Goal: Task Accomplishment & Management: Manage account settings

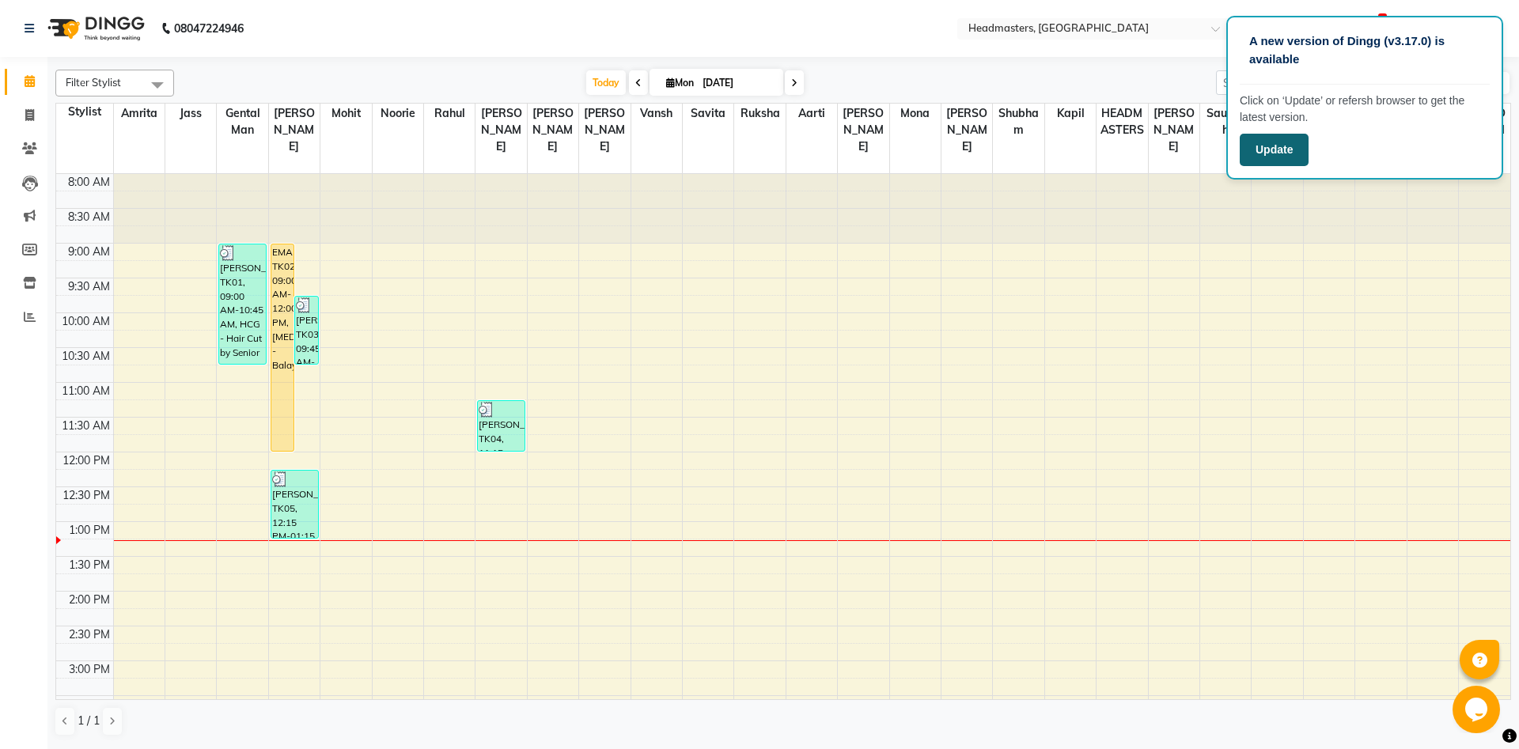
click at [1277, 154] on button "Update" at bounding box center [1273, 150] width 69 height 32
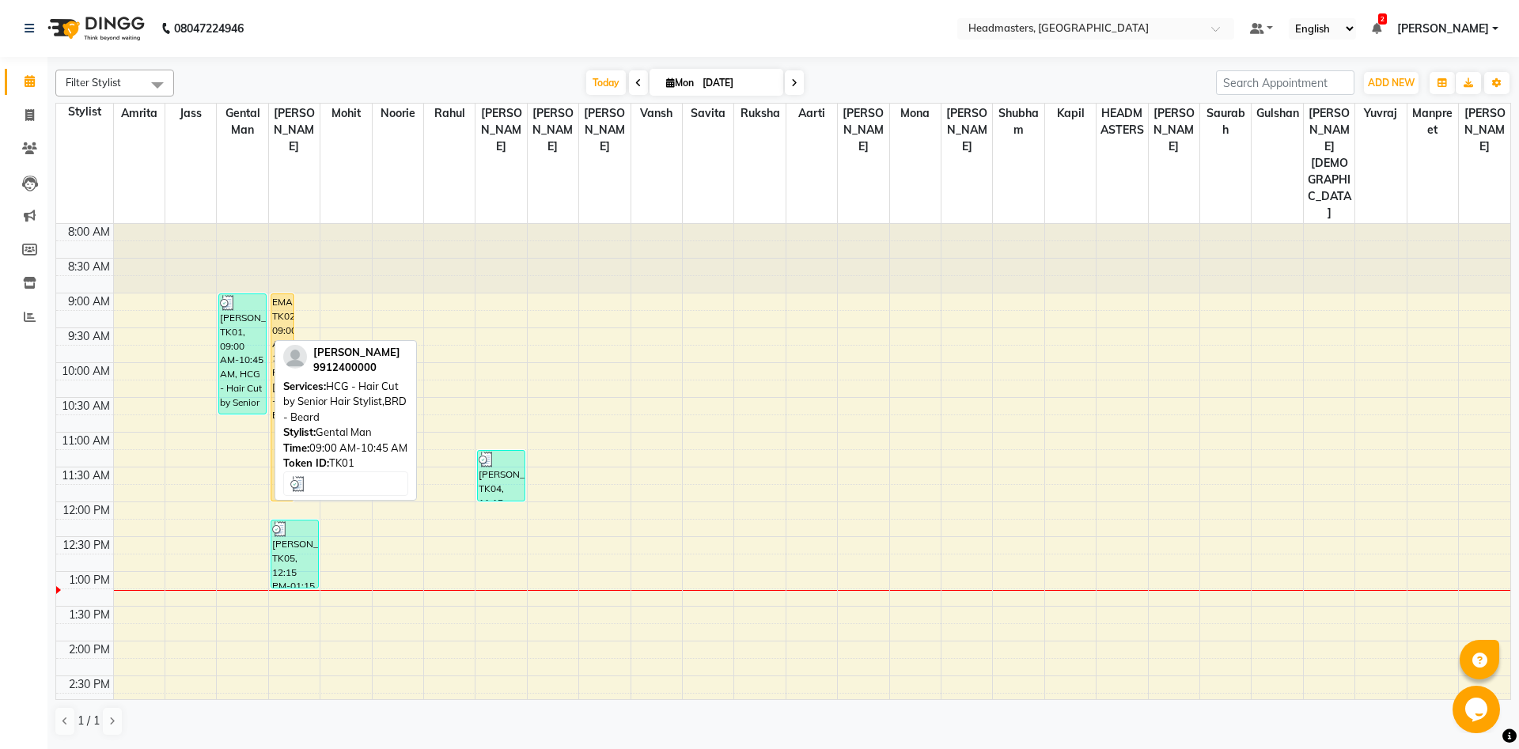
click at [229, 320] on div "[PERSON_NAME], TK01, 09:00 AM-10:45 AM, HCG - Hair Cut by Senior Hair Stylist,B…" at bounding box center [242, 353] width 47 height 119
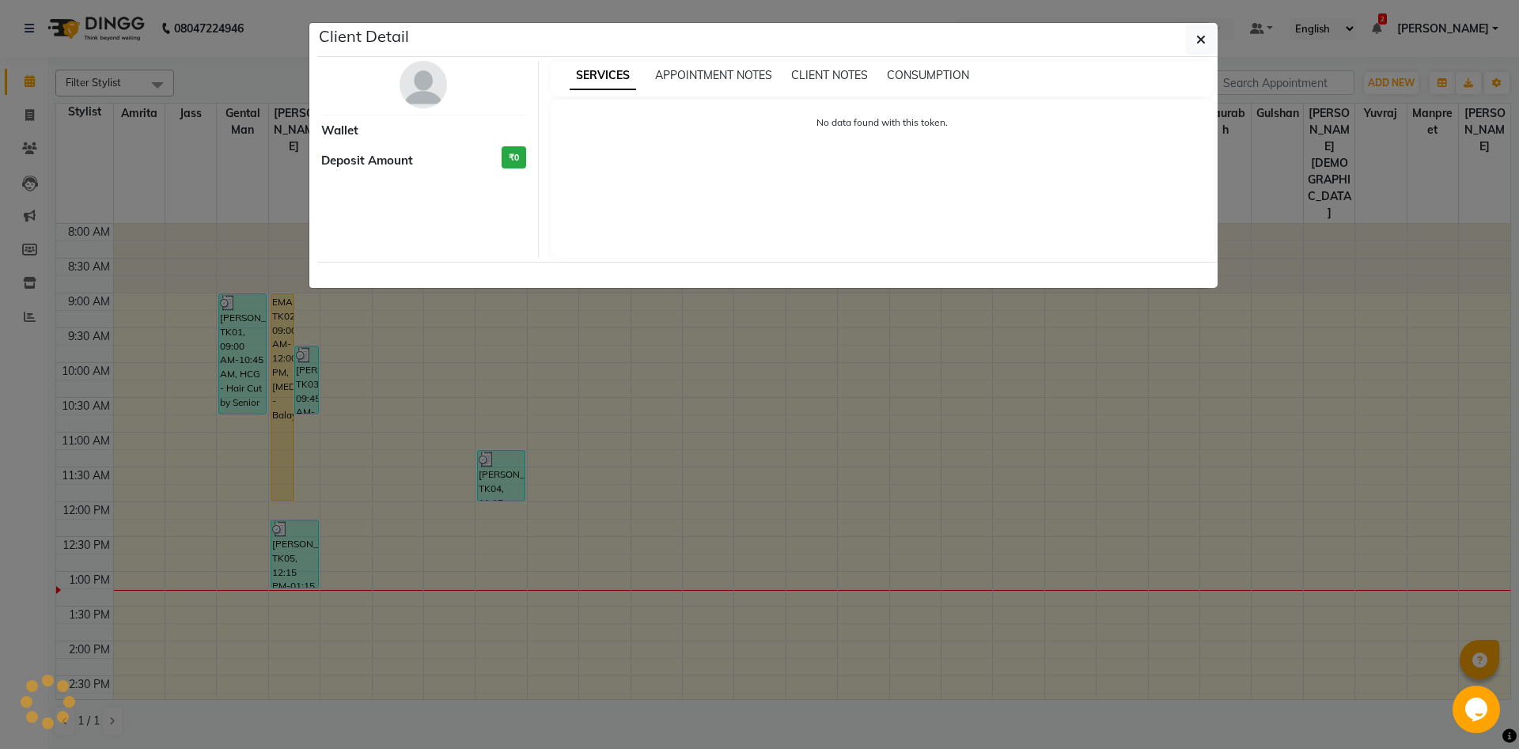
select select "3"
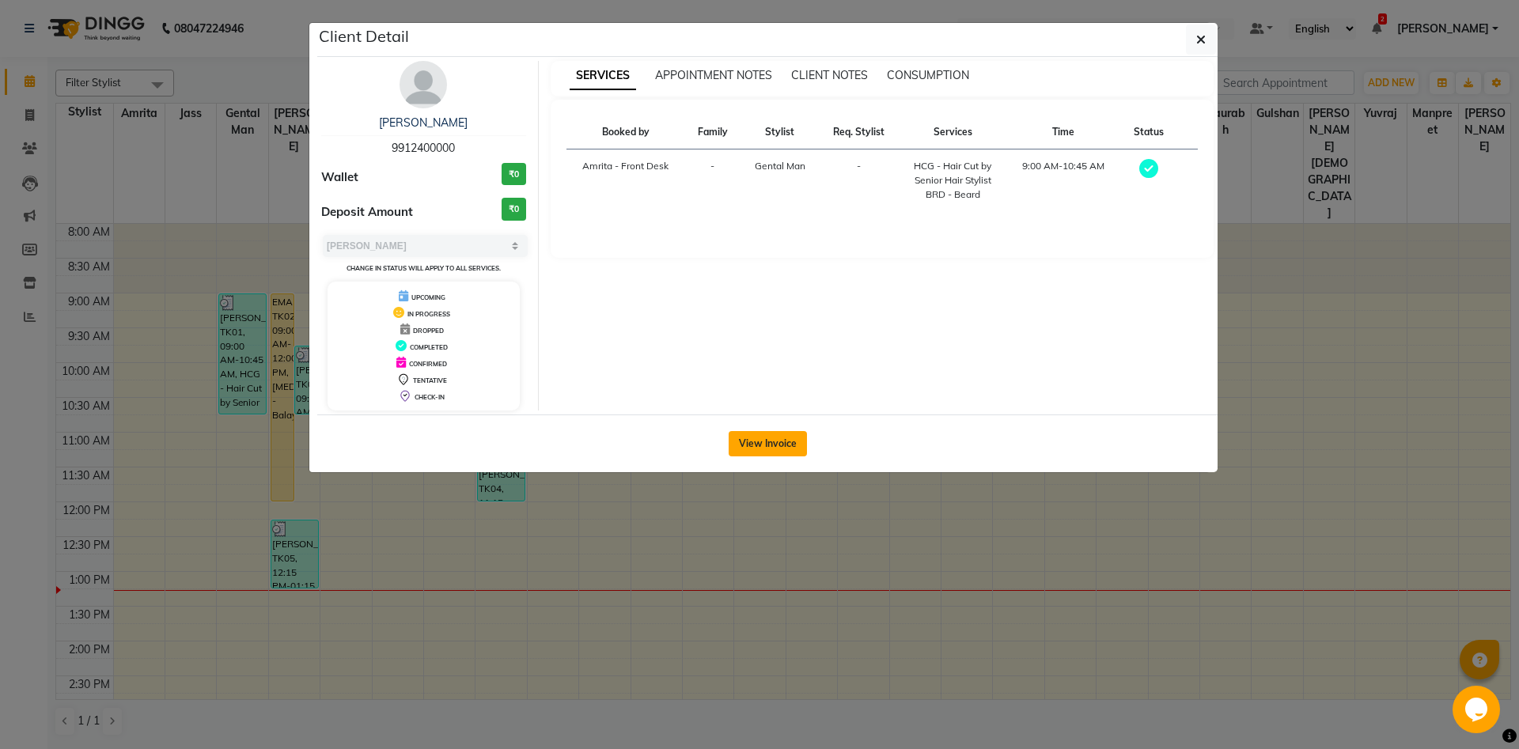
click at [785, 441] on button "View Invoice" at bounding box center [767, 443] width 78 height 25
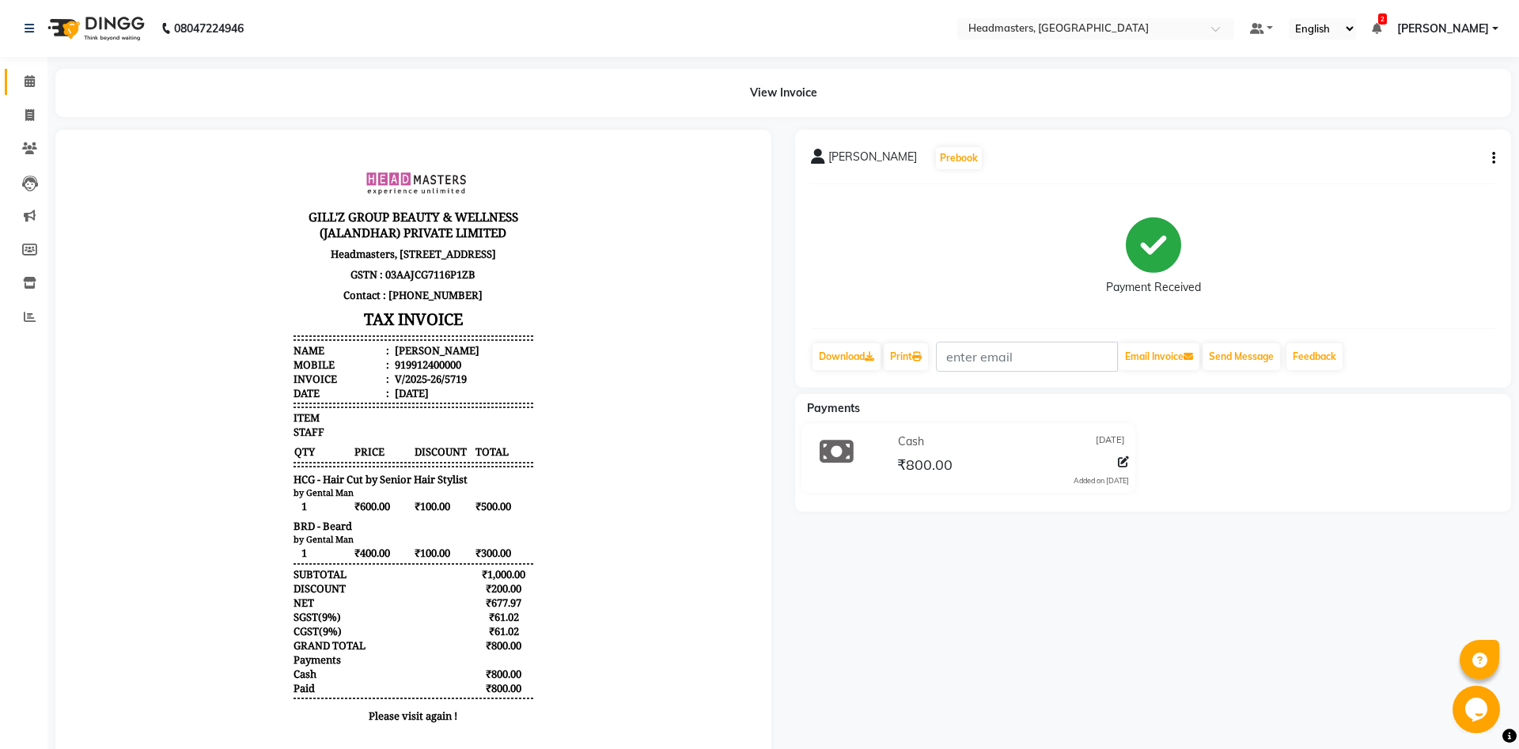
click at [15, 78] on link "Calendar" at bounding box center [24, 82] width 38 height 26
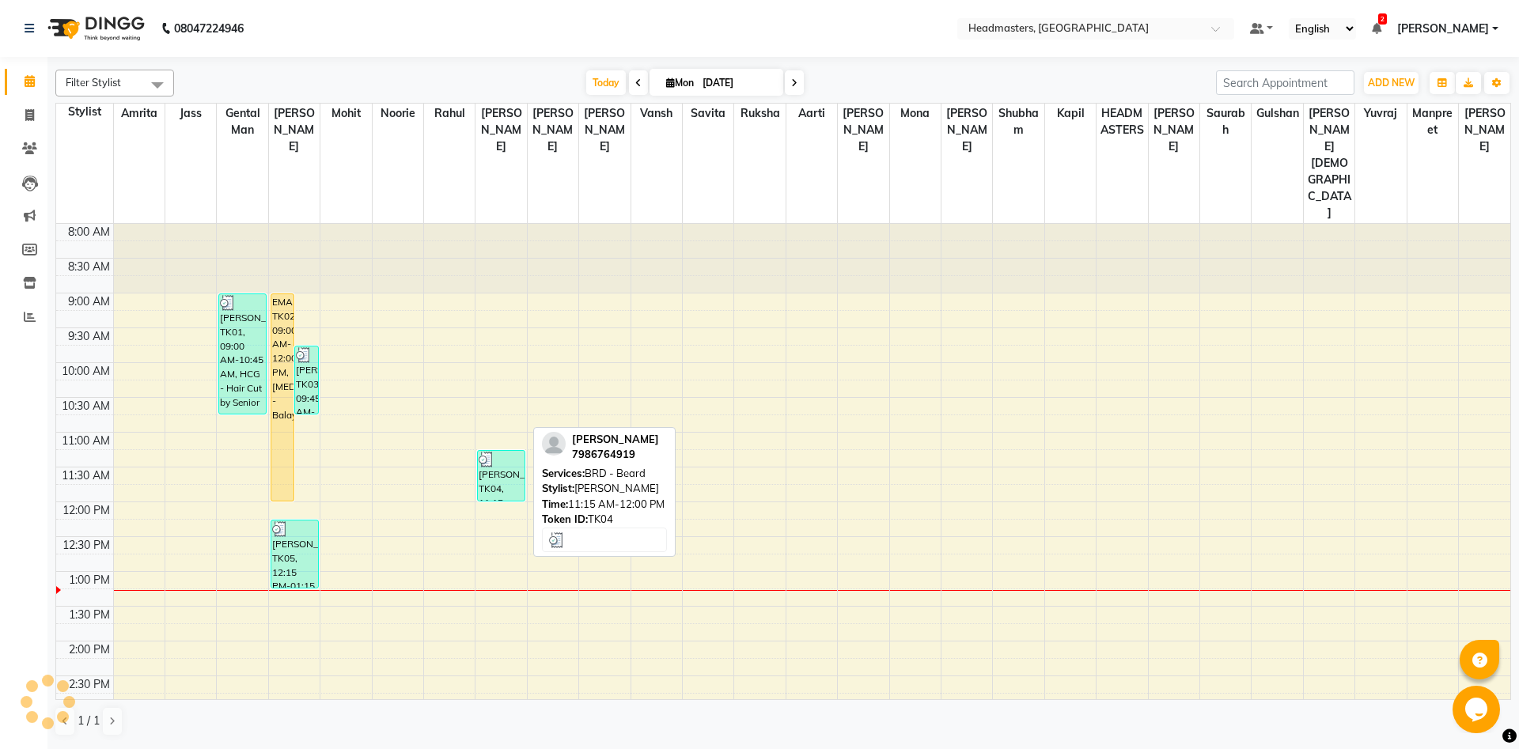
click at [496, 451] on div "[PERSON_NAME], TK04, 11:15 AM-12:00 PM, BRD - [PERSON_NAME]" at bounding box center [501, 476] width 47 height 50
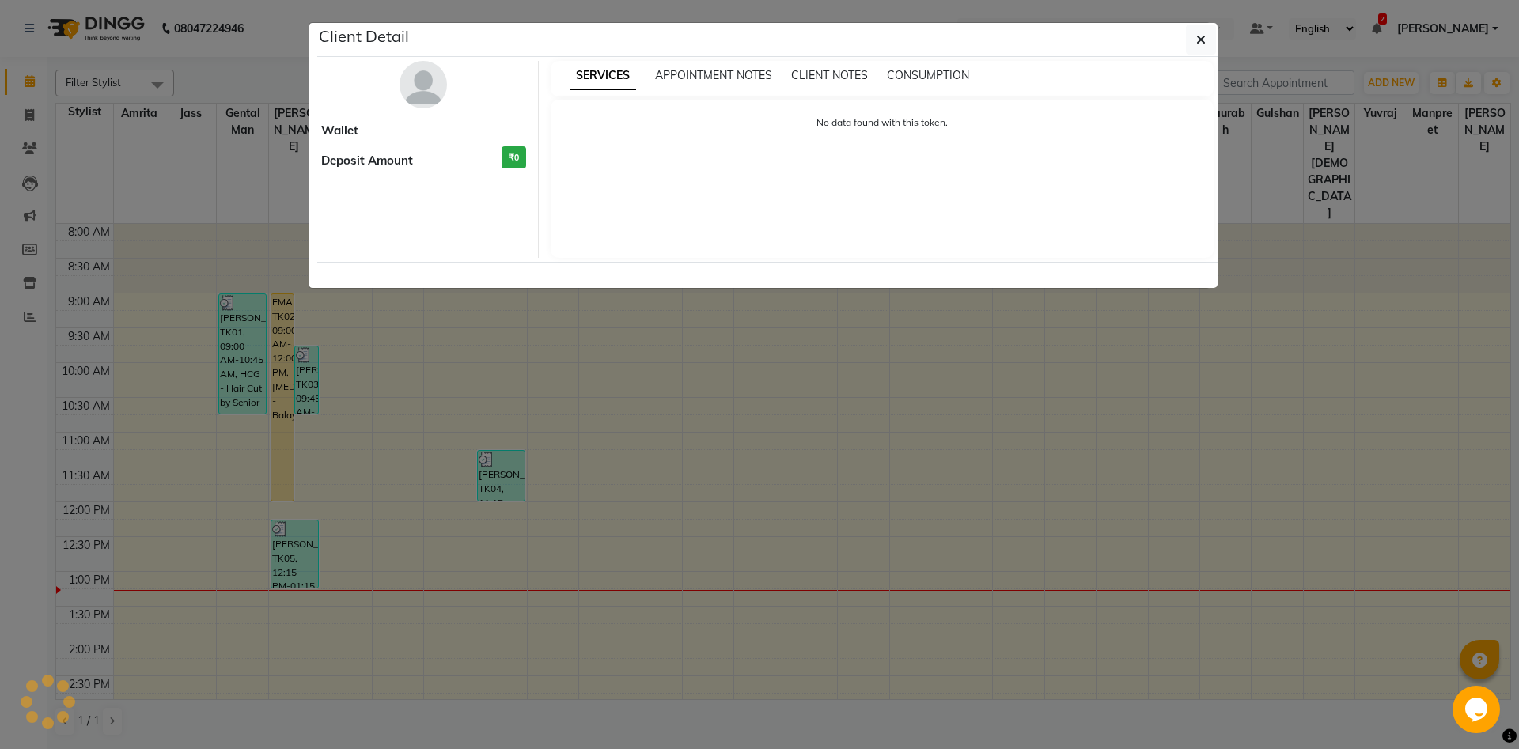
scroll to position [349, 0]
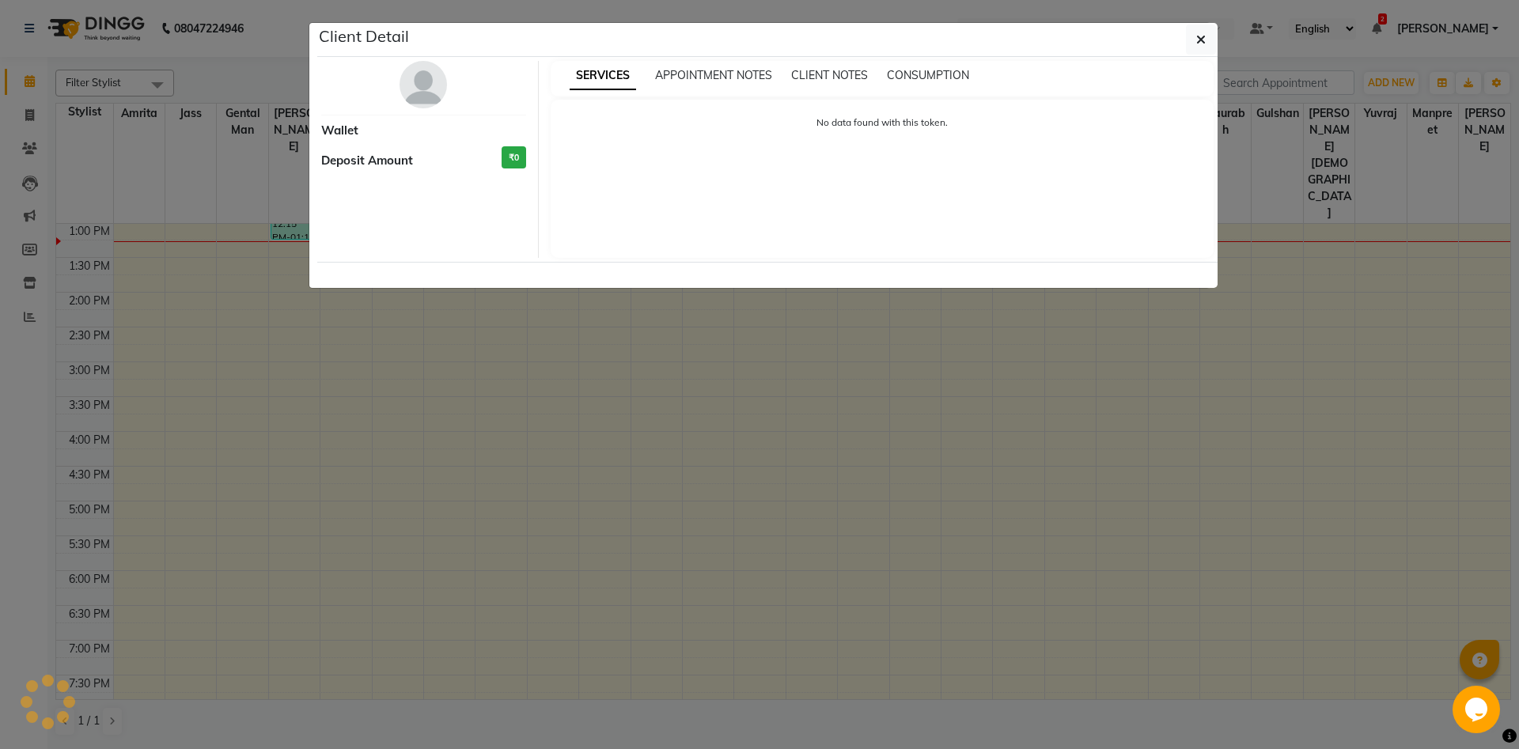
select select "3"
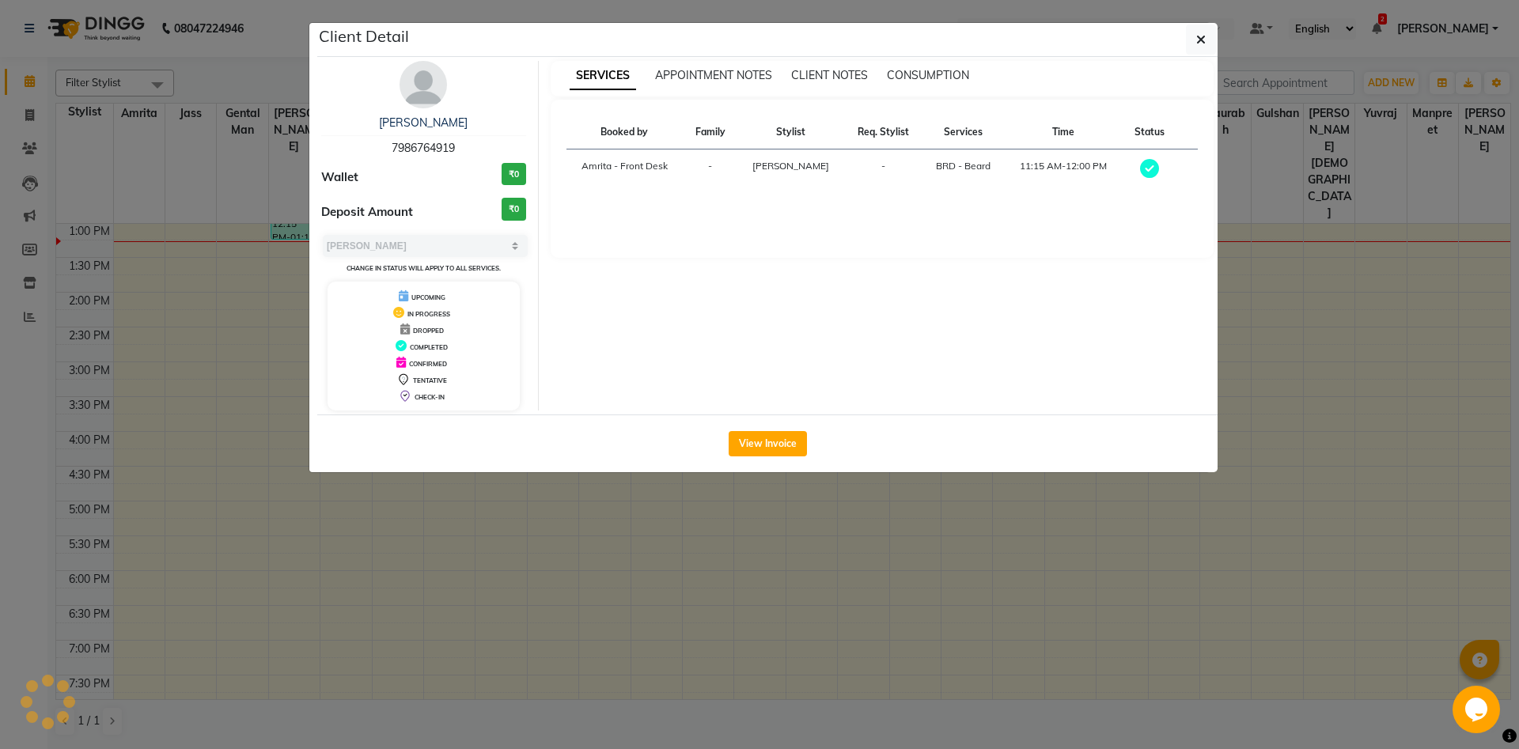
drag, startPoint x: 451, startPoint y: 515, endPoint x: 421, endPoint y: 501, distance: 33.3
click at [452, 515] on ngb-modal-window "Client Detail shubham jaryal 7986764919 Wallet ₹0 Deposit Amount ₹0 Select MARK…" at bounding box center [759, 374] width 1519 height 749
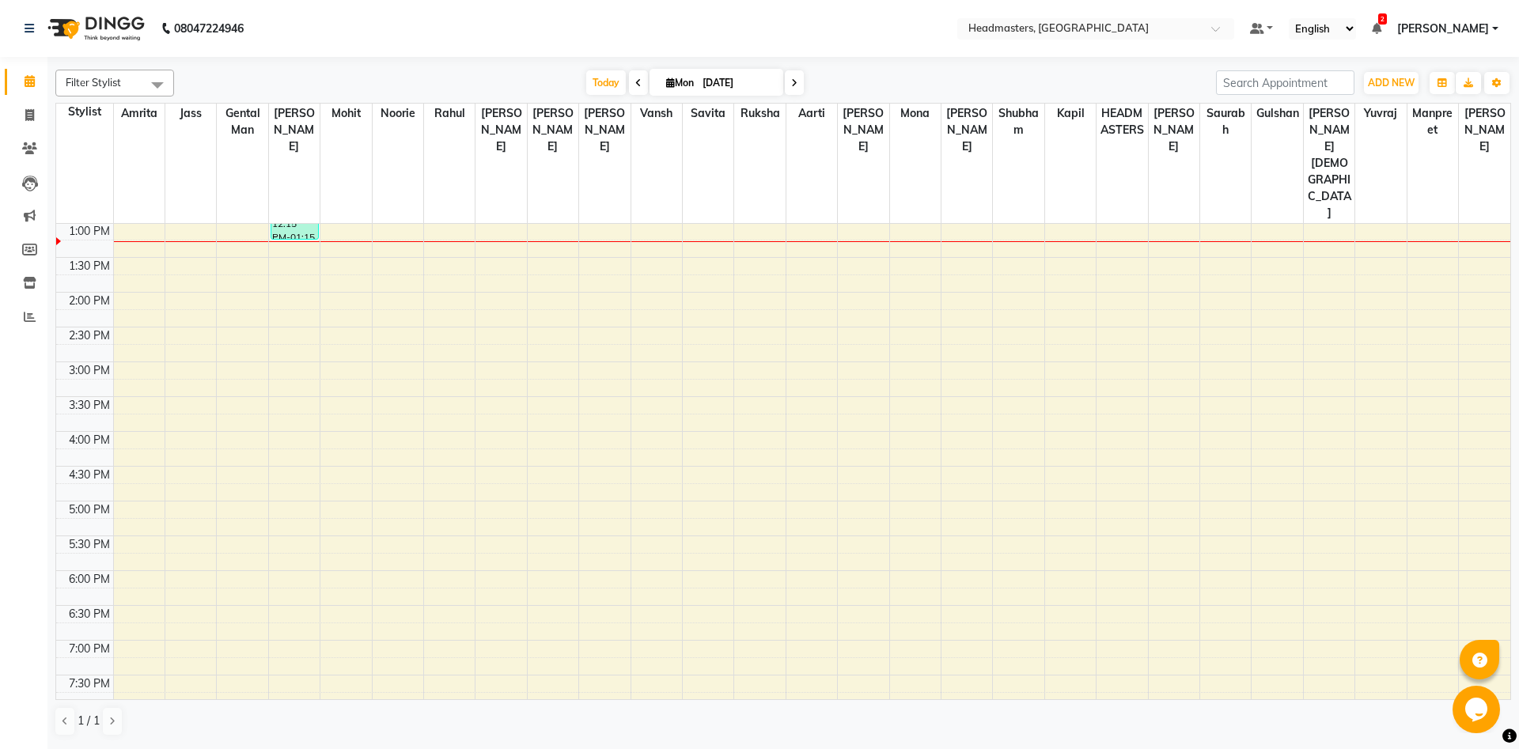
scroll to position [178, 0]
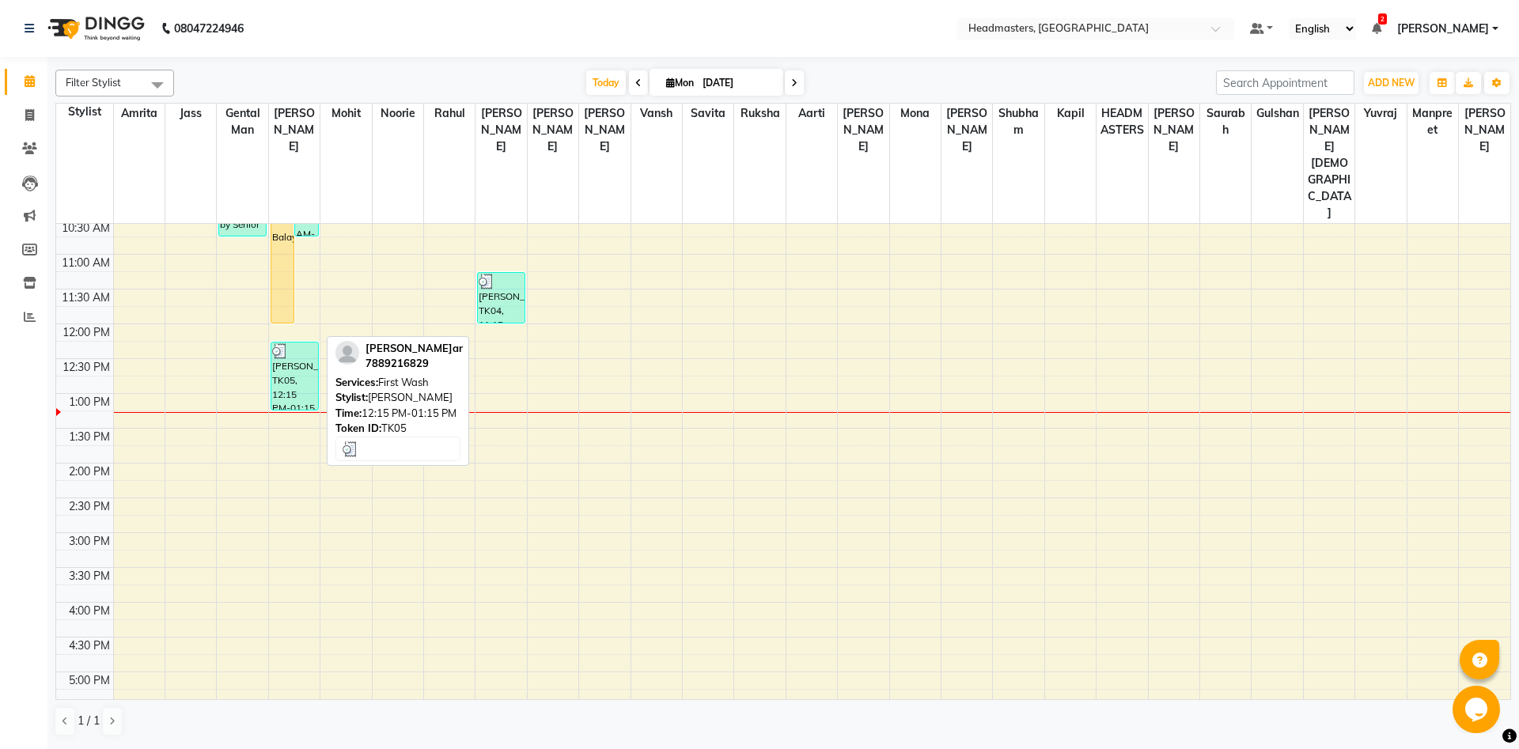
click at [301, 342] on div "[PERSON_NAME], TK05, 12:15 PM-01:15 PM, First Wash" at bounding box center [294, 375] width 47 height 67
select select "3"
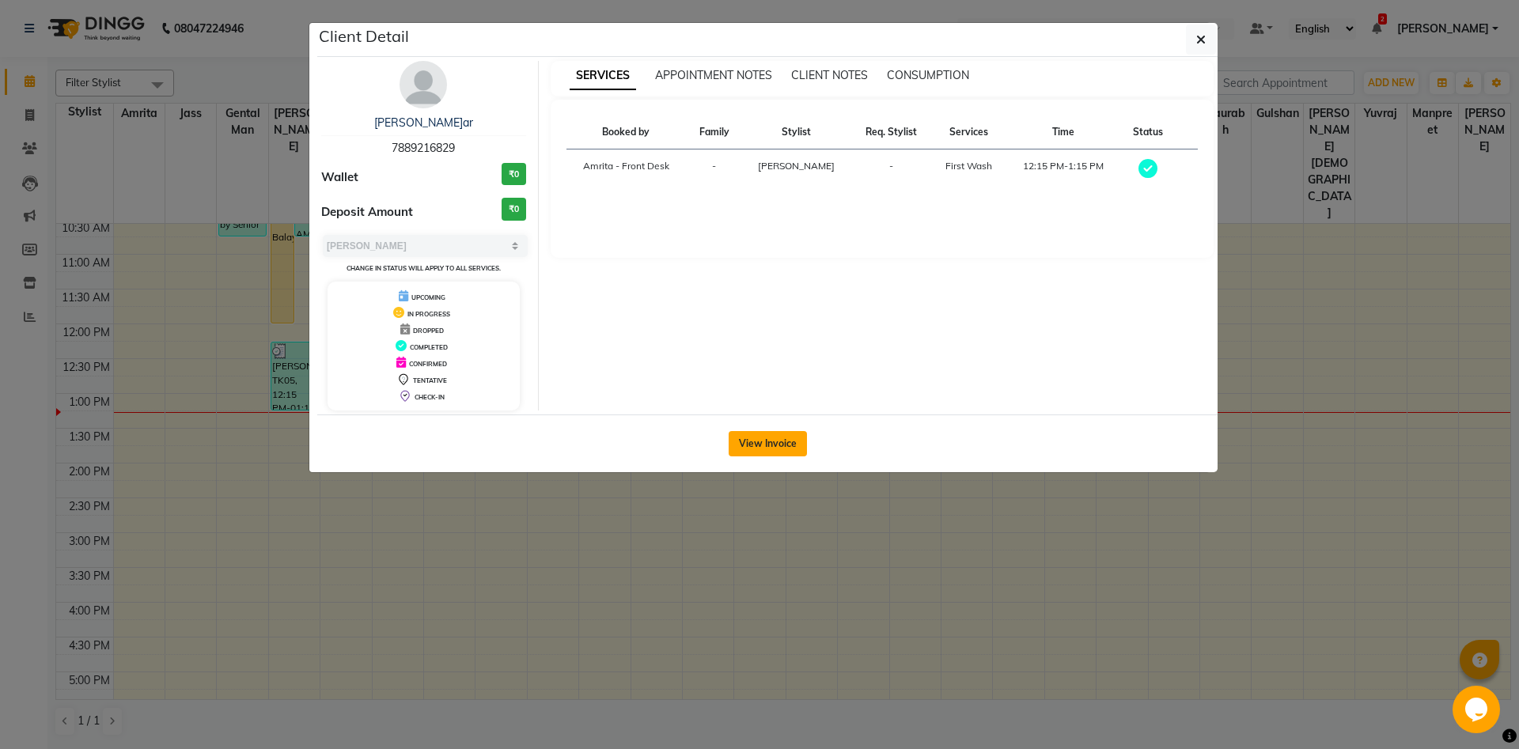
click at [746, 445] on button "View Invoice" at bounding box center [767, 443] width 78 height 25
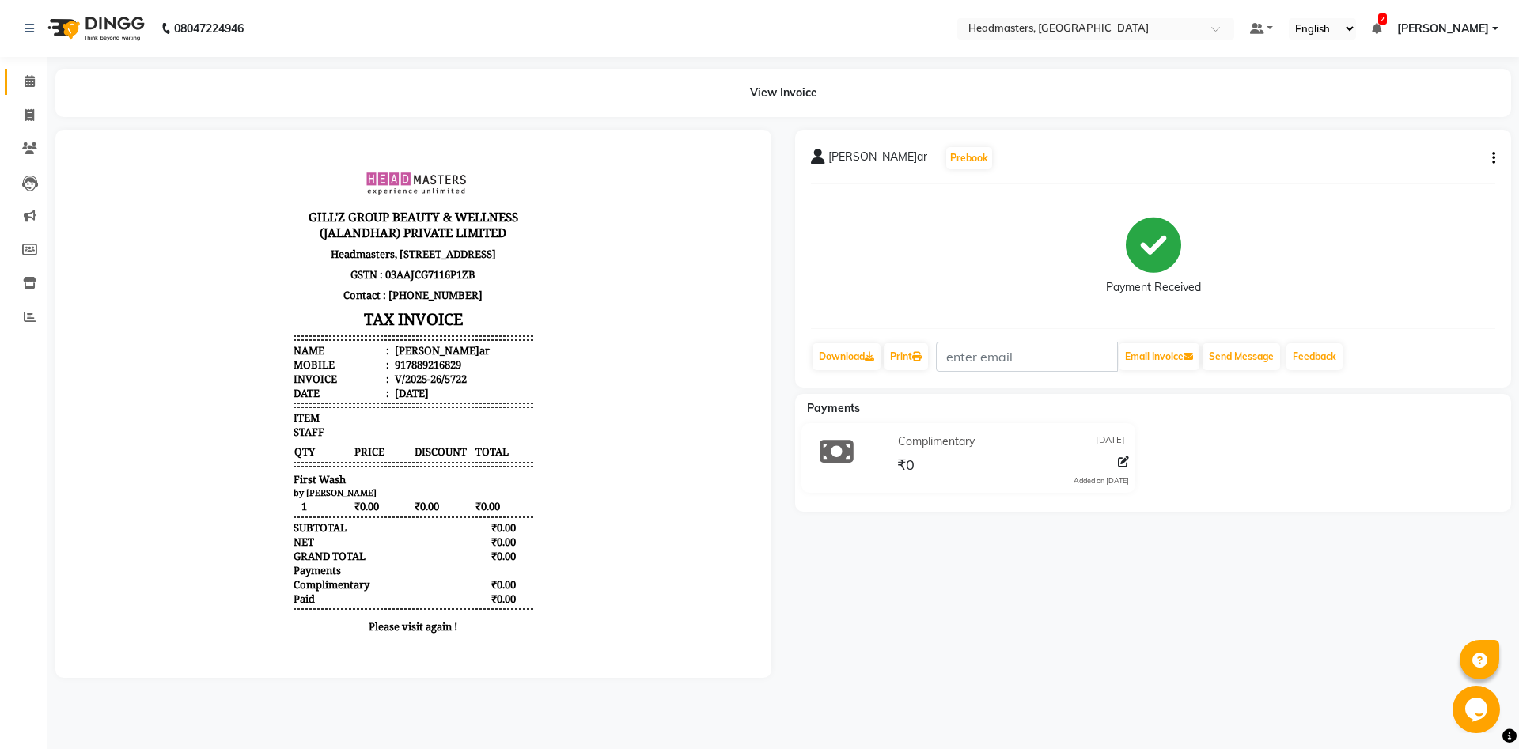
click at [13, 78] on link "Calendar" at bounding box center [24, 82] width 38 height 26
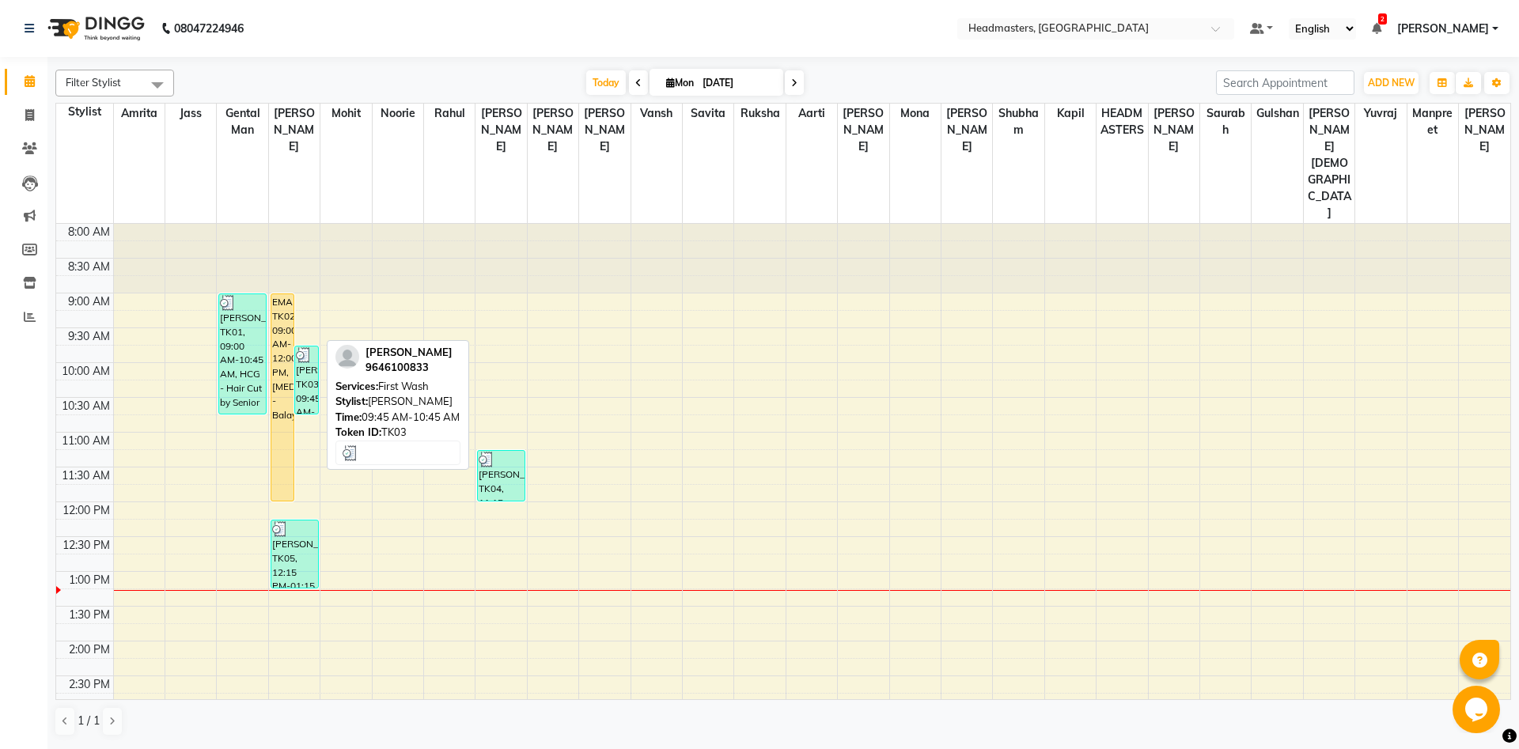
click at [306, 346] on div "[PERSON_NAME], TK03, 09:45 AM-10:45 AM, First Wash" at bounding box center [306, 379] width 22 height 67
select select "3"
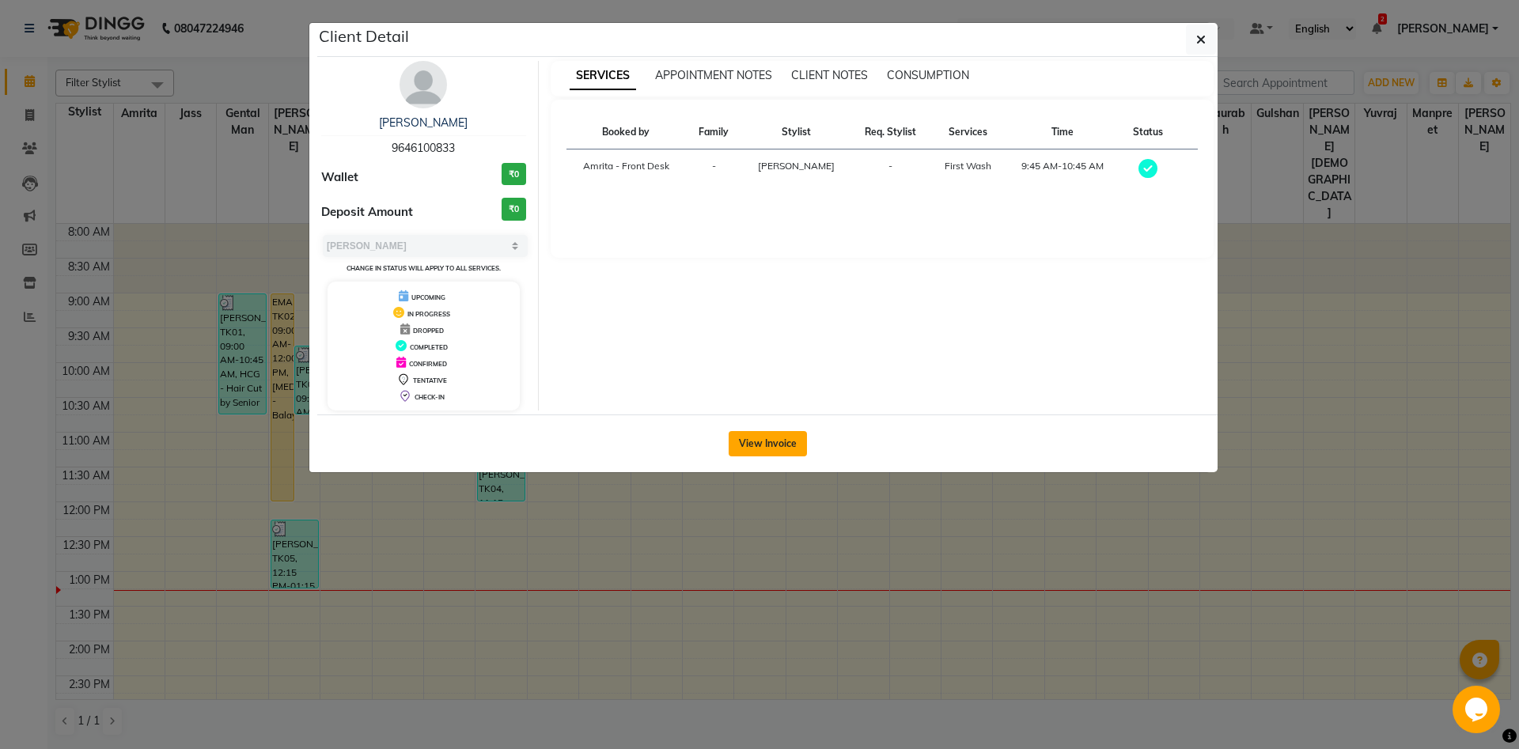
click at [742, 441] on button "View Invoice" at bounding box center [767, 443] width 78 height 25
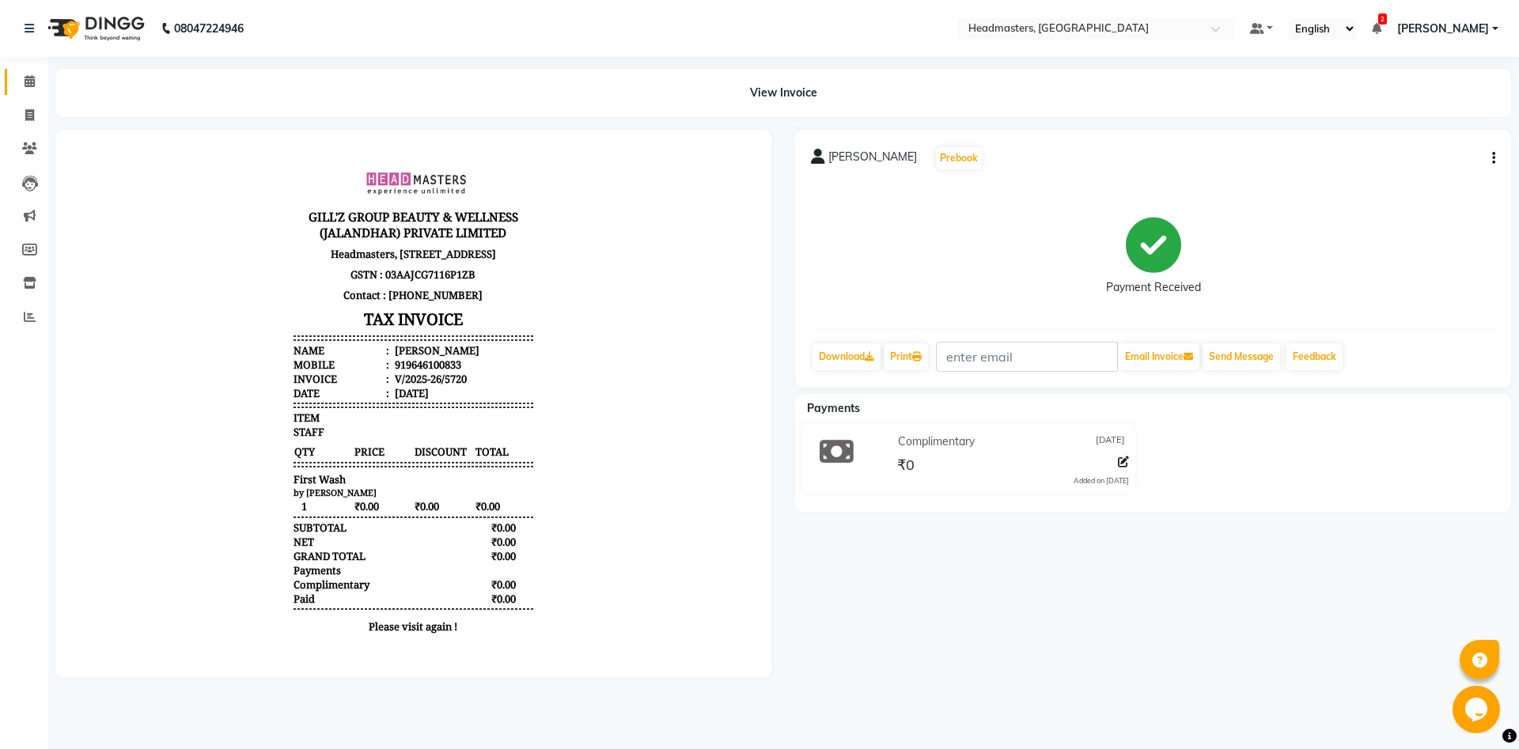
click at [25, 70] on link "Calendar" at bounding box center [24, 82] width 38 height 26
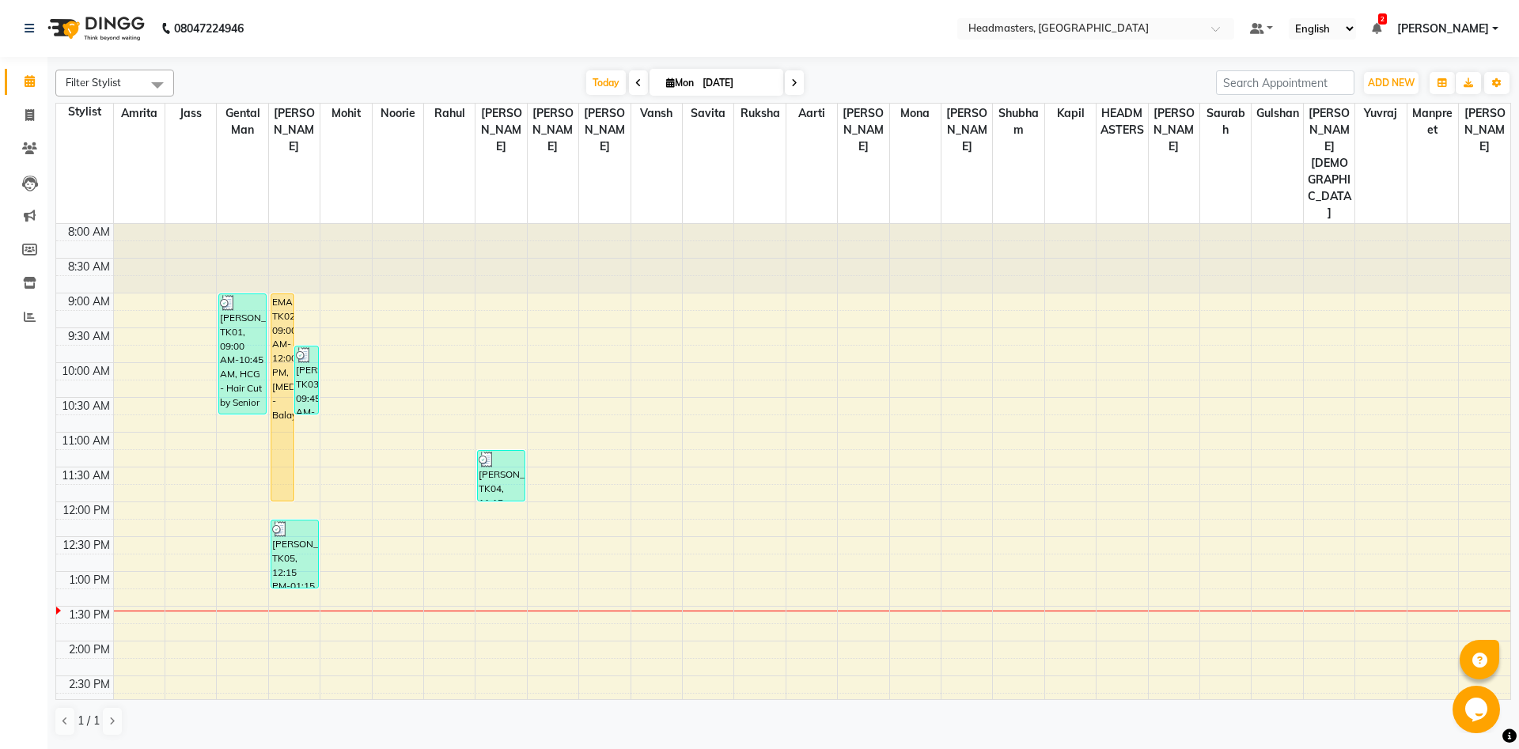
click at [308, 424] on div "8:00 AM 8:30 AM 9:00 AM 9:30 AM 10:00 AM 10:30 AM 11:00 AM 11:30 AM 12:00 PM 12…" at bounding box center [783, 711] width 1454 height 974
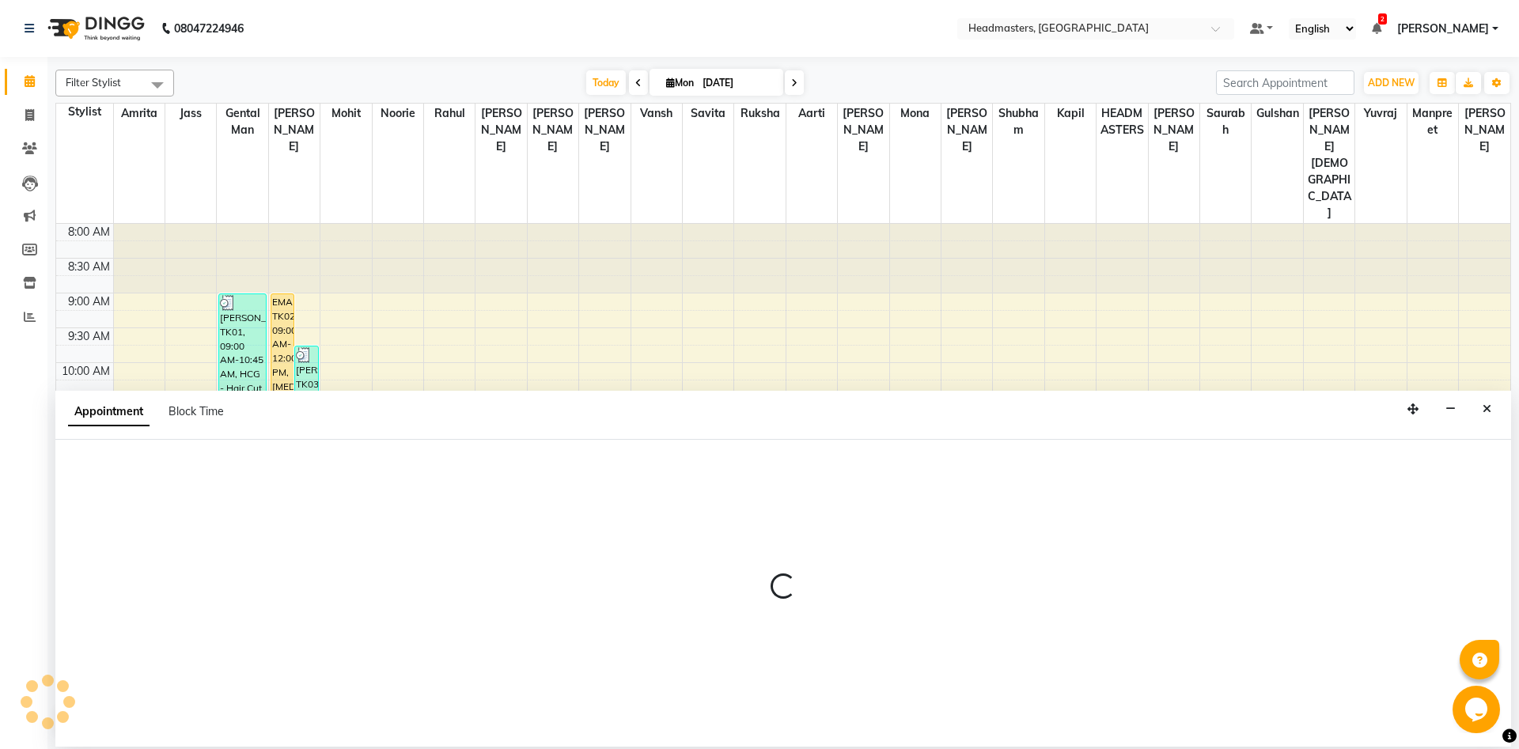
select select "60721"
select select "tentative"
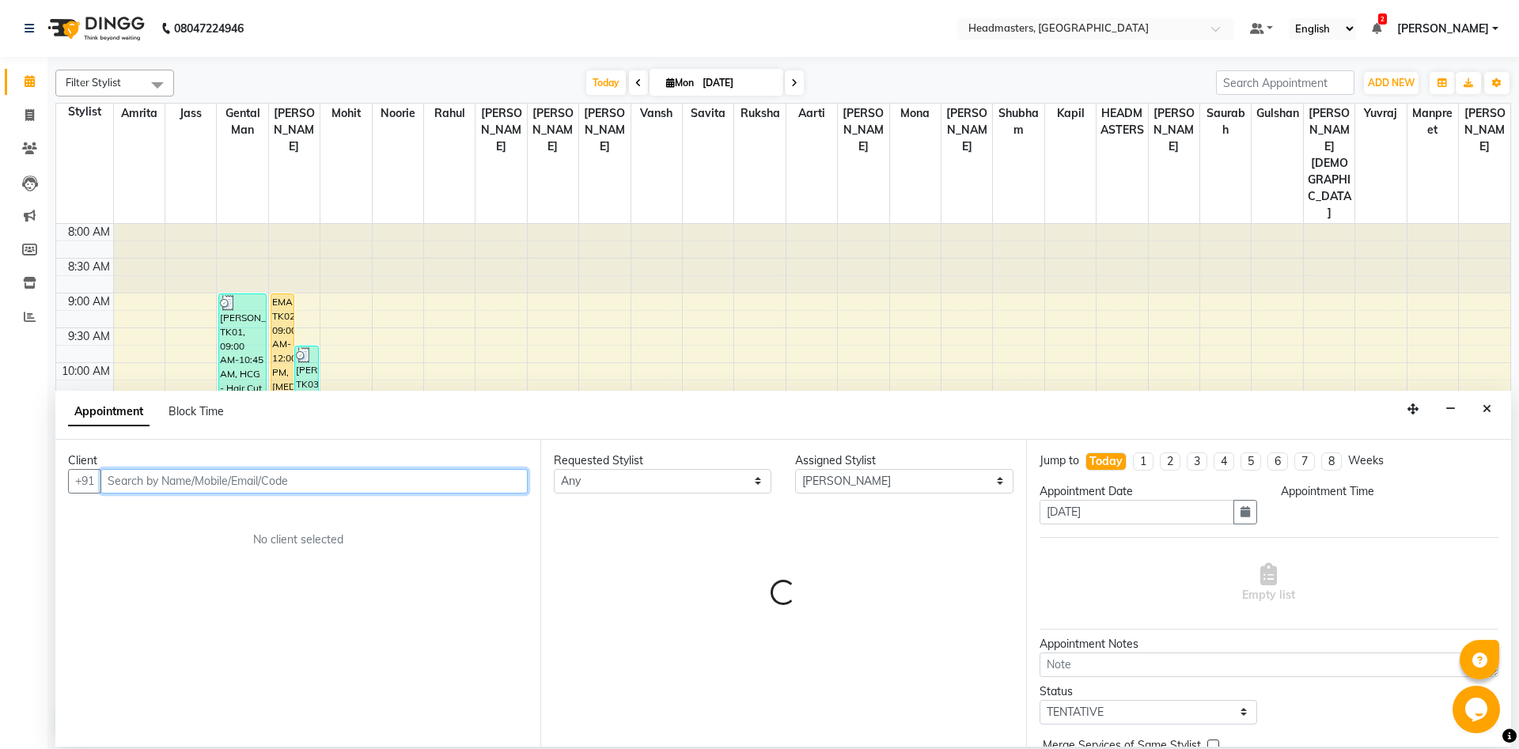
select select "705"
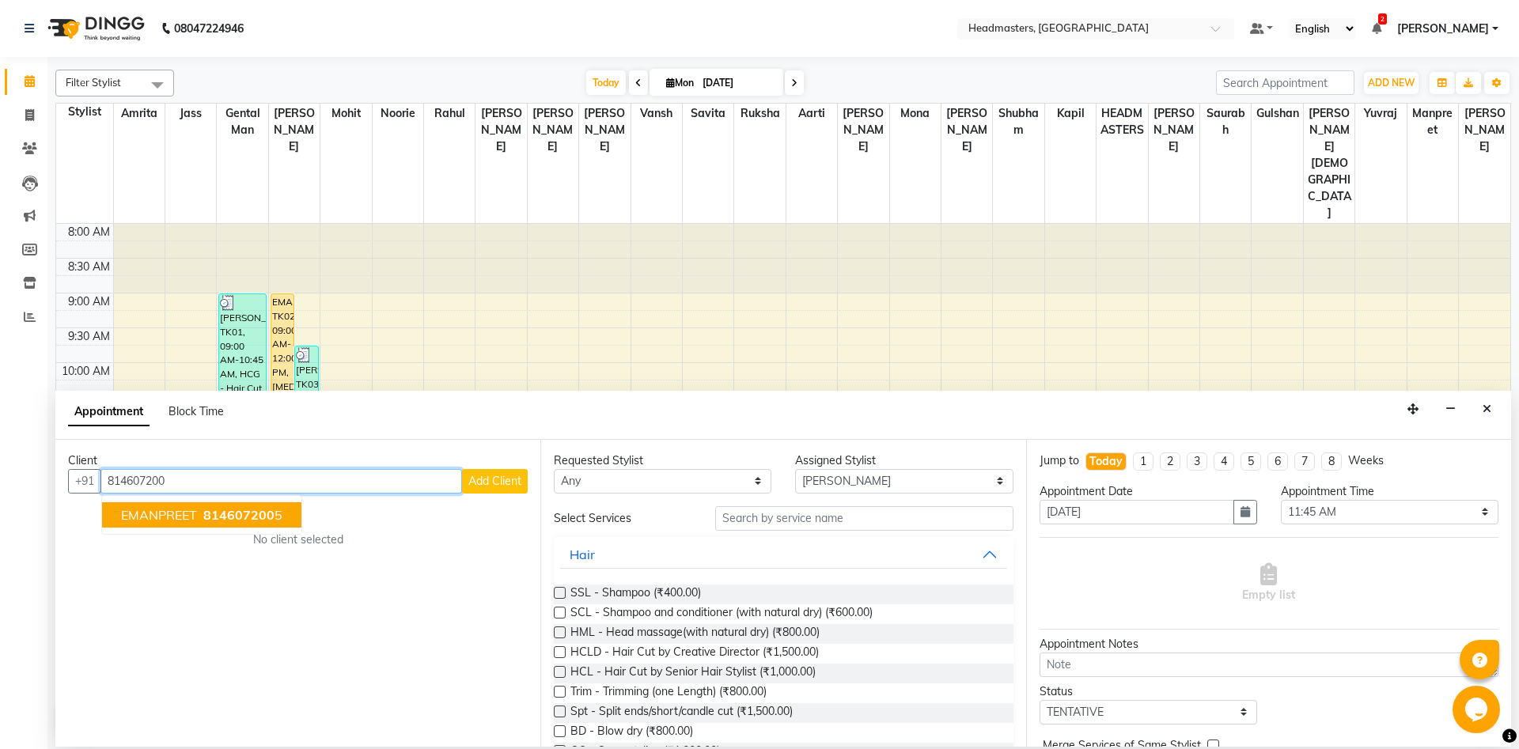
click at [168, 523] on button "EMANPREET 814607200 5" at bounding box center [201, 514] width 199 height 25
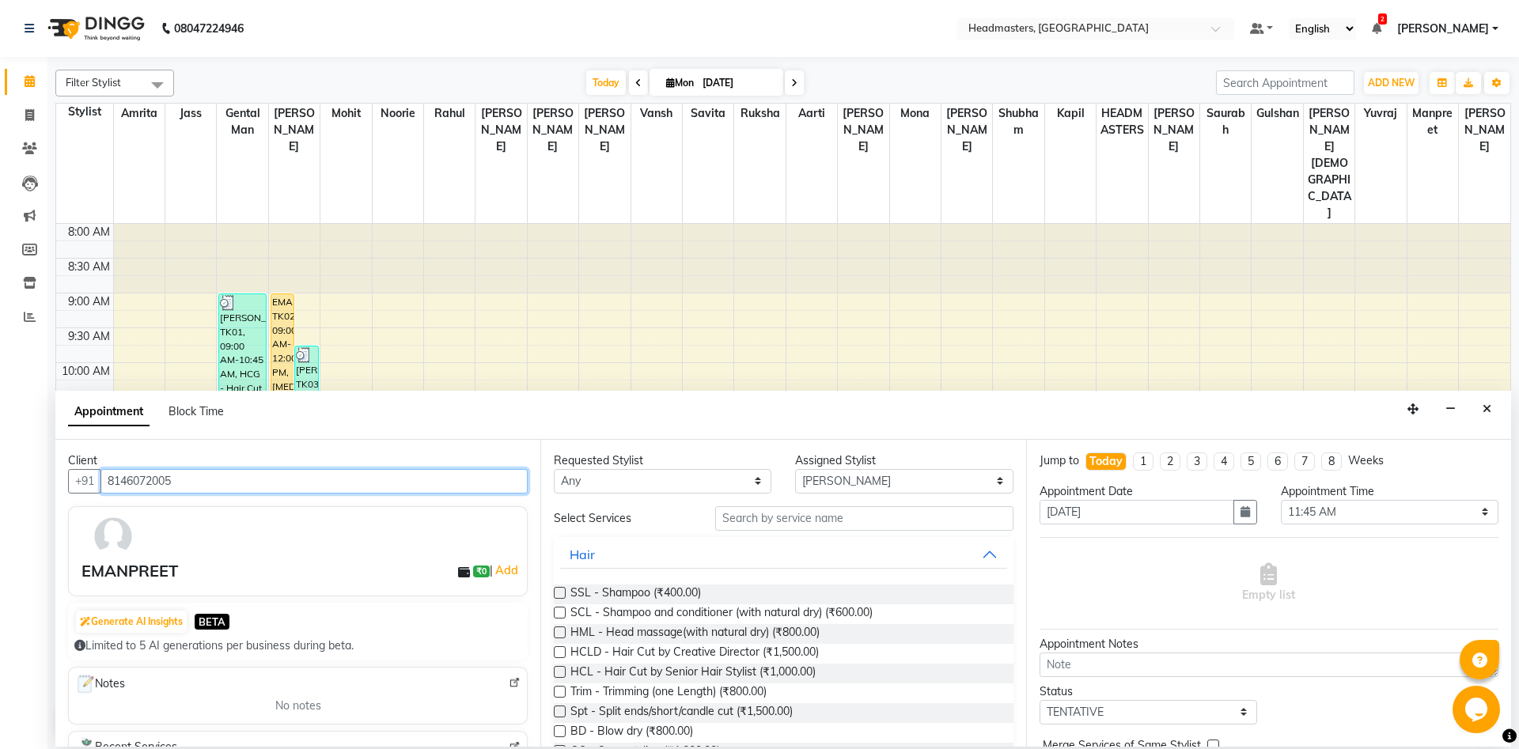
type input "8146072005"
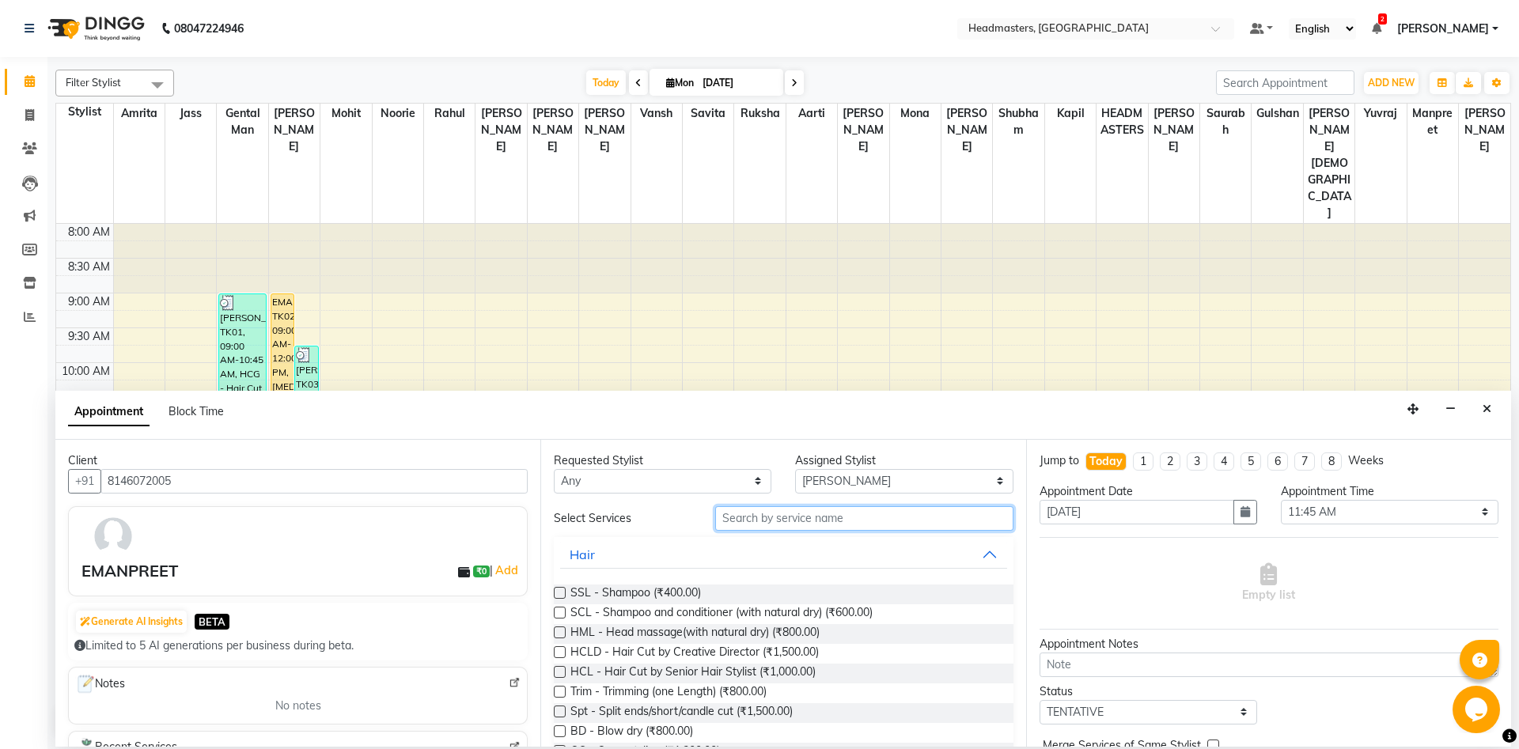
click at [831, 520] on input "text" at bounding box center [864, 518] width 298 height 25
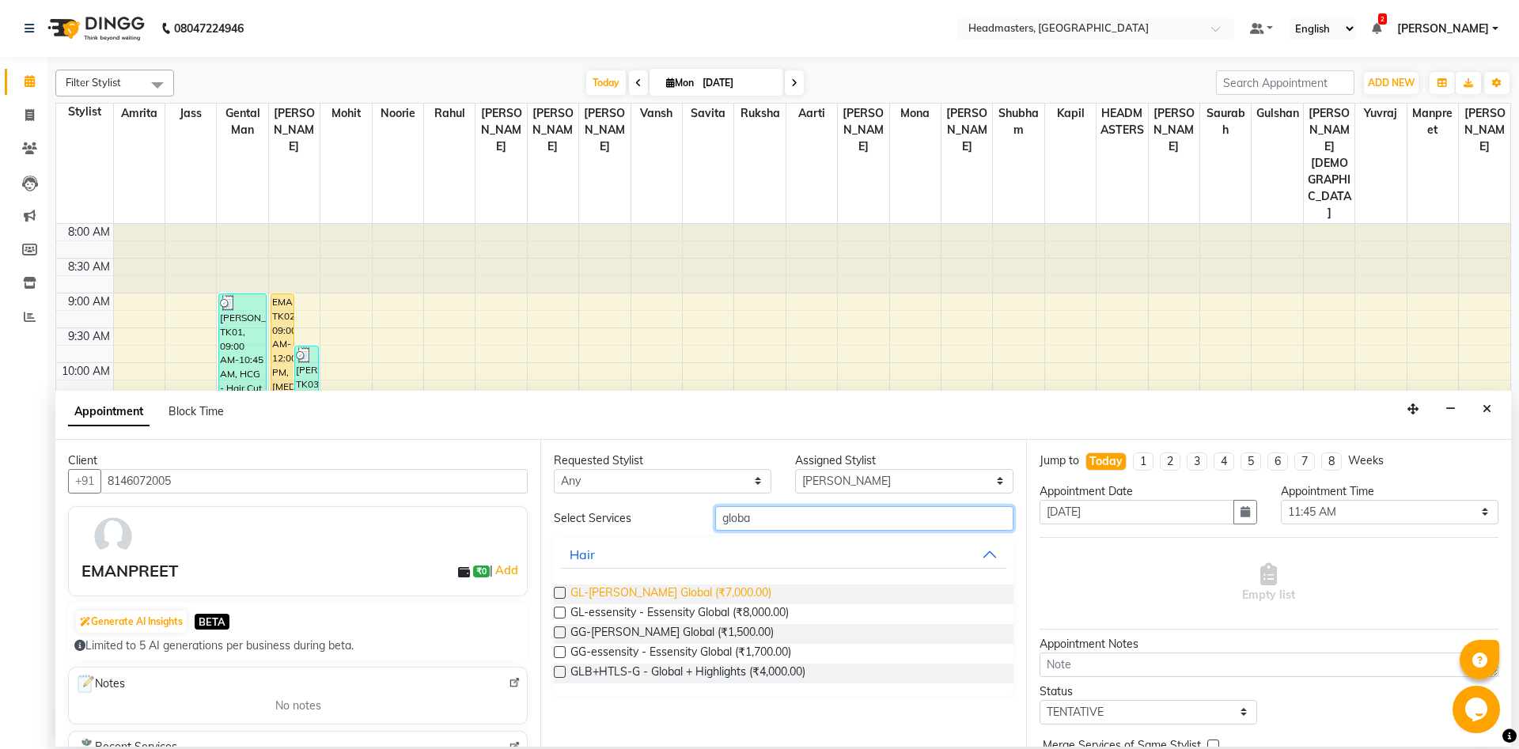
type input "globa"
click at [624, 600] on span "GL-igora - Igora Global (₹7,000.00)" at bounding box center [670, 595] width 201 height 20
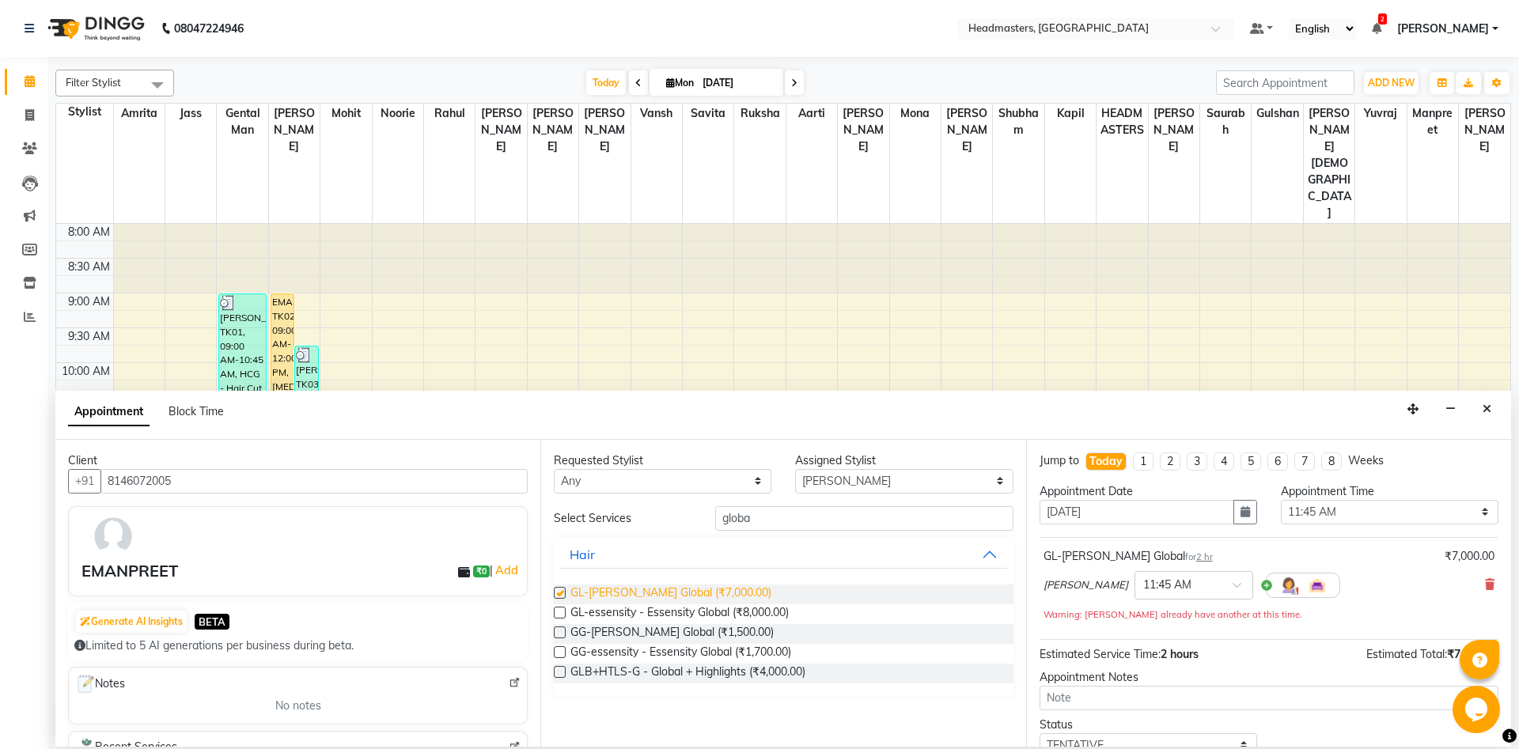
checkbox input "false"
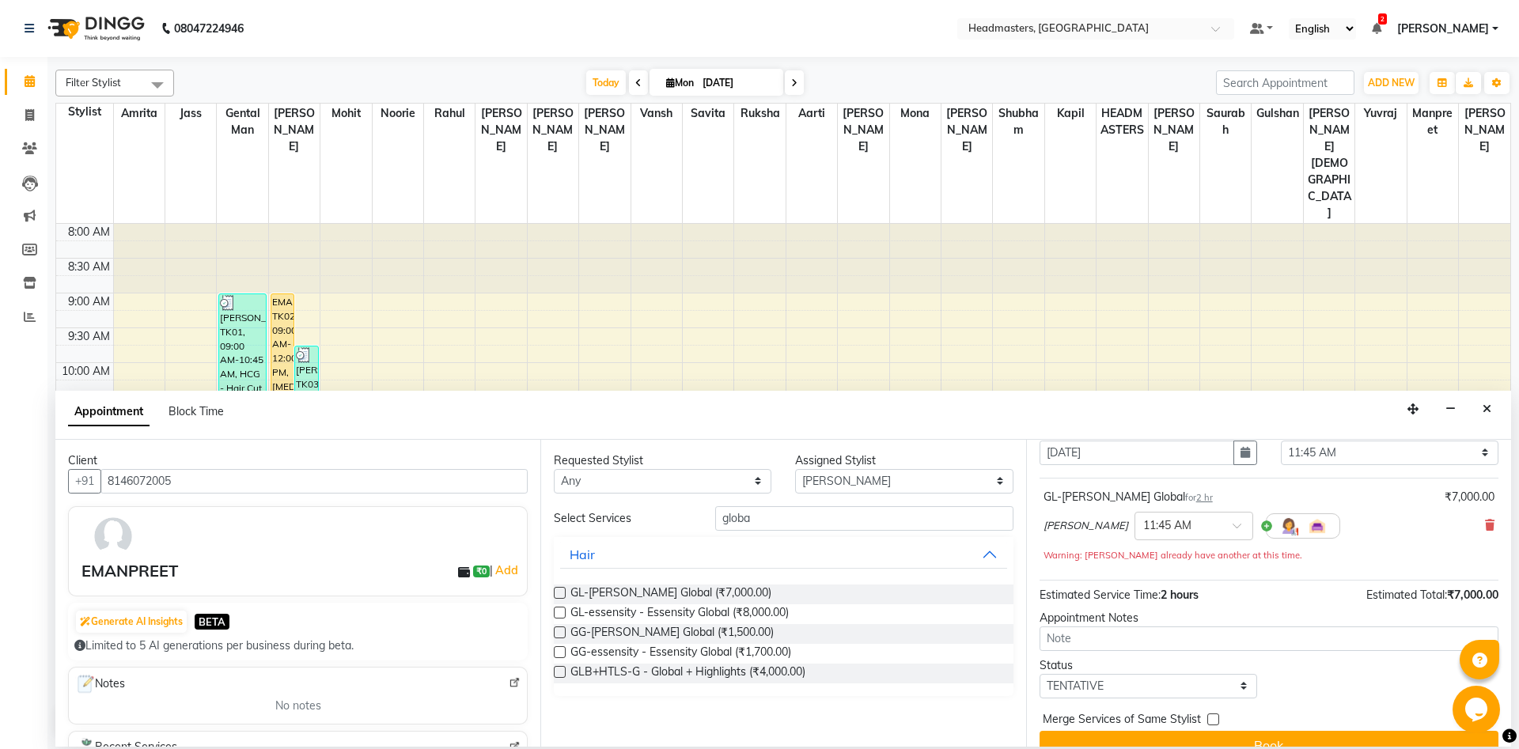
scroll to position [85, 0]
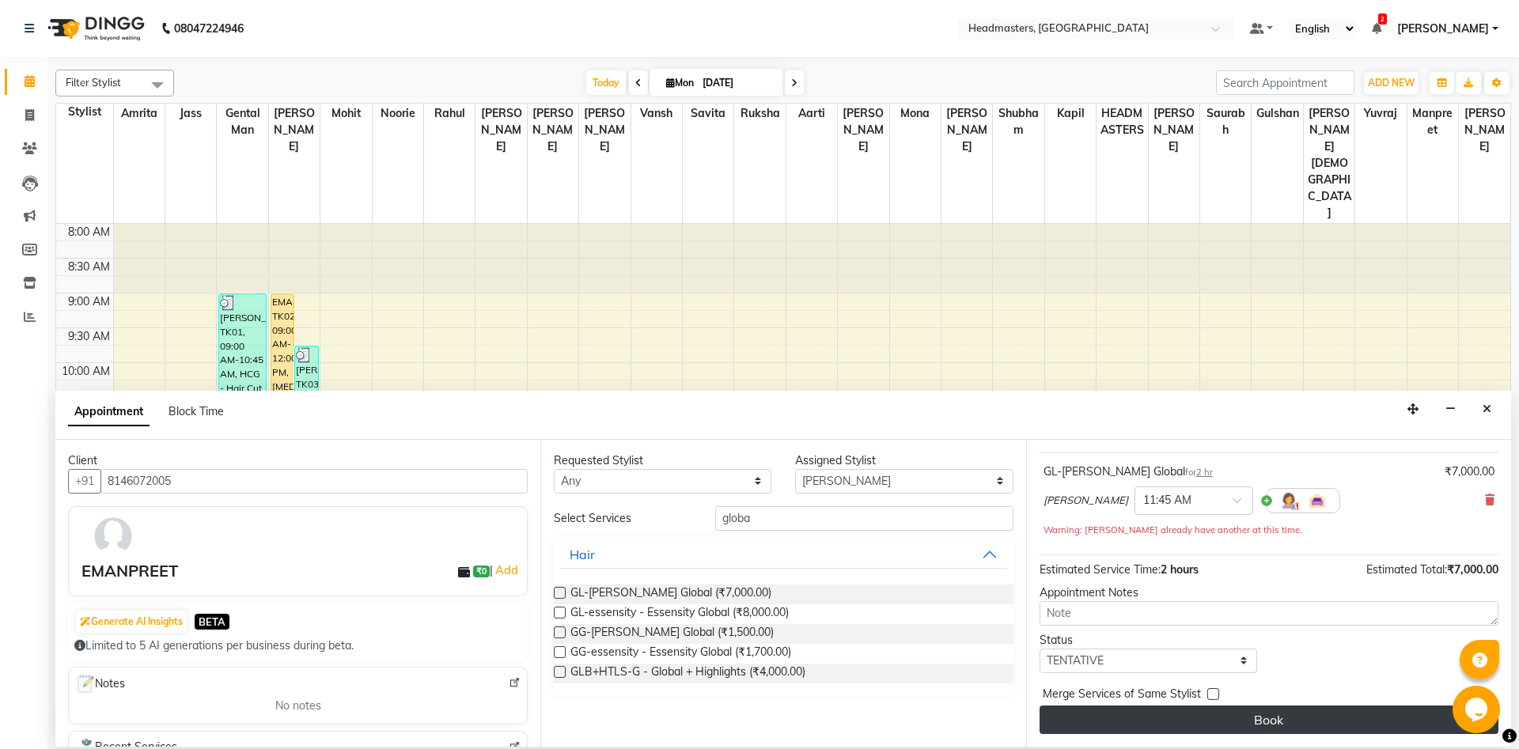
click at [1243, 717] on button "Book" at bounding box center [1268, 720] width 459 height 28
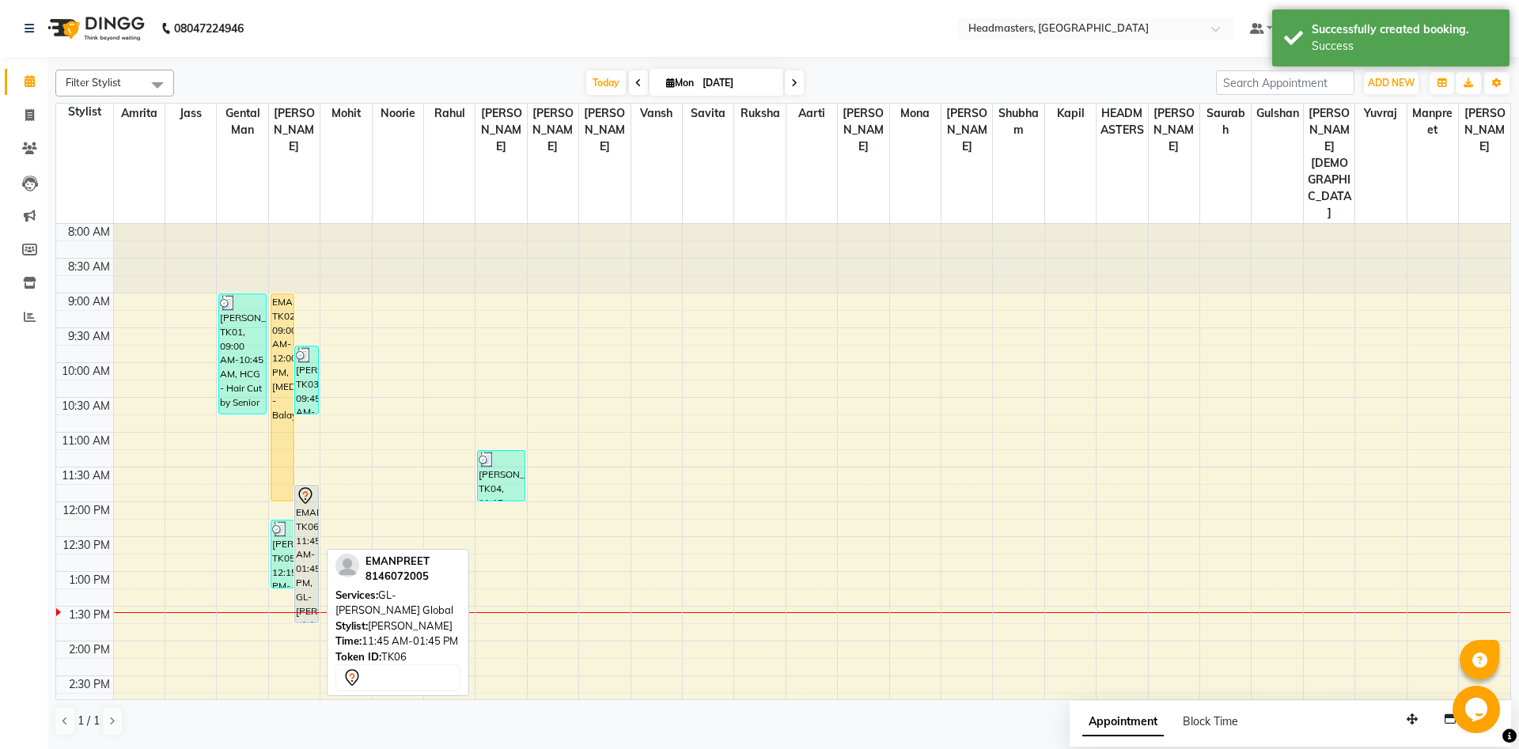
click at [301, 486] on div "EMANPREET, TK06, 11:45 AM-01:45 PM, GL-igora - Igora Global" at bounding box center [306, 554] width 22 height 137
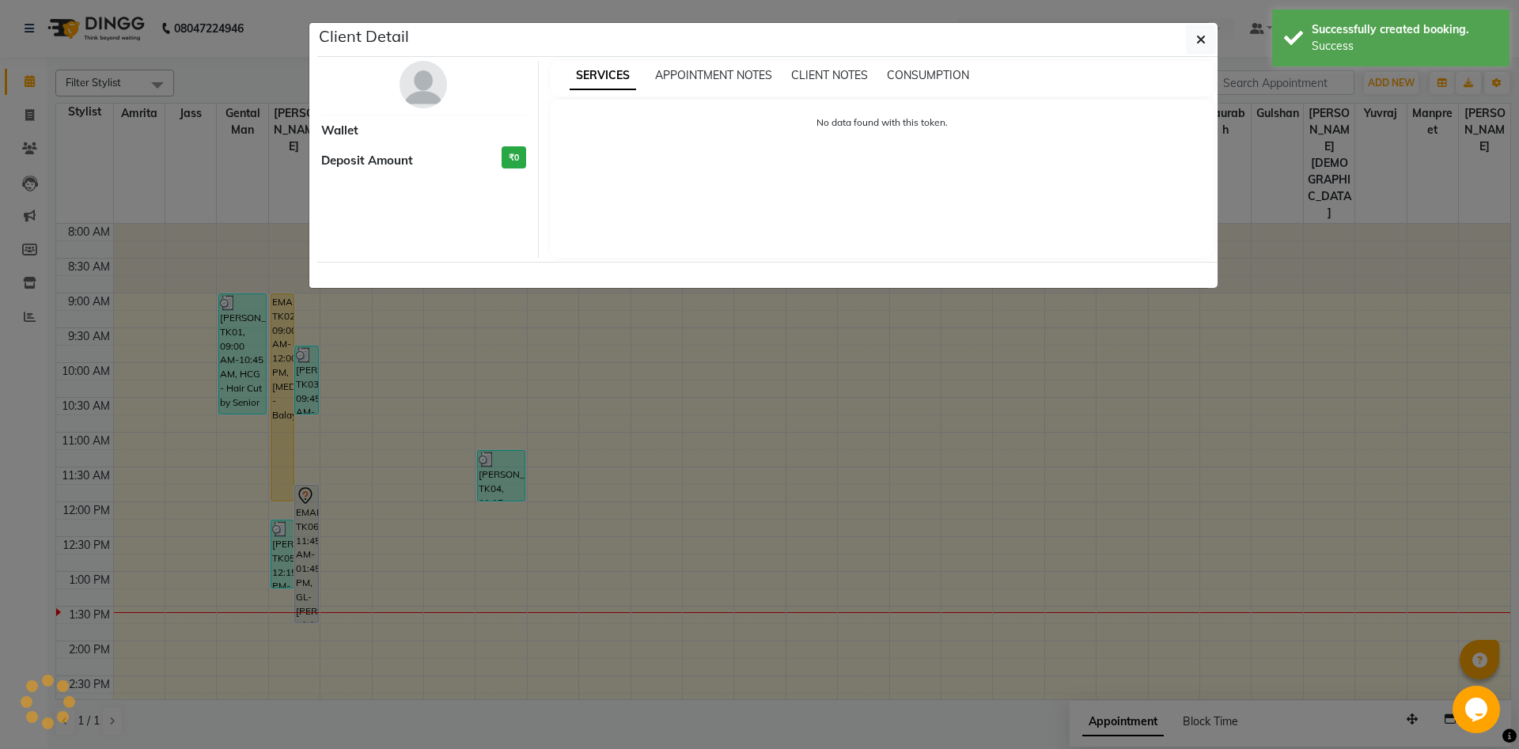
select select "7"
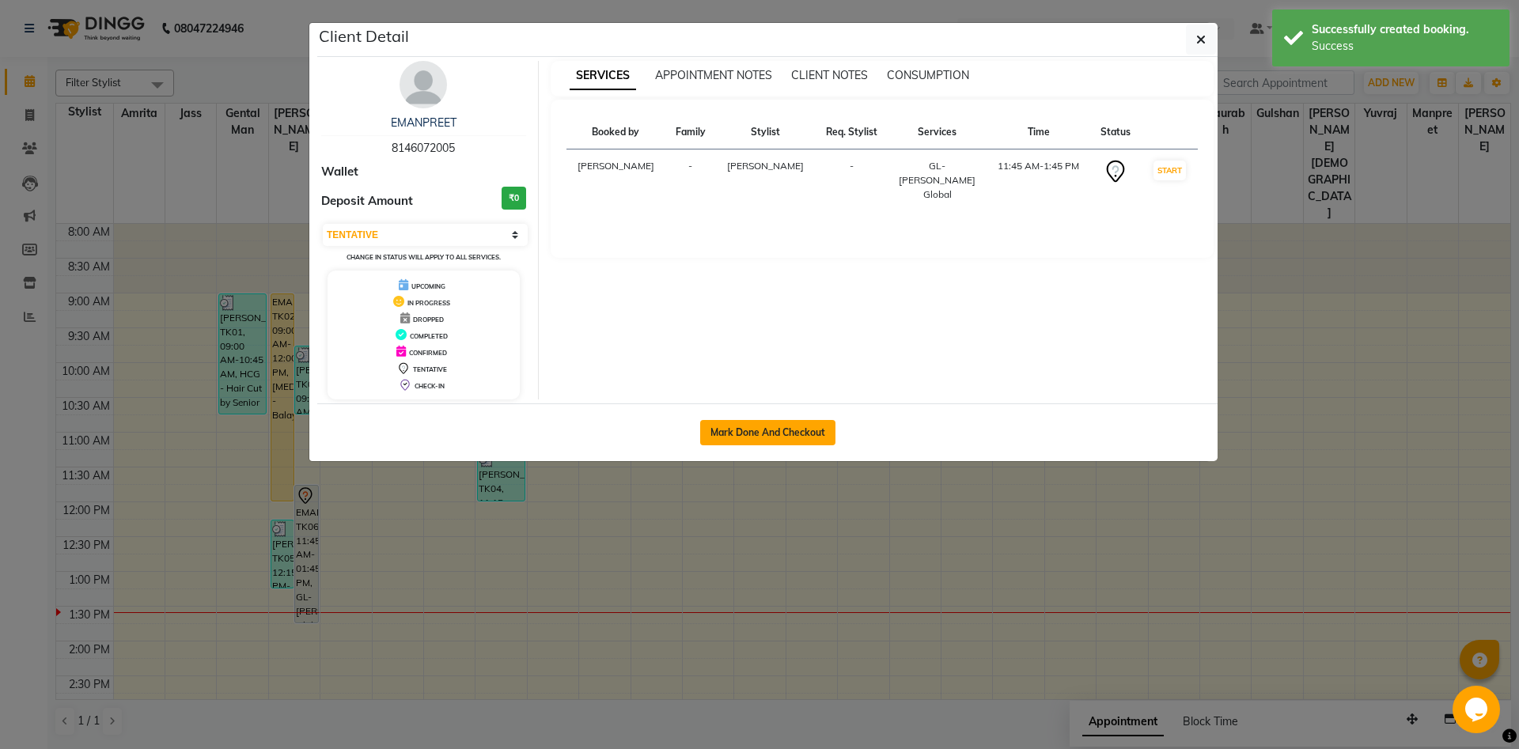
click at [718, 427] on button "Mark Done And Checkout" at bounding box center [767, 432] width 135 height 25
select select "service"
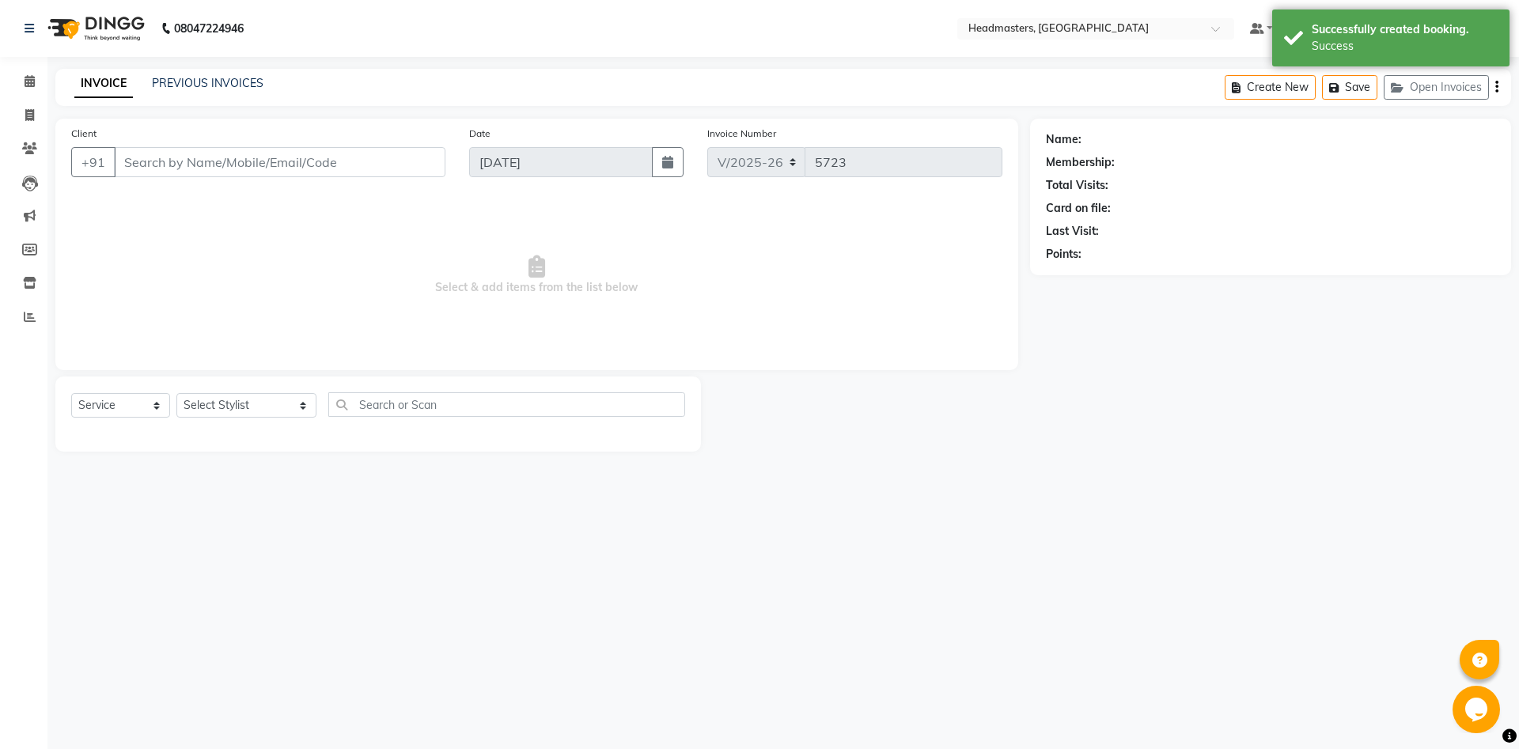
type input "8146072005"
select select "60721"
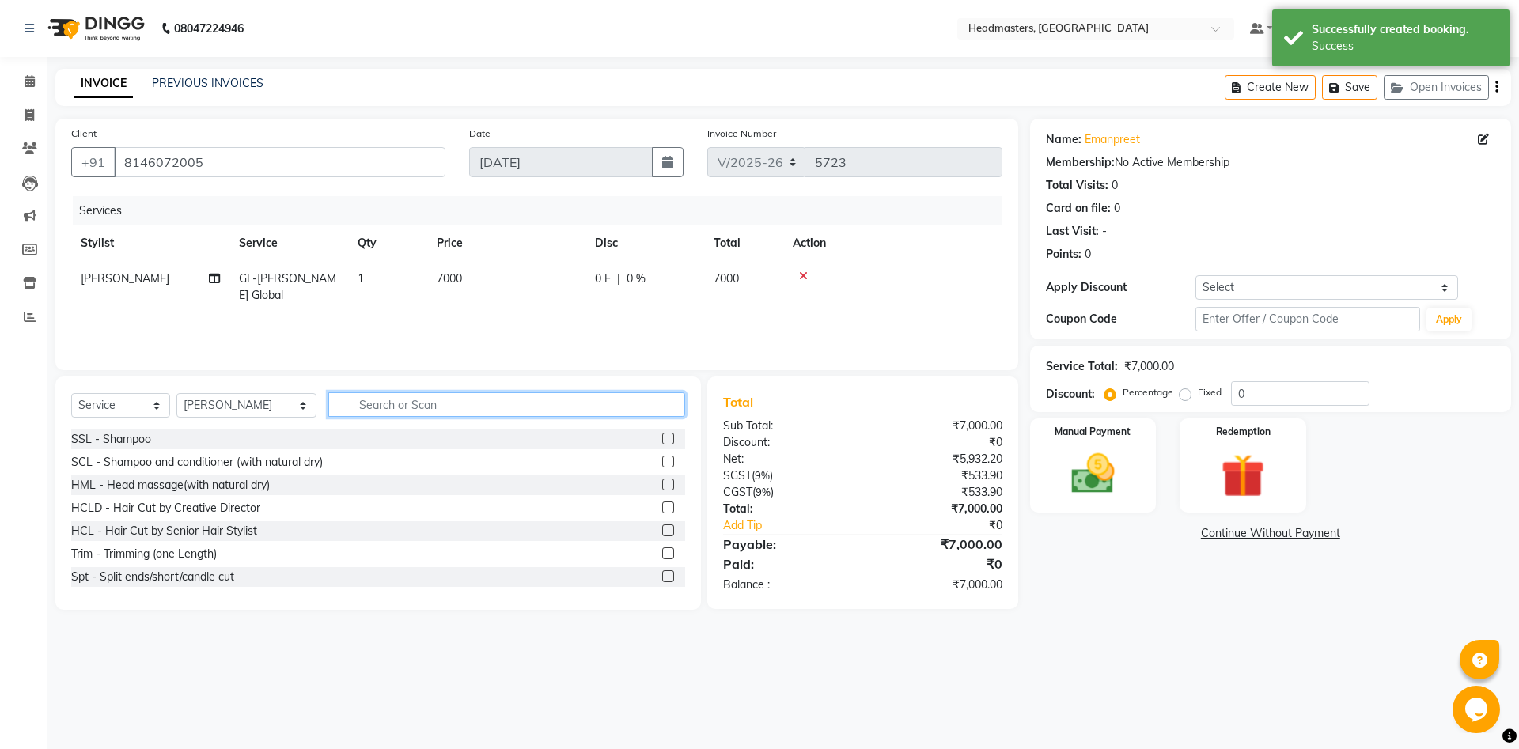
click at [384, 402] on input "text" at bounding box center [506, 404] width 357 height 25
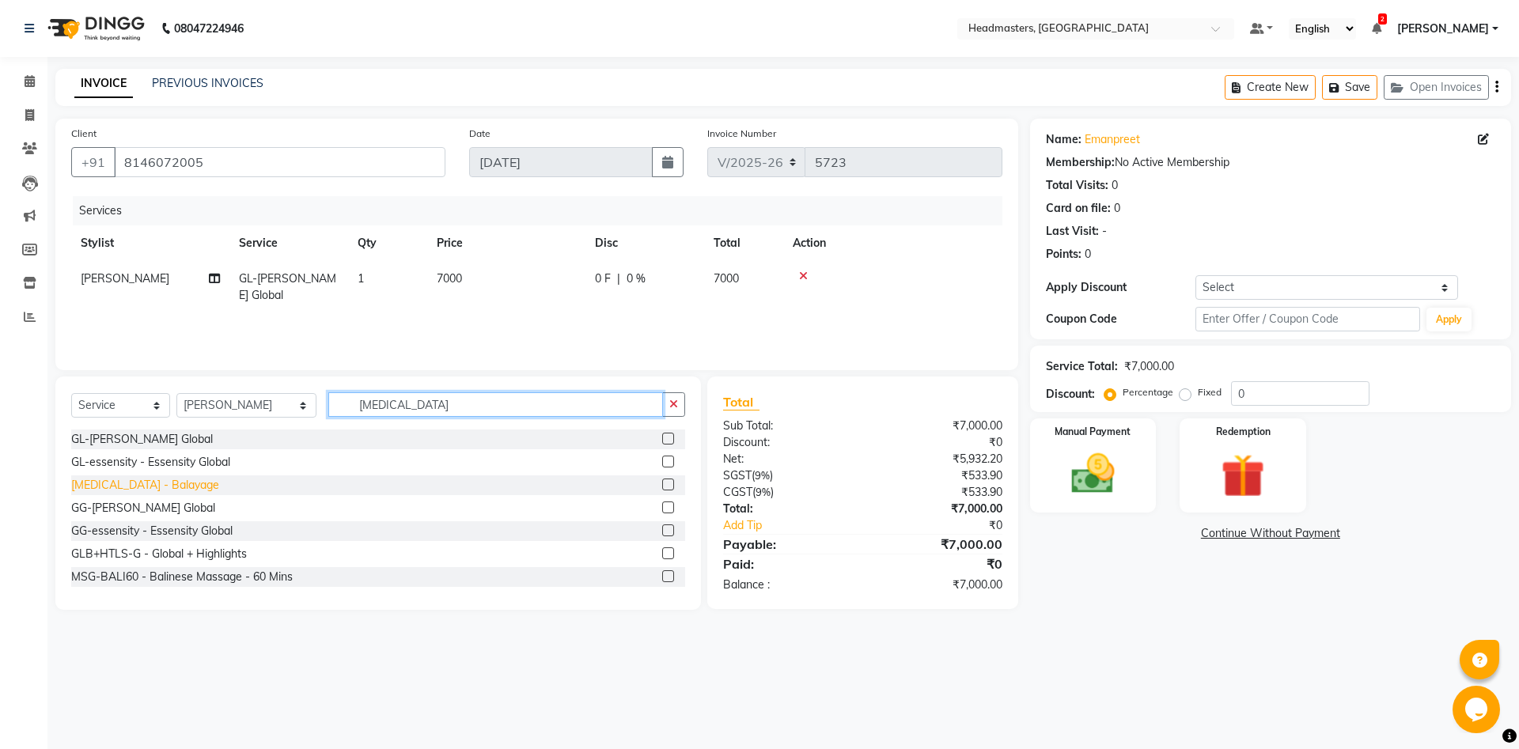
type input "bal"
click at [117, 488] on div "Bal - Balayage" at bounding box center [145, 485] width 148 height 17
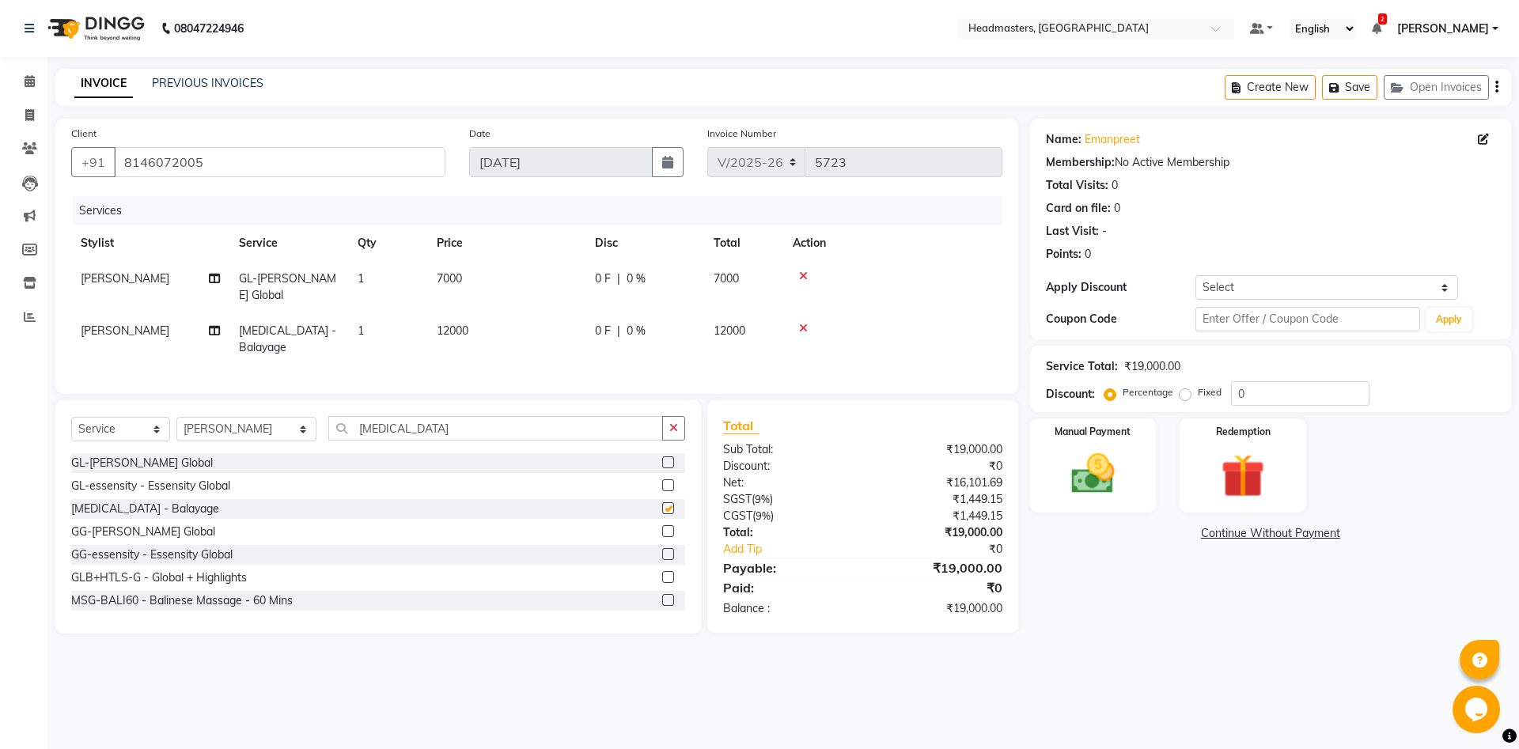
checkbox input "false"
drag, startPoint x: 359, startPoint y: 406, endPoint x: 138, endPoint y: 421, distance: 221.2
click at [328, 421] on input "bal" at bounding box center [495, 428] width 335 height 25
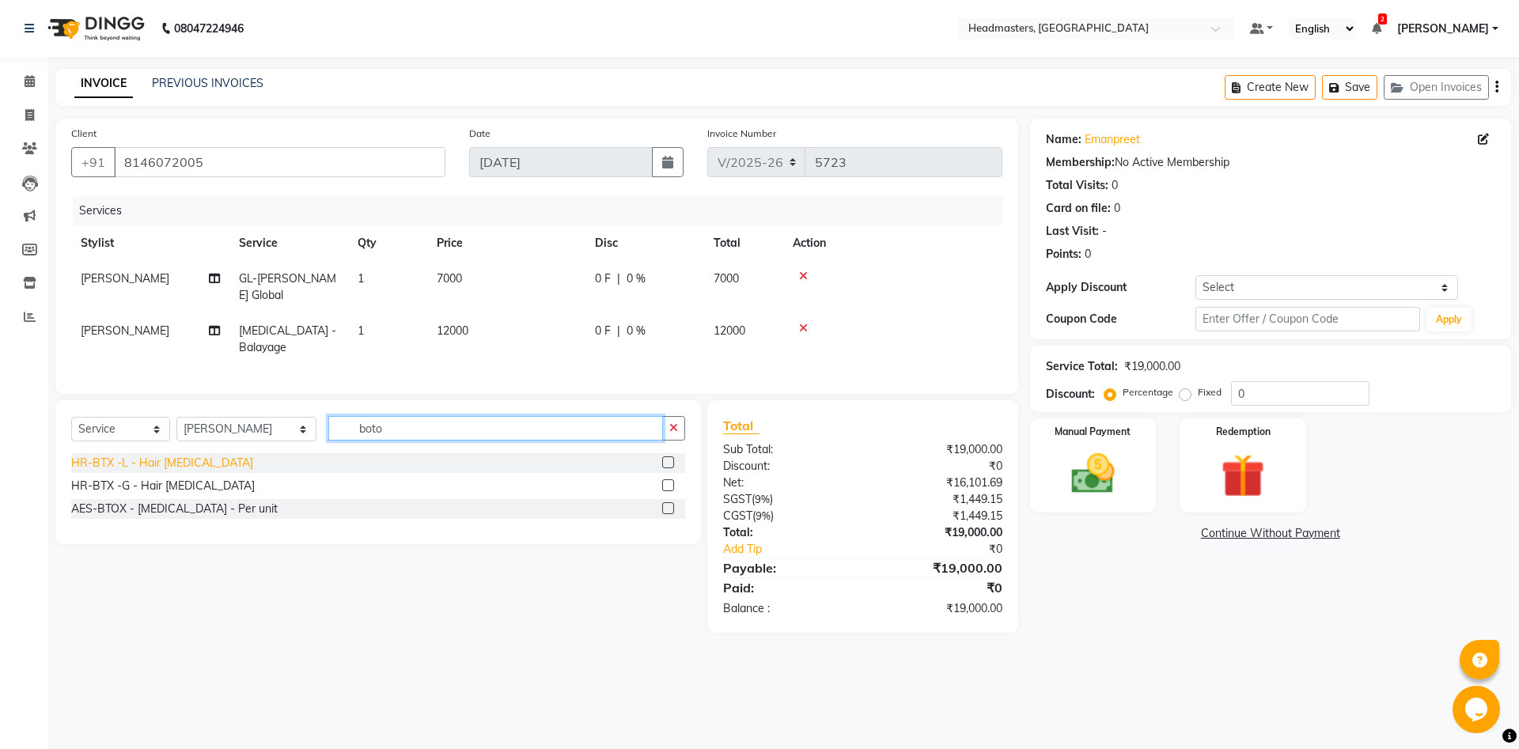
type input "boto"
click at [107, 455] on div "HR-BTX -L - Hair Botox" at bounding box center [162, 463] width 182 height 17
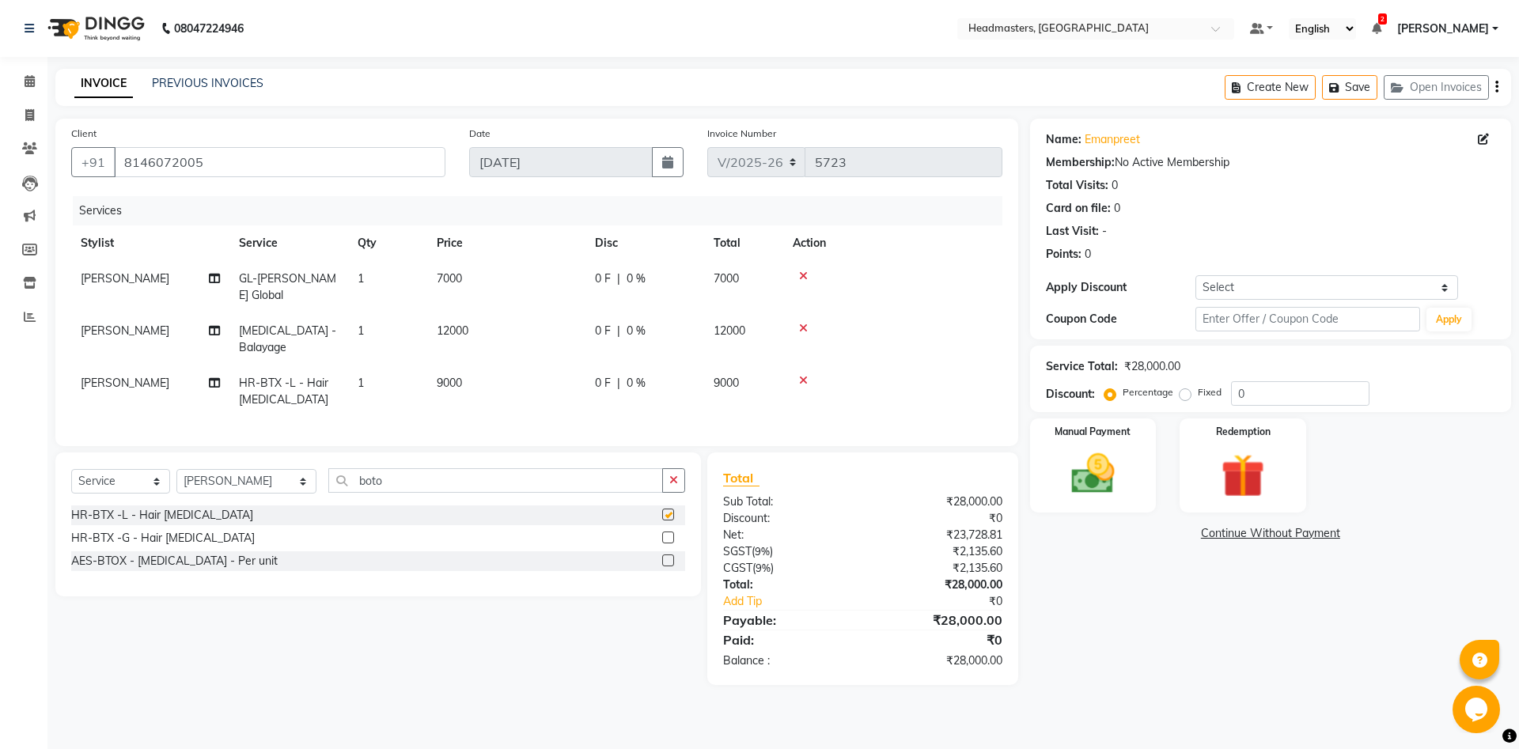
checkbox input "false"
drag, startPoint x: 1274, startPoint y: 390, endPoint x: 1201, endPoint y: 390, distance: 73.6
click at [1231, 390] on input "0" at bounding box center [1300, 393] width 138 height 25
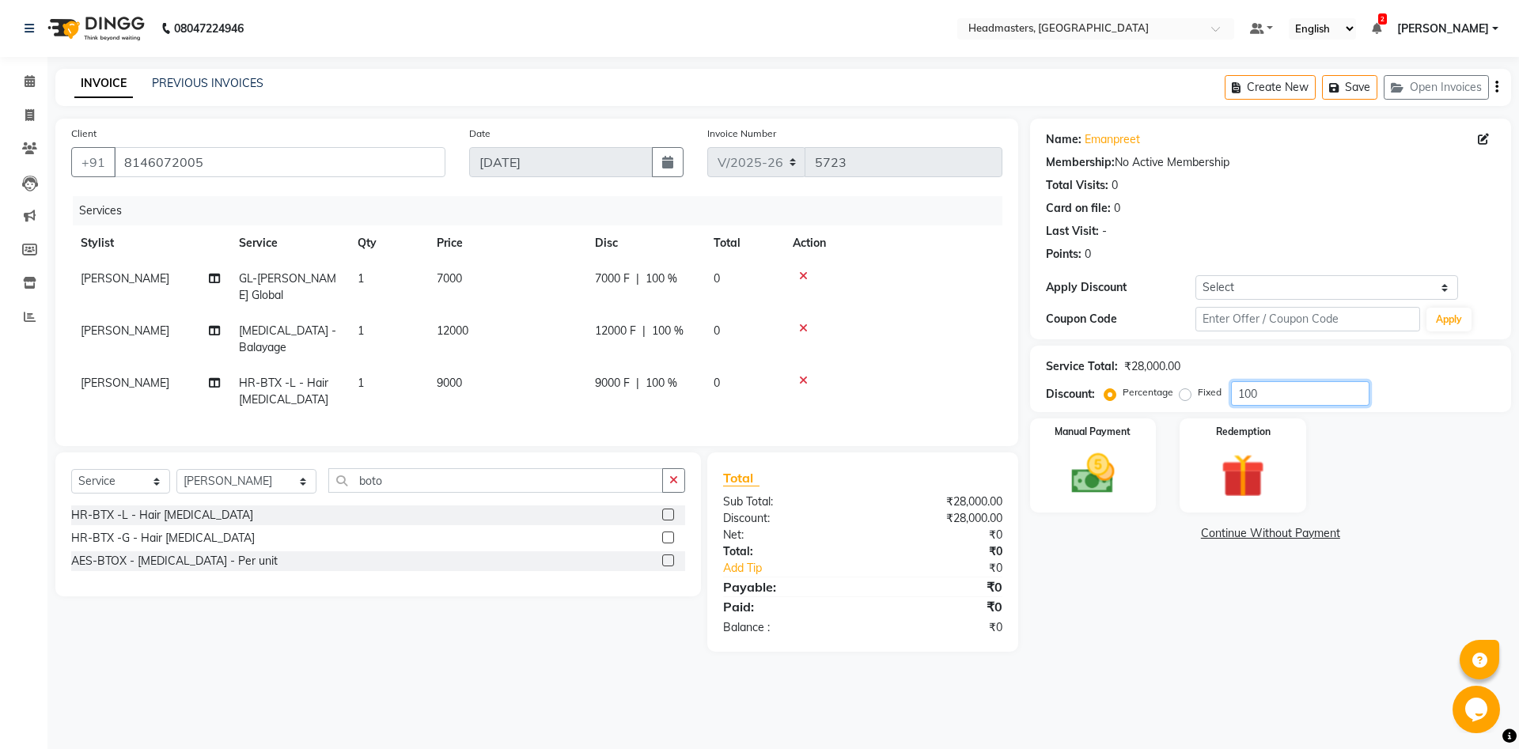
type input "100"
click at [1198, 390] on label "Fixed" at bounding box center [1210, 392] width 24 height 14
click at [1183, 390] on input "Fixed" at bounding box center [1188, 392] width 11 height 11
radio input "true"
drag, startPoint x: 1312, startPoint y: 397, endPoint x: 1058, endPoint y: 420, distance: 255.7
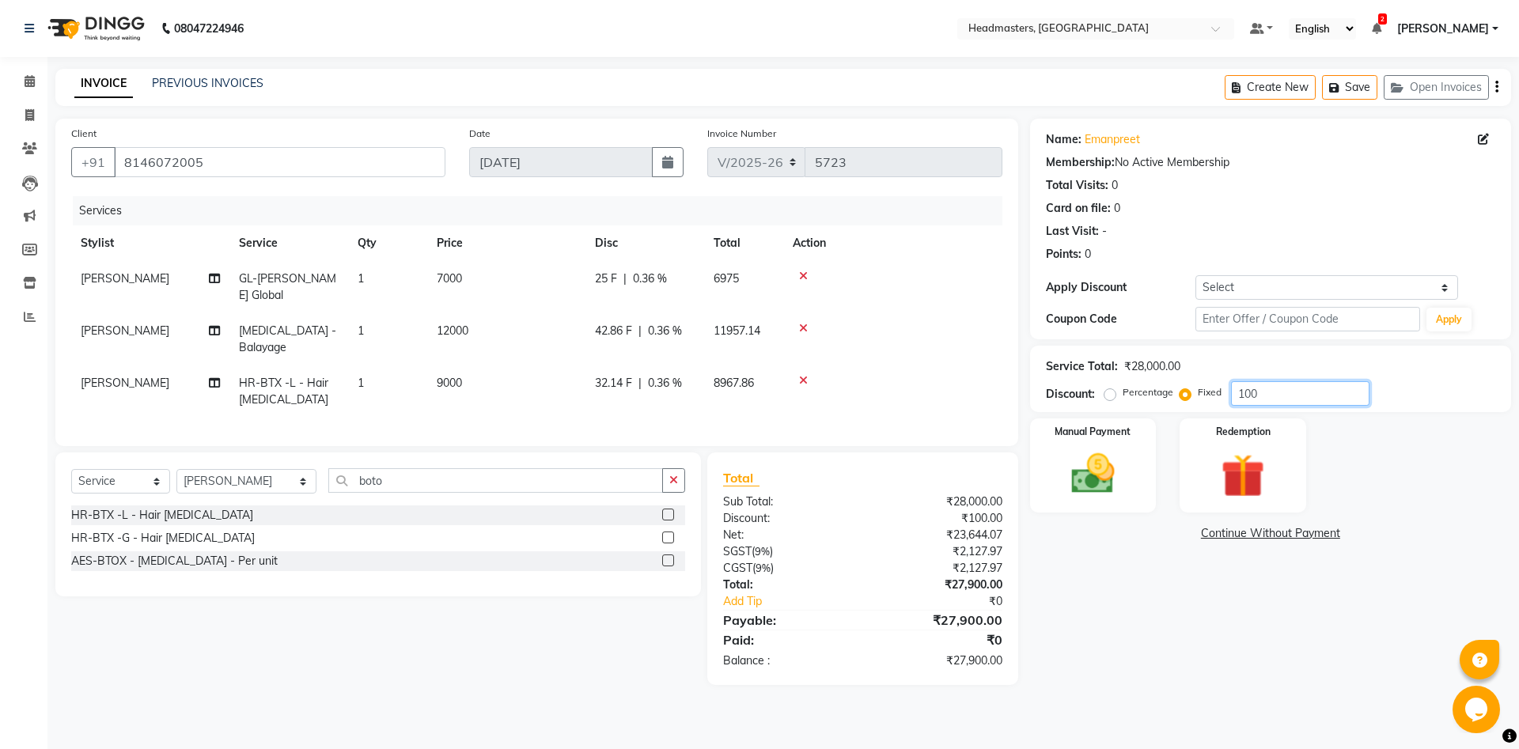
click at [1231, 406] on input "100" at bounding box center [1300, 393] width 138 height 25
type input "15000"
click at [1130, 455] on div "Manual Payment" at bounding box center [1092, 465] width 131 height 97
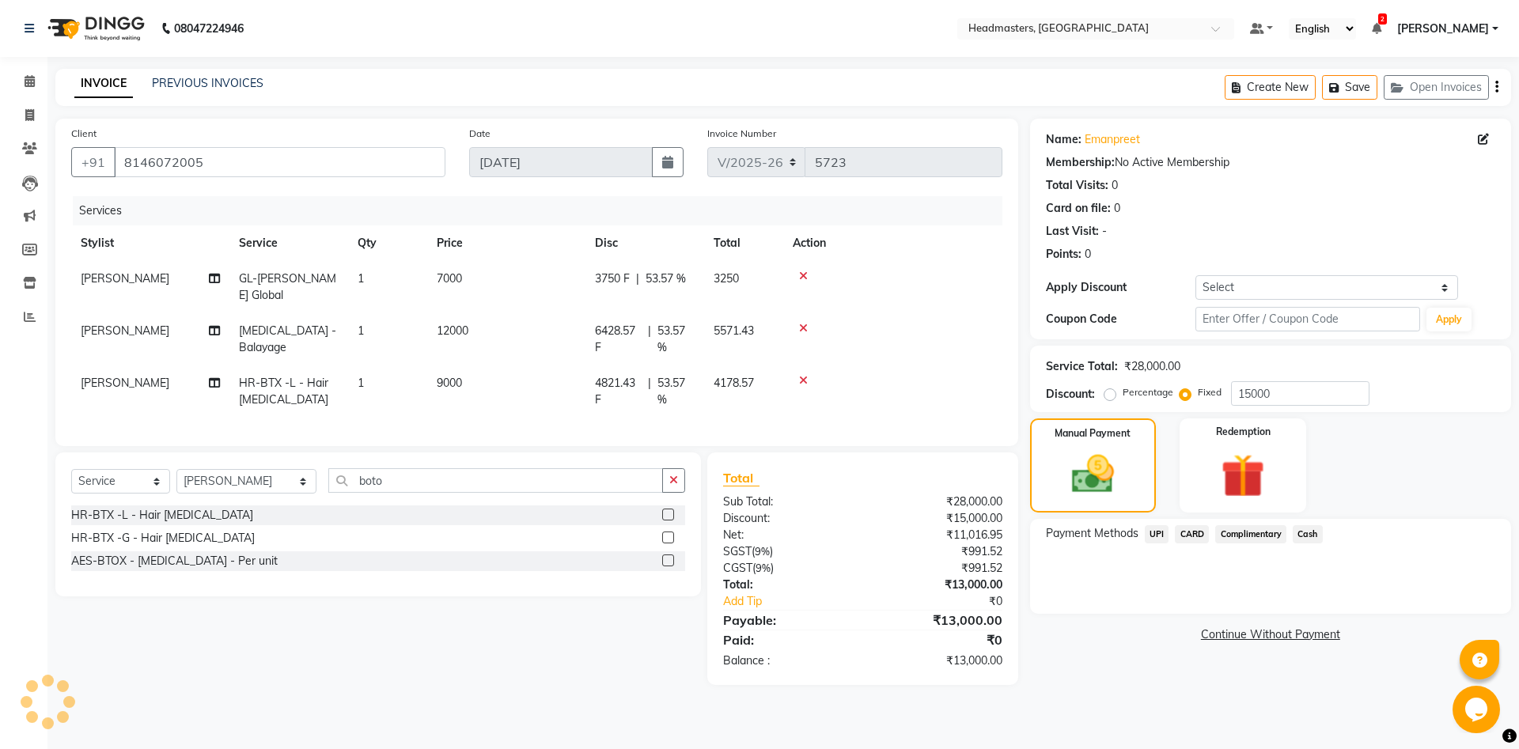
click at [1161, 532] on span "UPI" at bounding box center [1157, 534] width 25 height 18
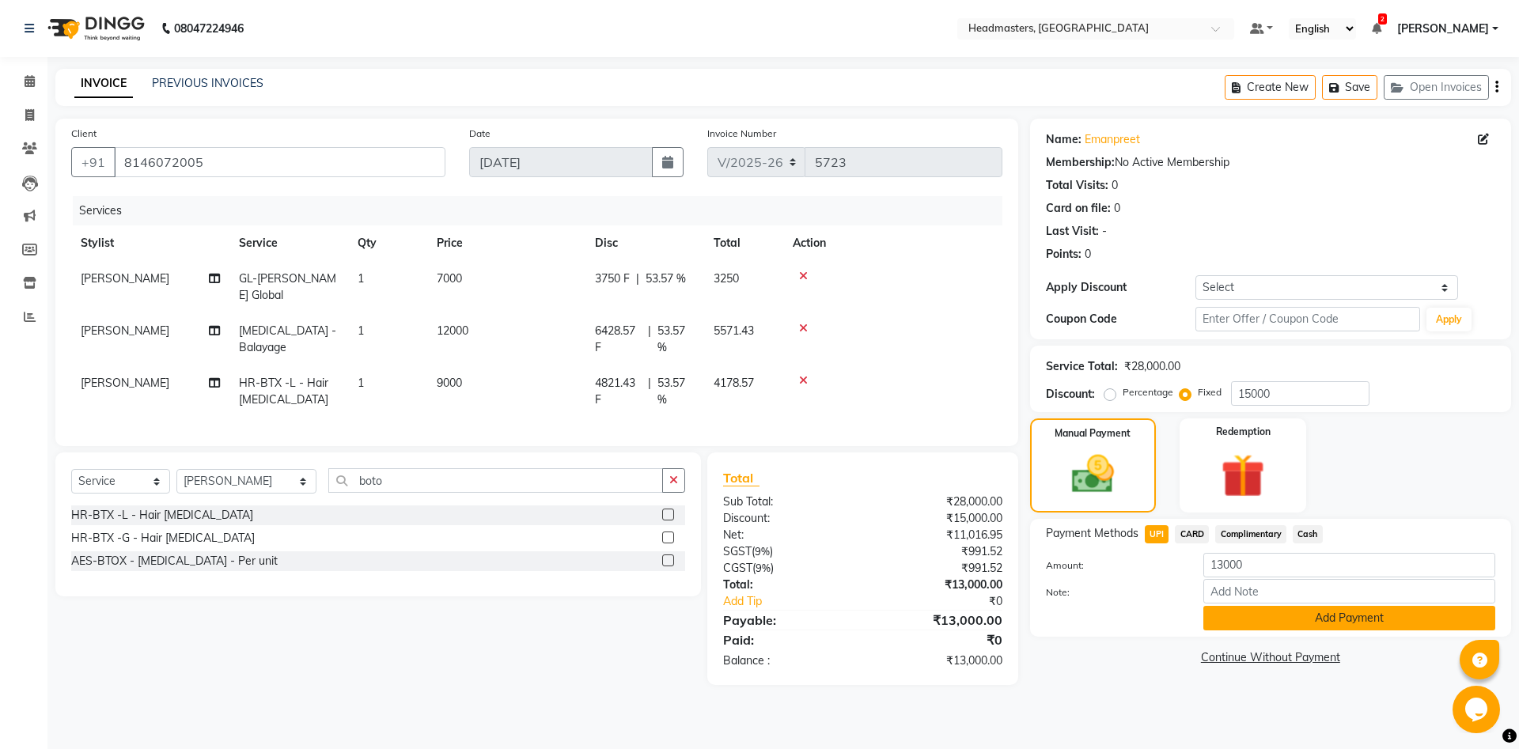
click at [1217, 616] on button "Add Payment" at bounding box center [1349, 618] width 292 height 25
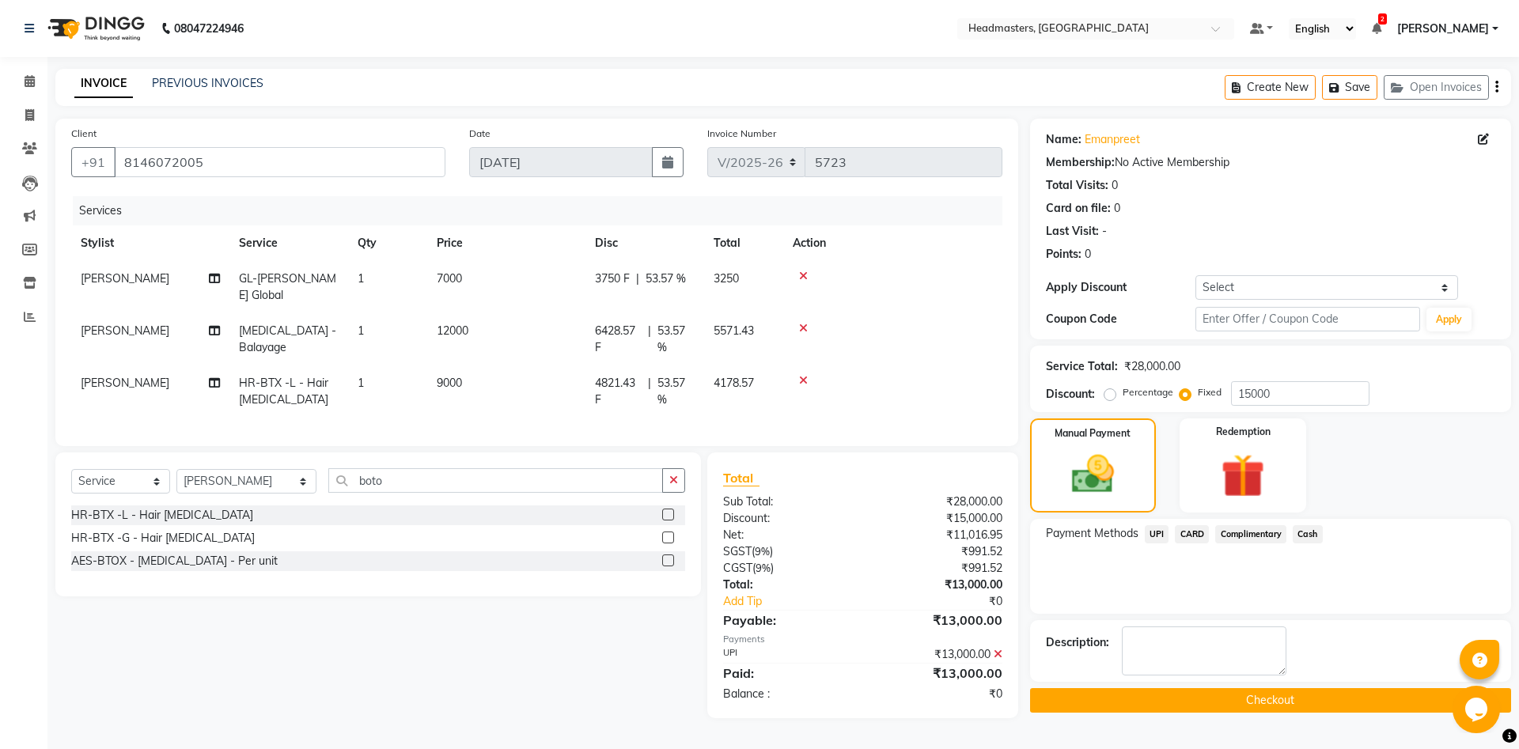
click at [1280, 705] on button "Checkout" at bounding box center [1270, 700] width 481 height 25
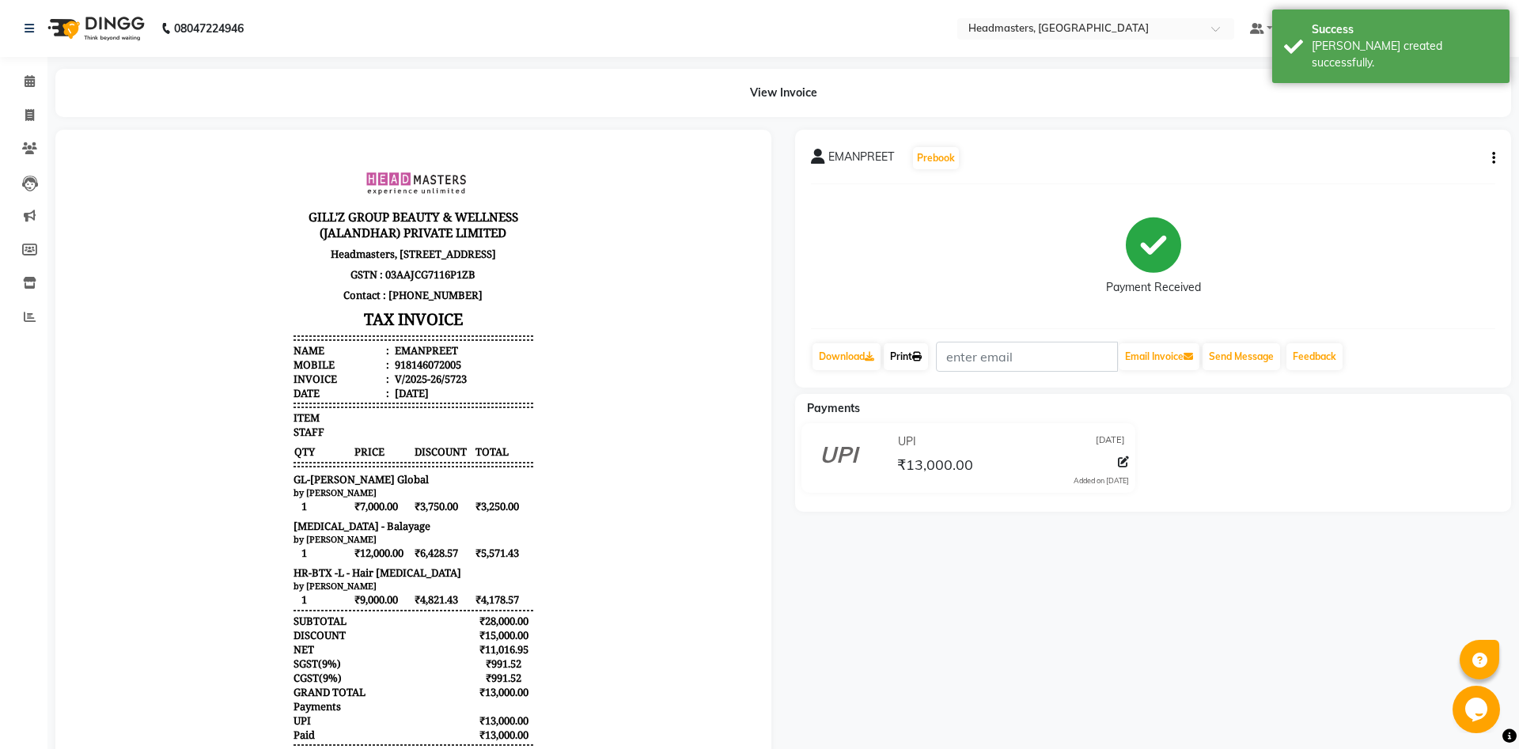
click at [925, 350] on link "Print" at bounding box center [906, 356] width 44 height 27
click at [917, 350] on link "Print" at bounding box center [906, 356] width 44 height 27
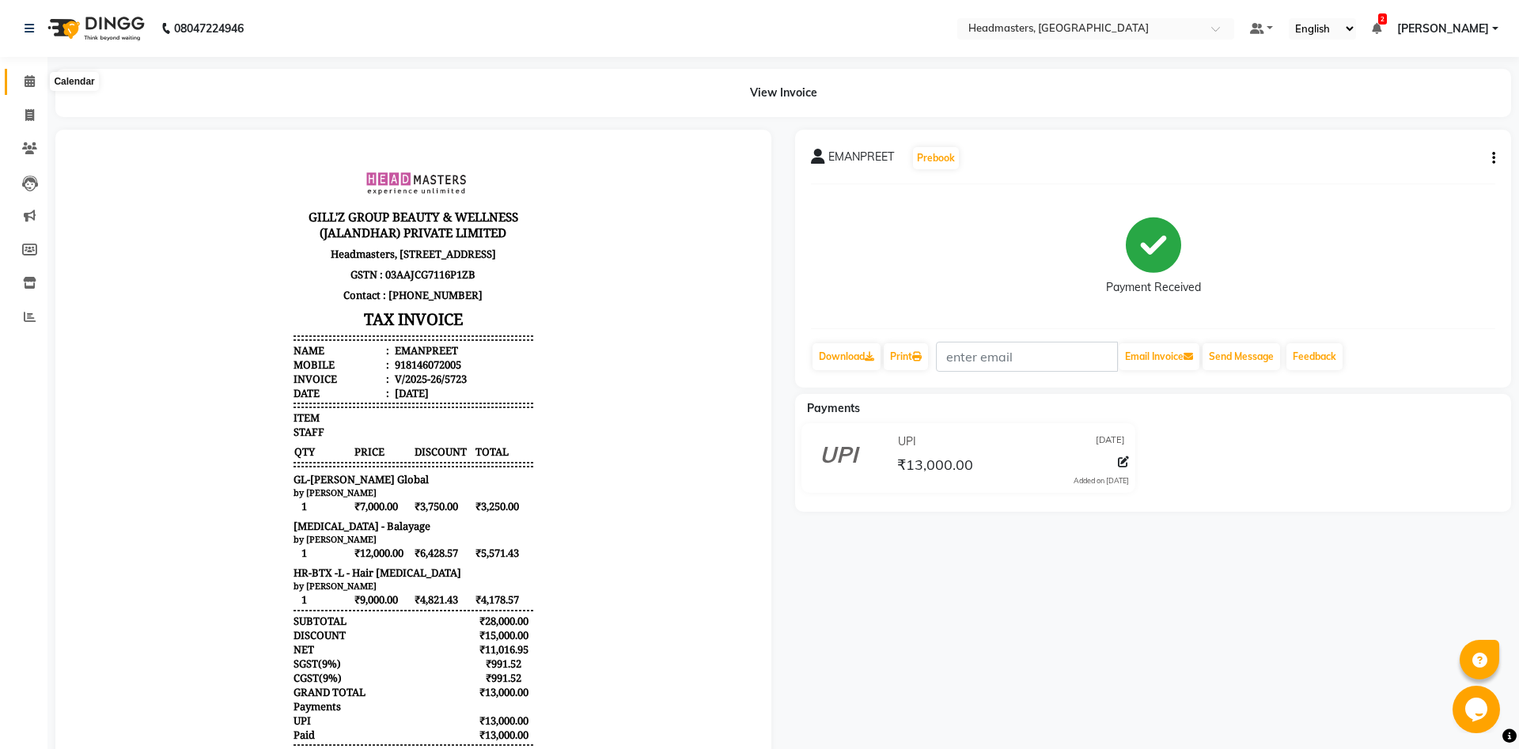
click at [29, 74] on span at bounding box center [30, 82] width 28 height 18
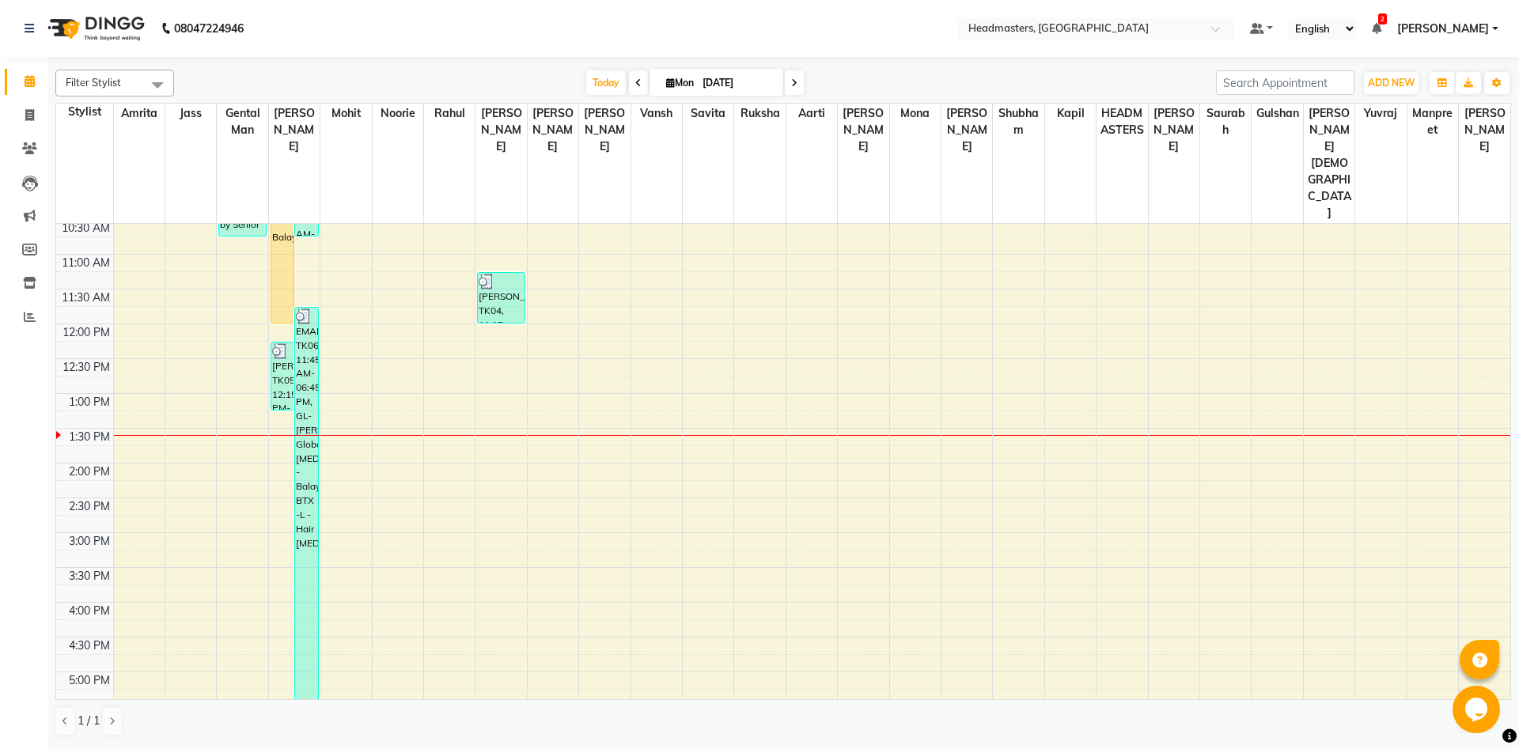
scroll to position [7, 0]
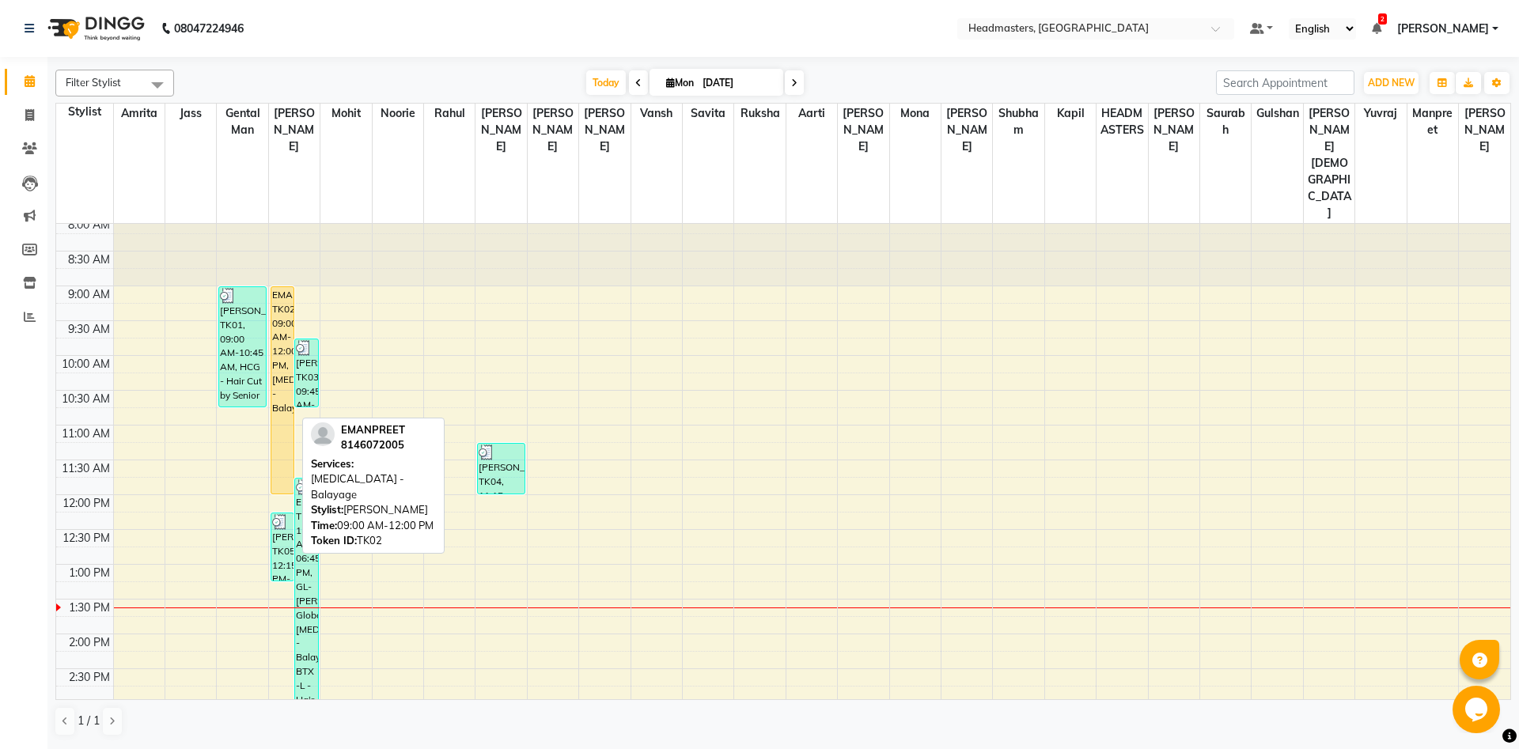
click at [283, 347] on div "EMANPREET, TK02, 09:00 AM-12:00 PM, [MEDICAL_DATA] - Balayage" at bounding box center [282, 390] width 22 height 206
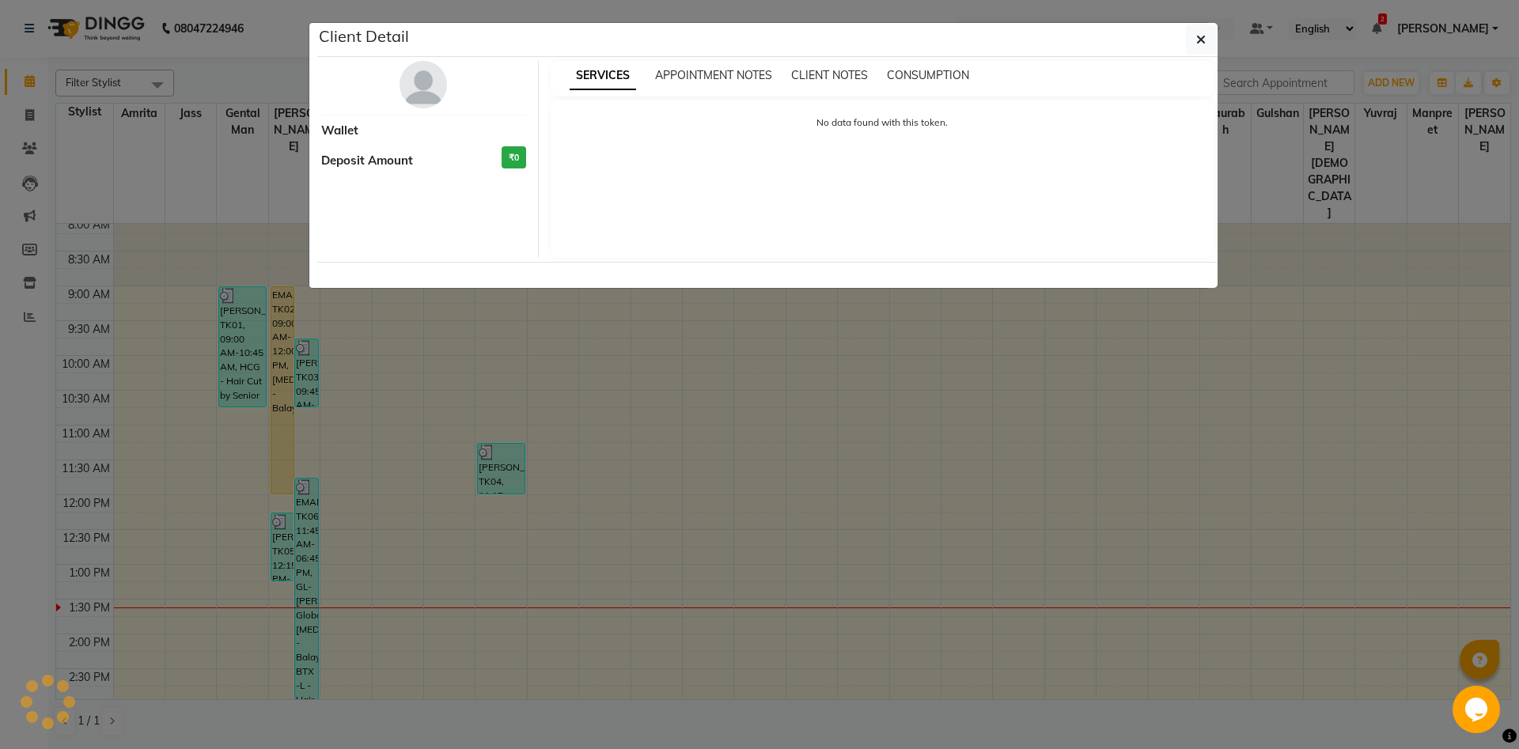
select select "1"
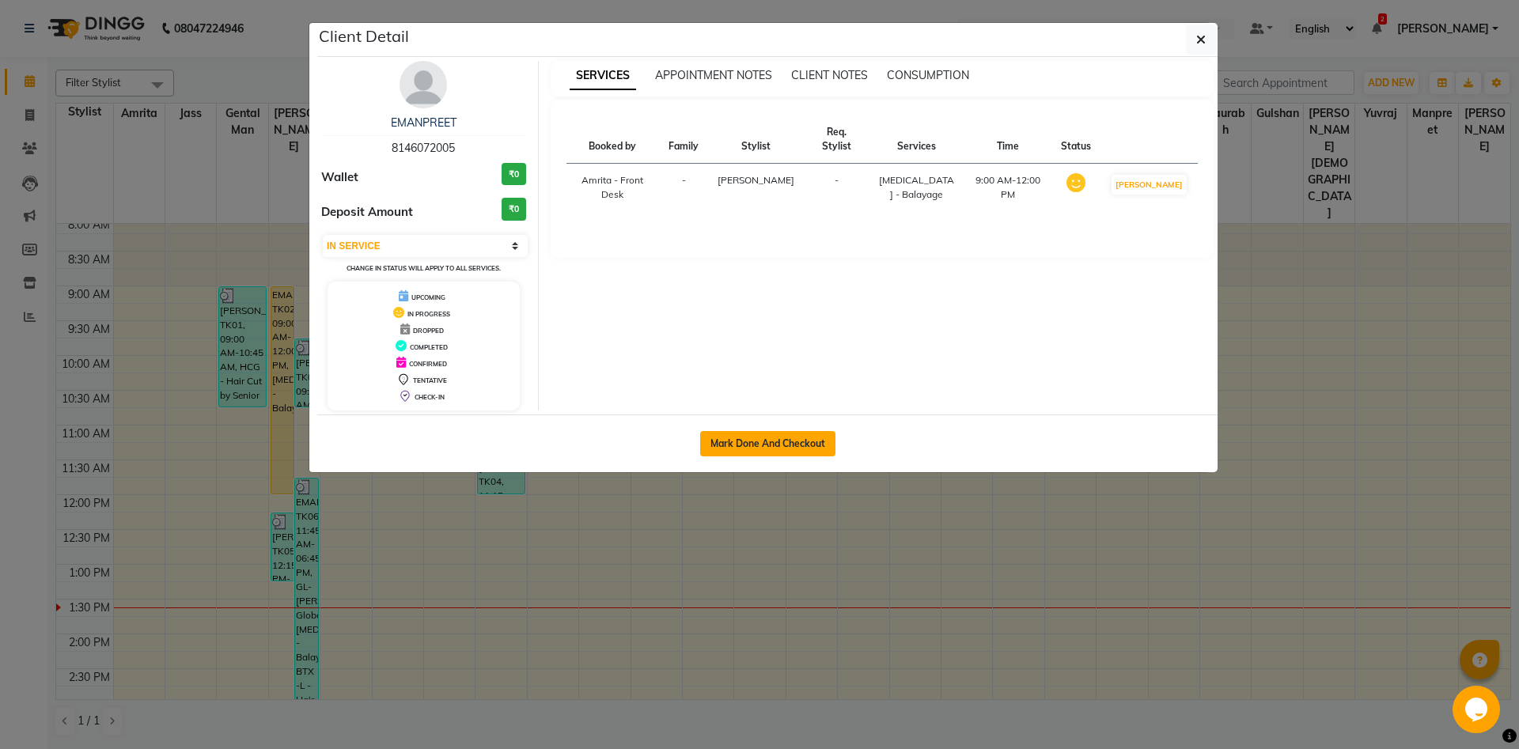
click at [744, 442] on button "Mark Done And Checkout" at bounding box center [767, 443] width 135 height 25
select select "service"
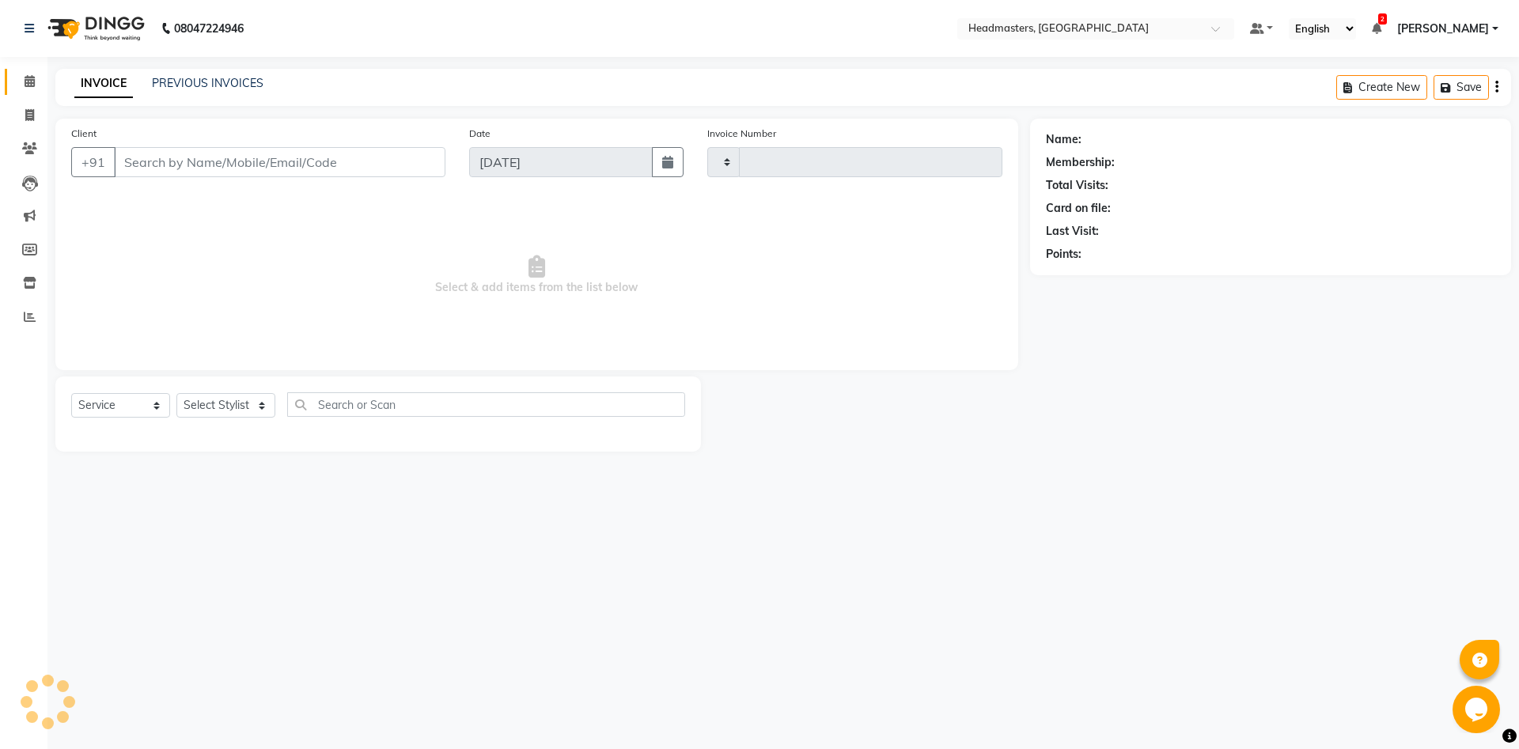
type input "5724"
select select "7130"
type input "8146072005"
select select "60721"
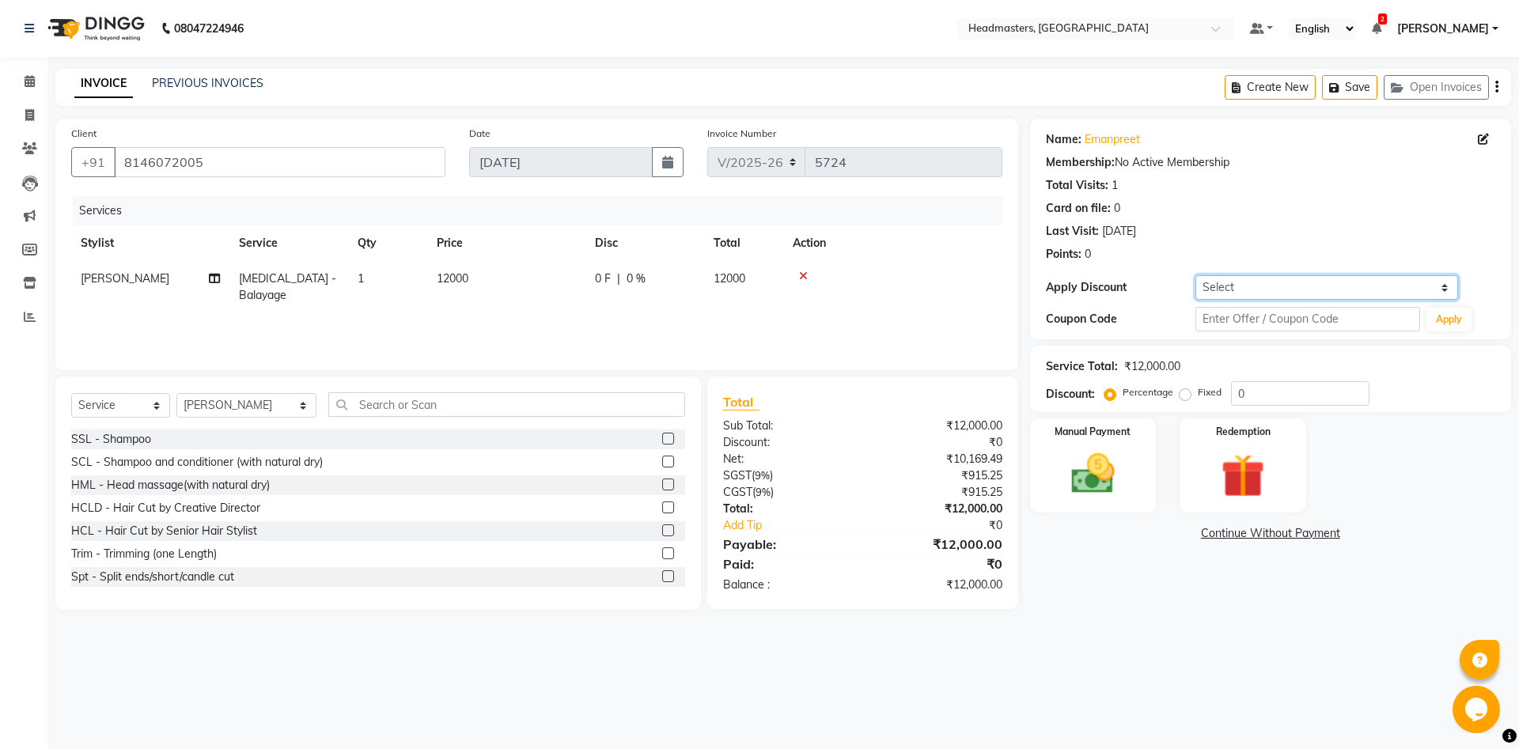
select select "12: Object"
click option "Coupon → Double Job Card" at bounding box center [0, 0] width 0 height 0
type input "100"
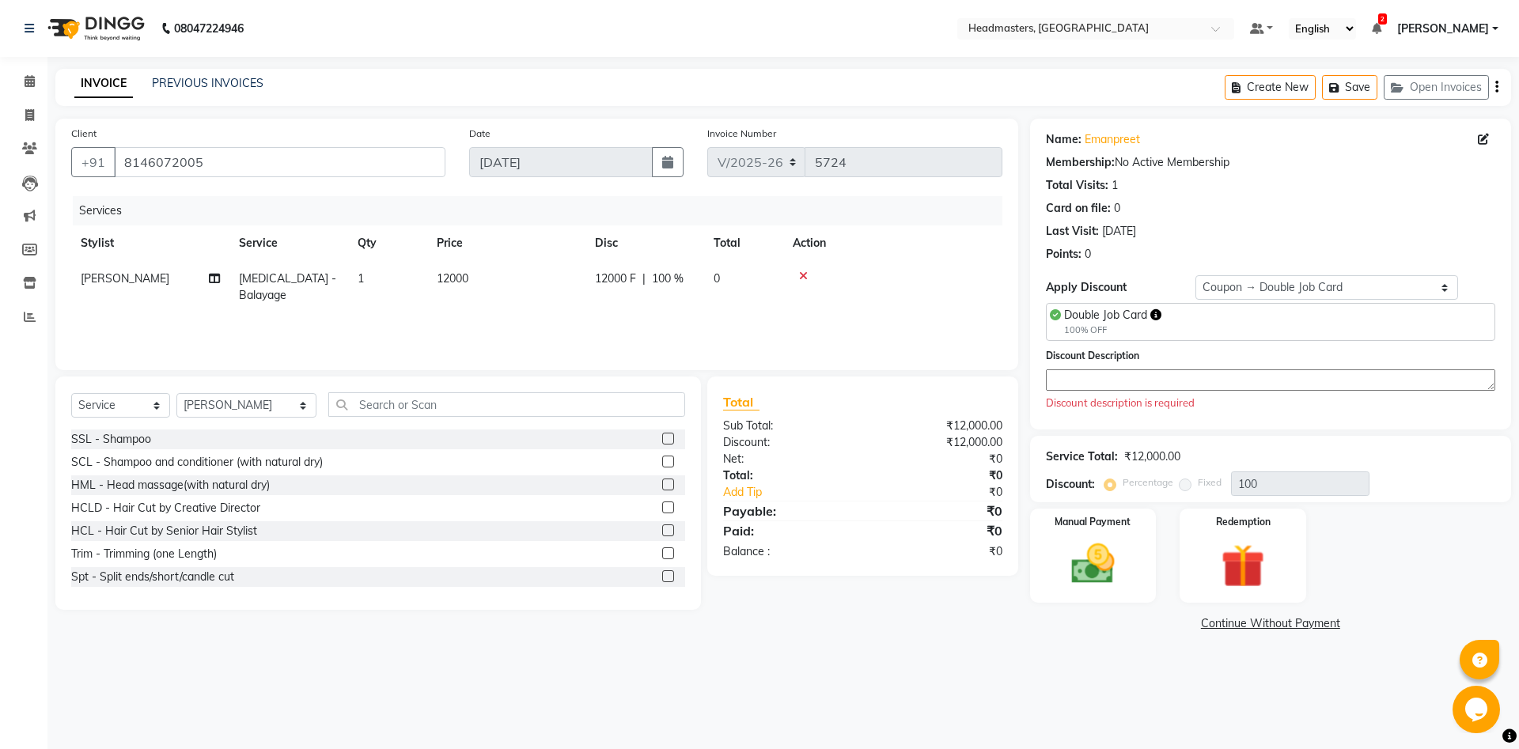
click at [1189, 381] on textarea at bounding box center [1270, 379] width 449 height 21
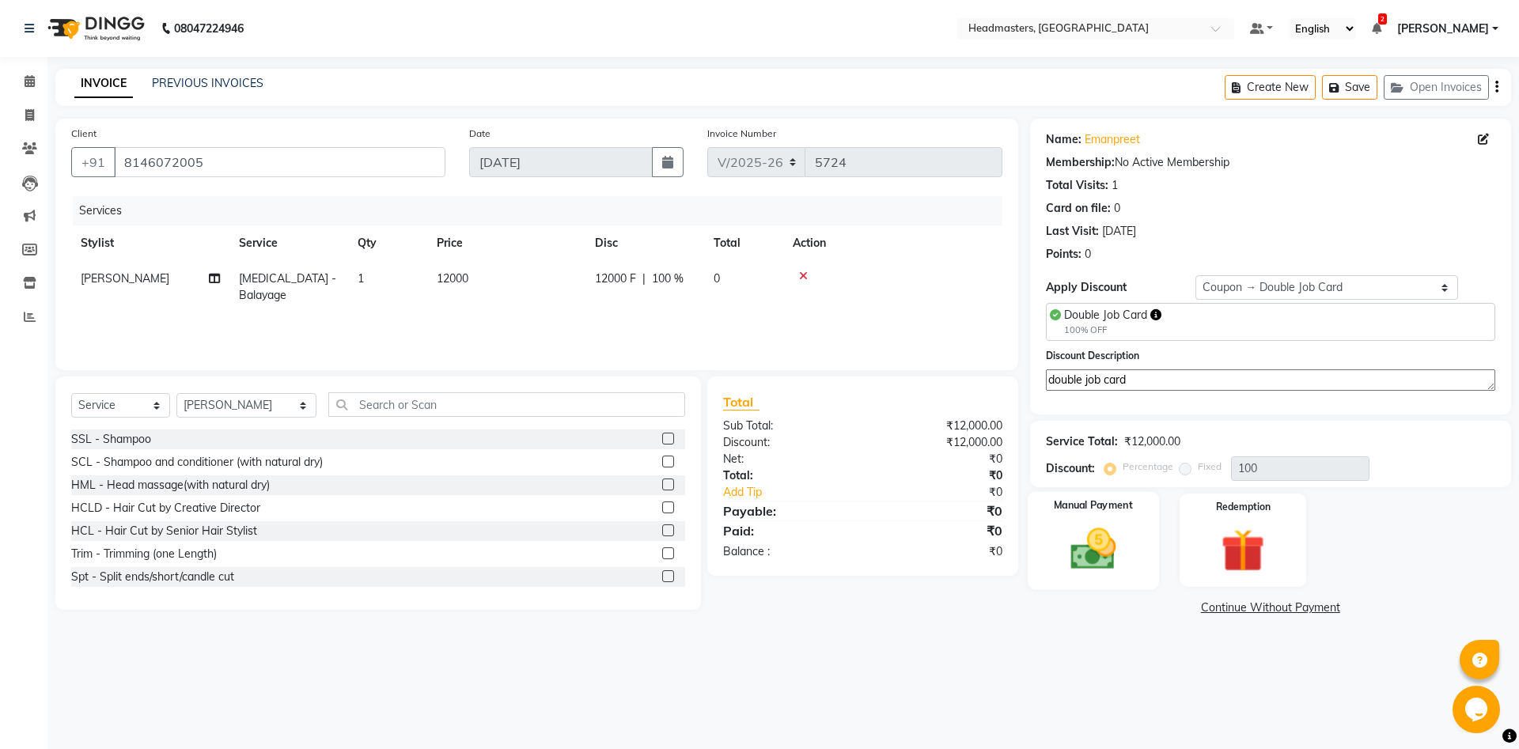
type textarea "double job card"
click at [1130, 532] on div "Manual Payment" at bounding box center [1092, 539] width 131 height 97
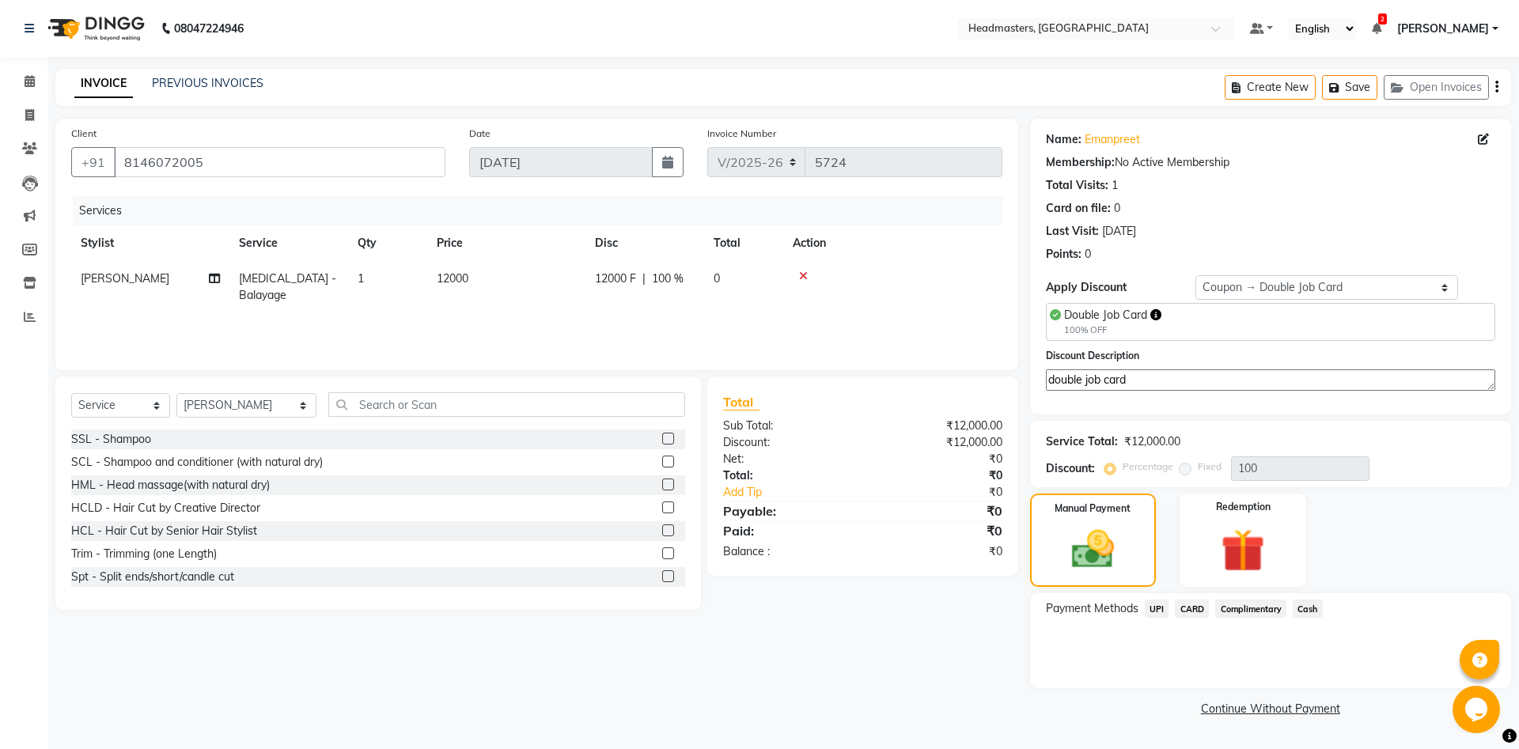
click at [1251, 612] on span "Complimentary" at bounding box center [1250, 609] width 71 height 18
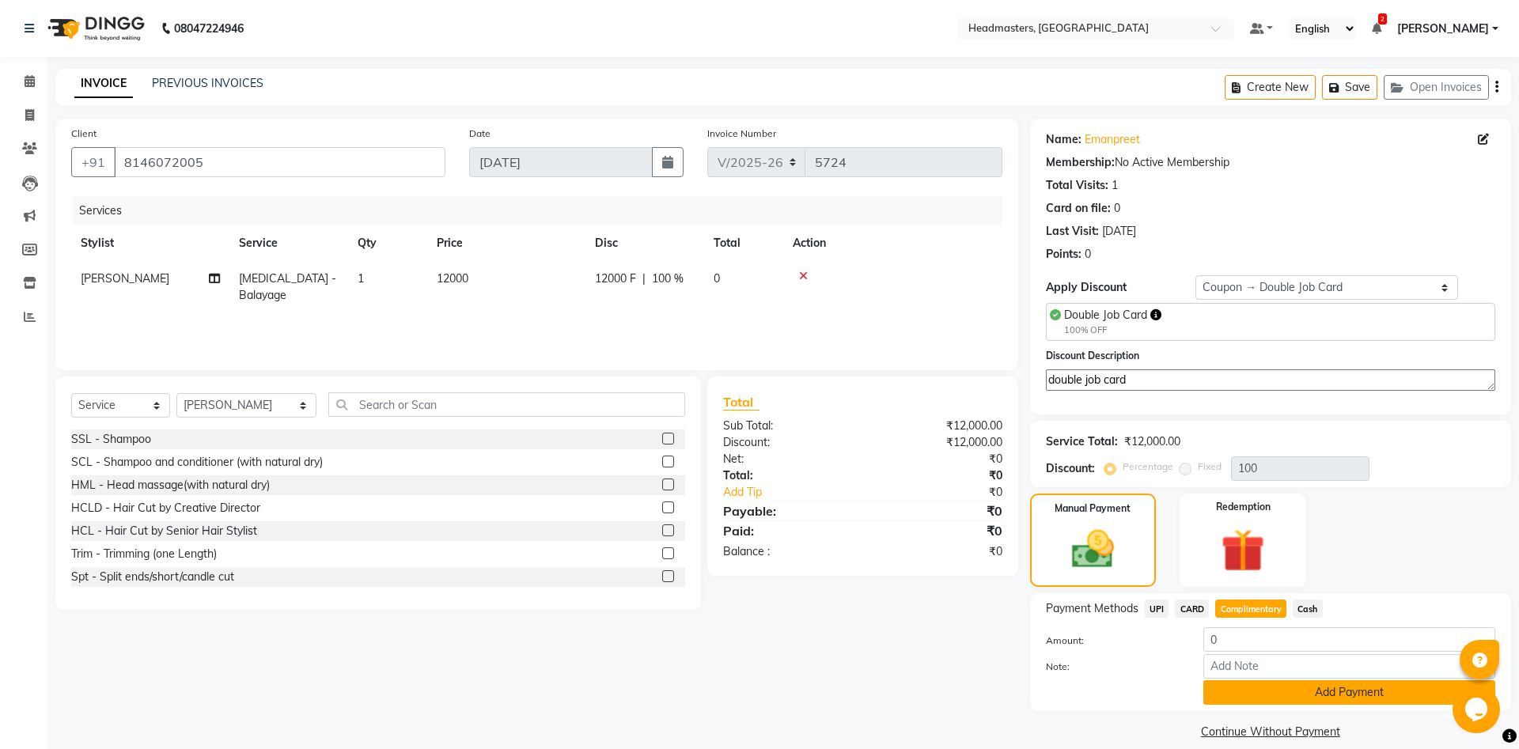
click at [1287, 694] on button "Add Payment" at bounding box center [1349, 692] width 292 height 25
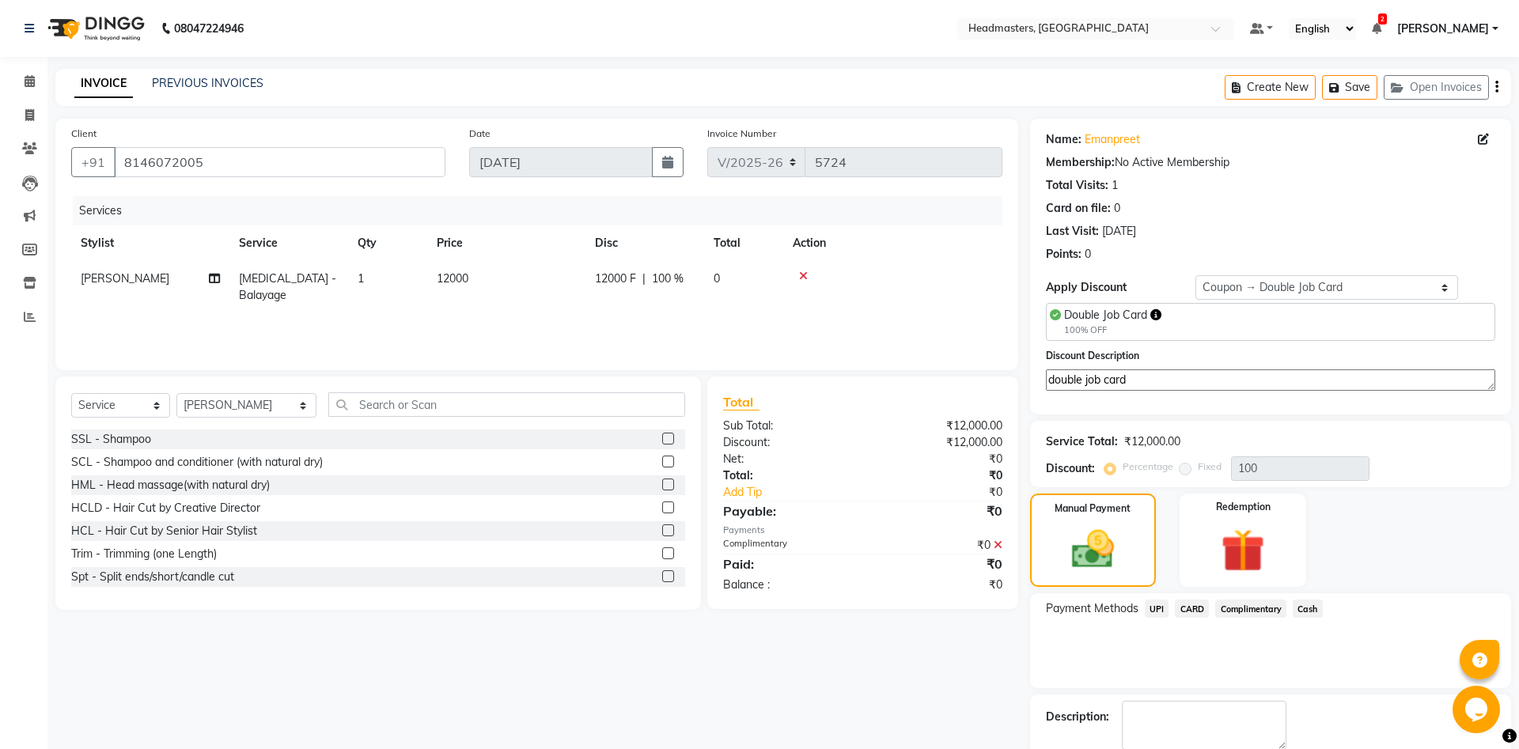
scroll to position [60, 0]
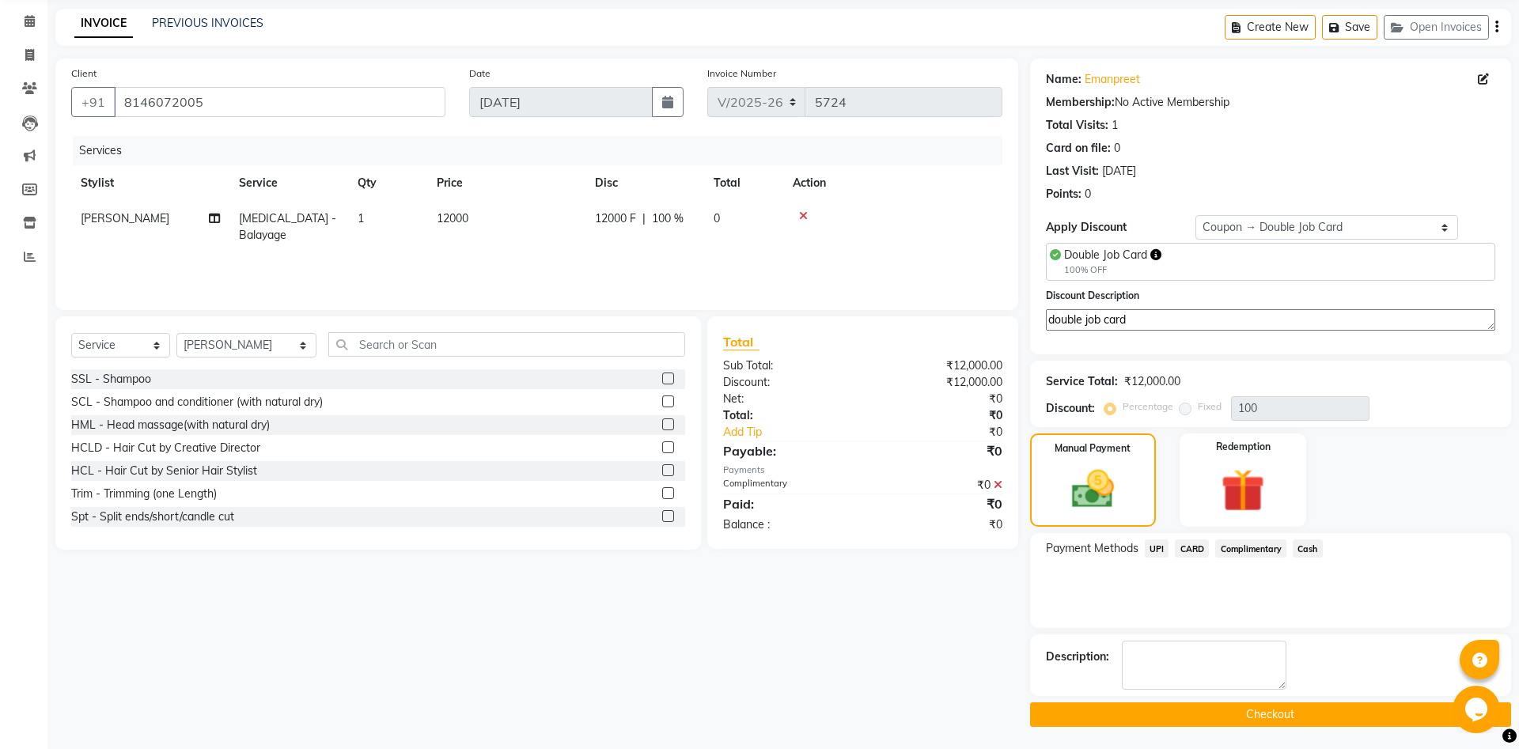
click at [1167, 713] on button "Checkout" at bounding box center [1270, 714] width 481 height 25
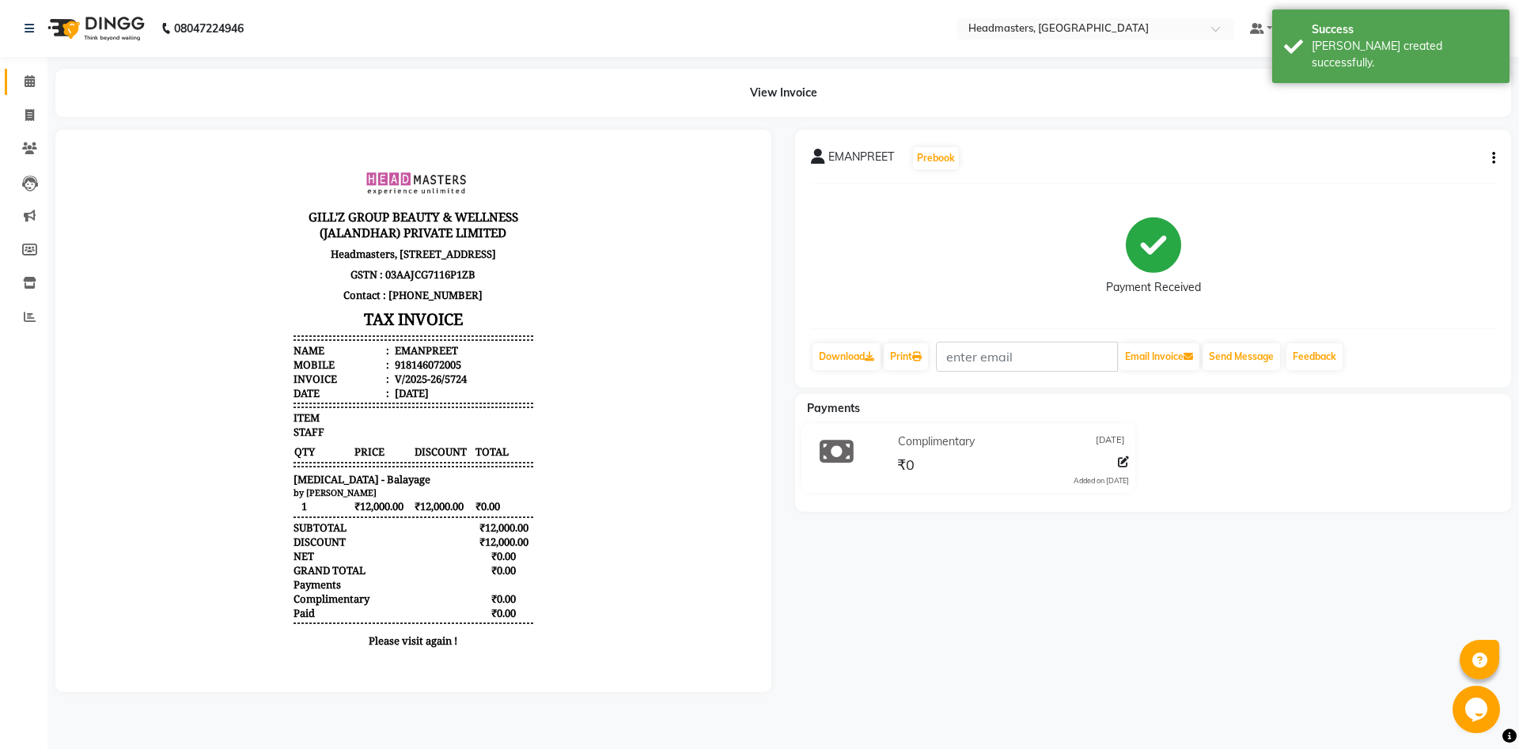
click at [31, 70] on link "Calendar" at bounding box center [24, 82] width 38 height 26
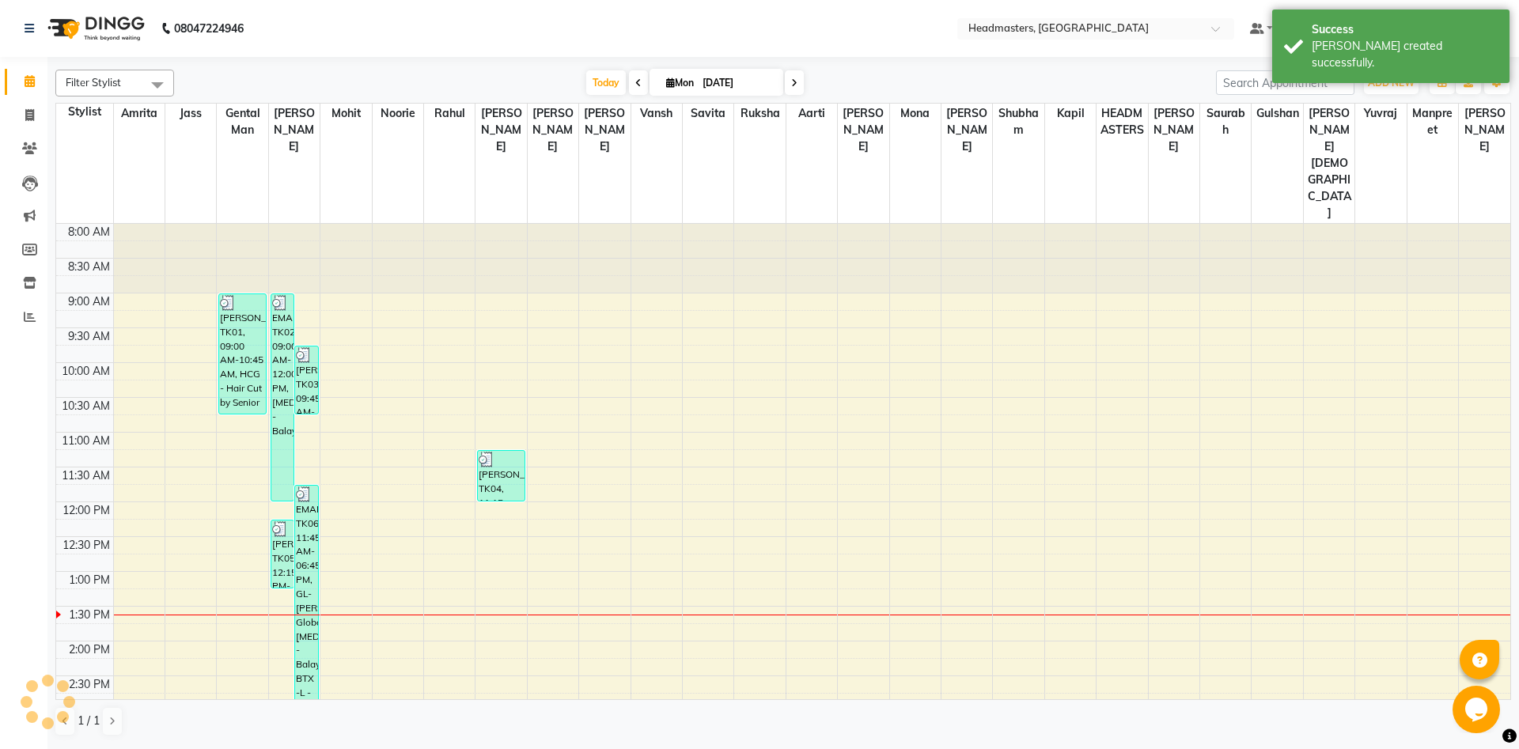
scroll to position [349, 0]
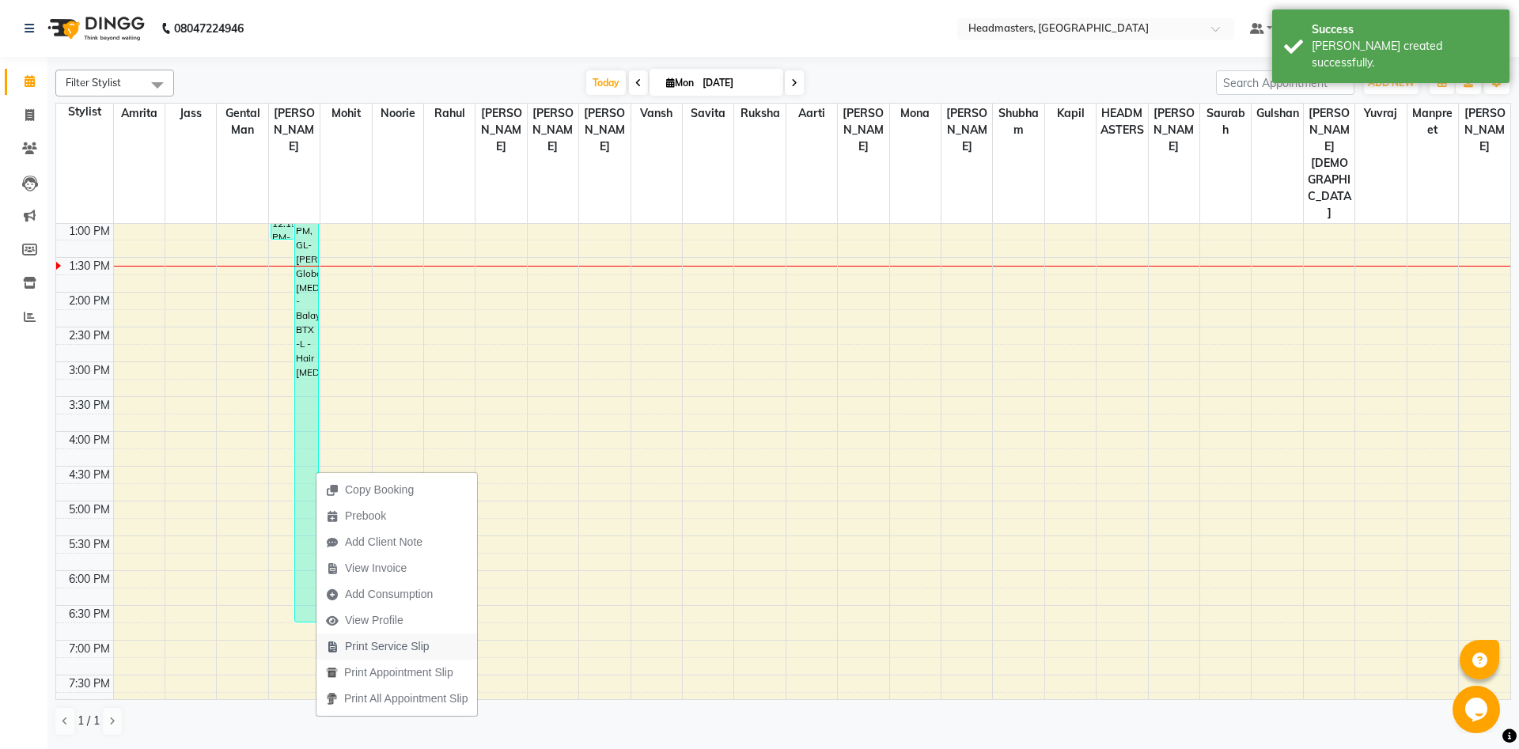
click at [411, 645] on span "Print Service Slip" at bounding box center [387, 646] width 85 height 17
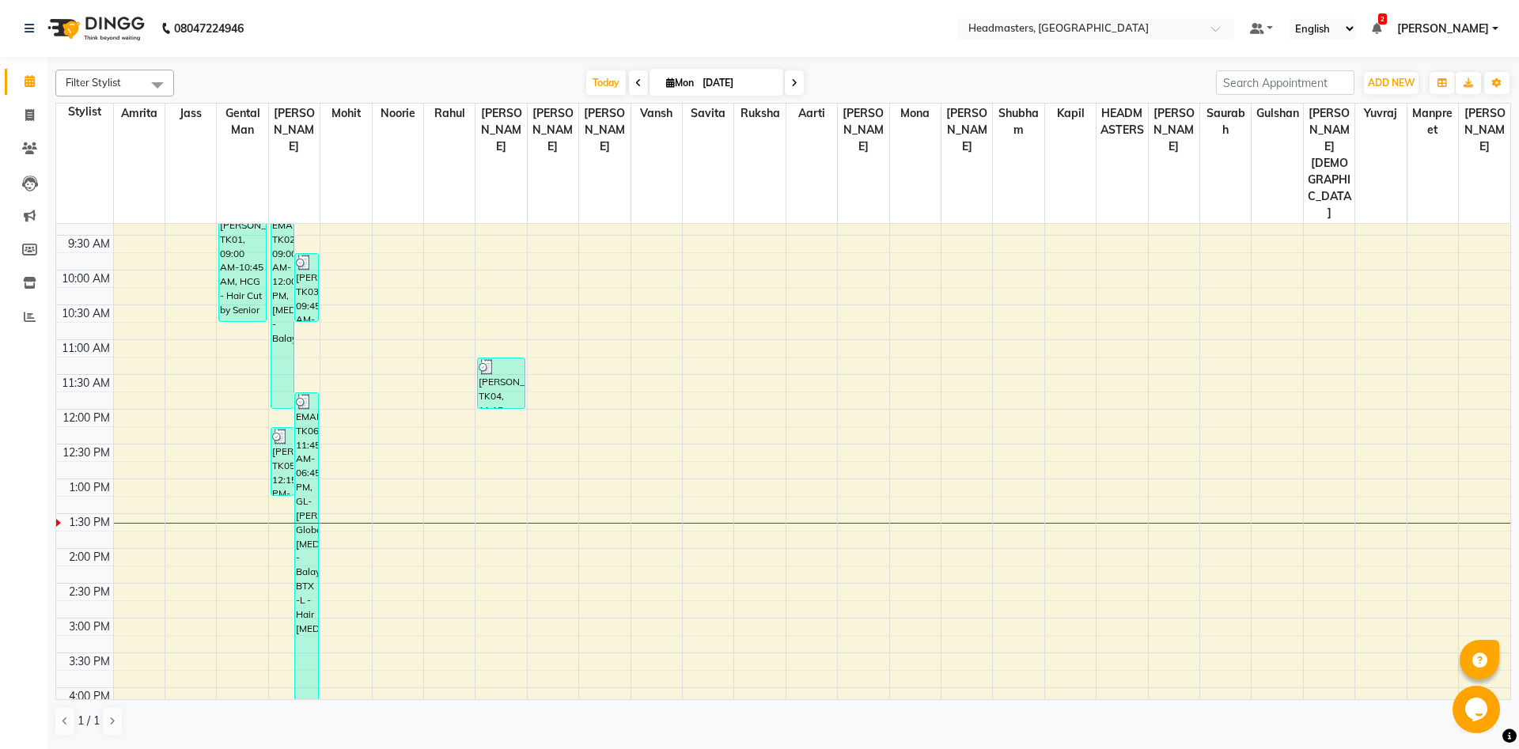
scroll to position [263, 0]
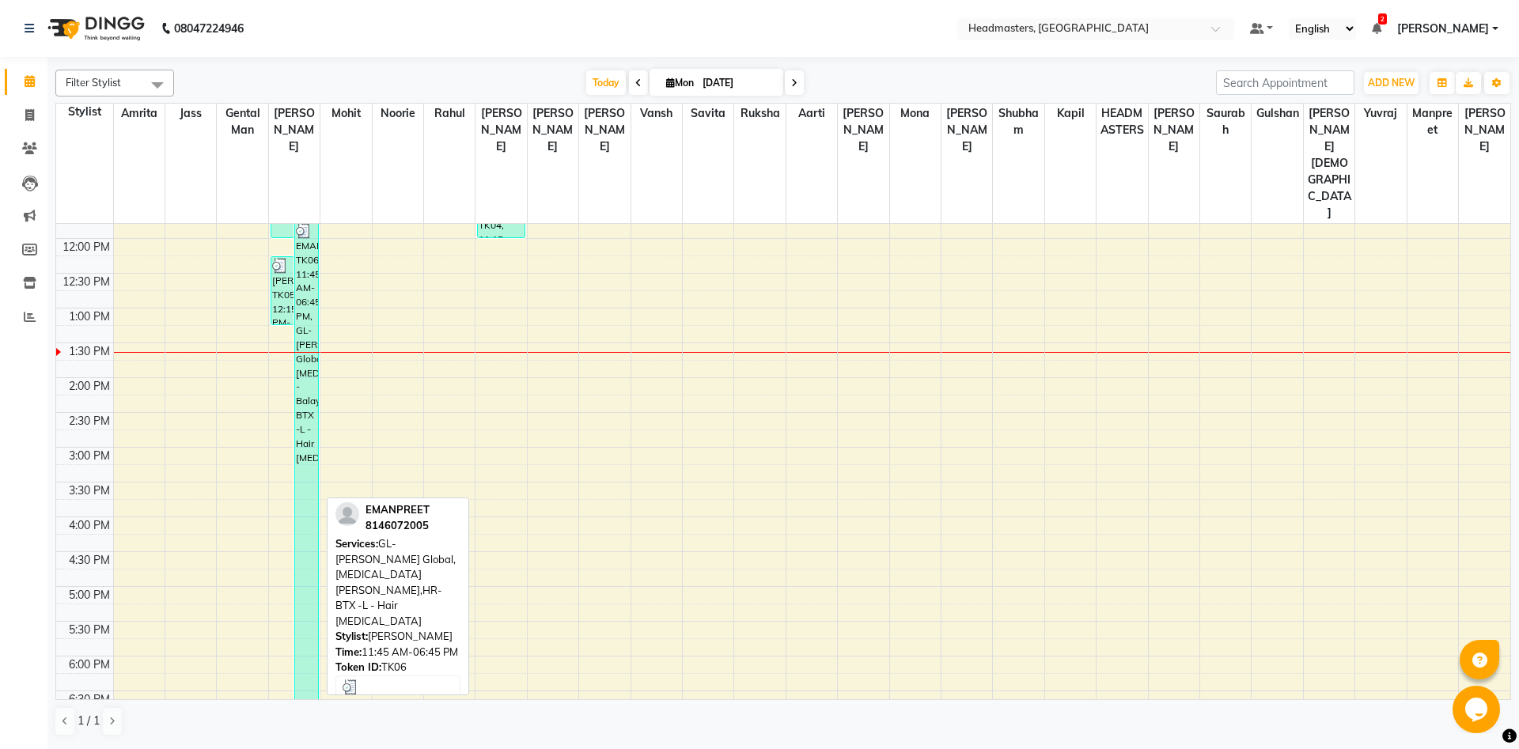
drag, startPoint x: 305, startPoint y: 641, endPoint x: 298, endPoint y: 588, distance: 53.5
click at [298, 588] on link "EMANPREET, TK06, 11:45 AM-06:45 PM, GL-igora - Igora Global,Bal - Balayage,HR-B…" at bounding box center [306, 464] width 24 height 486
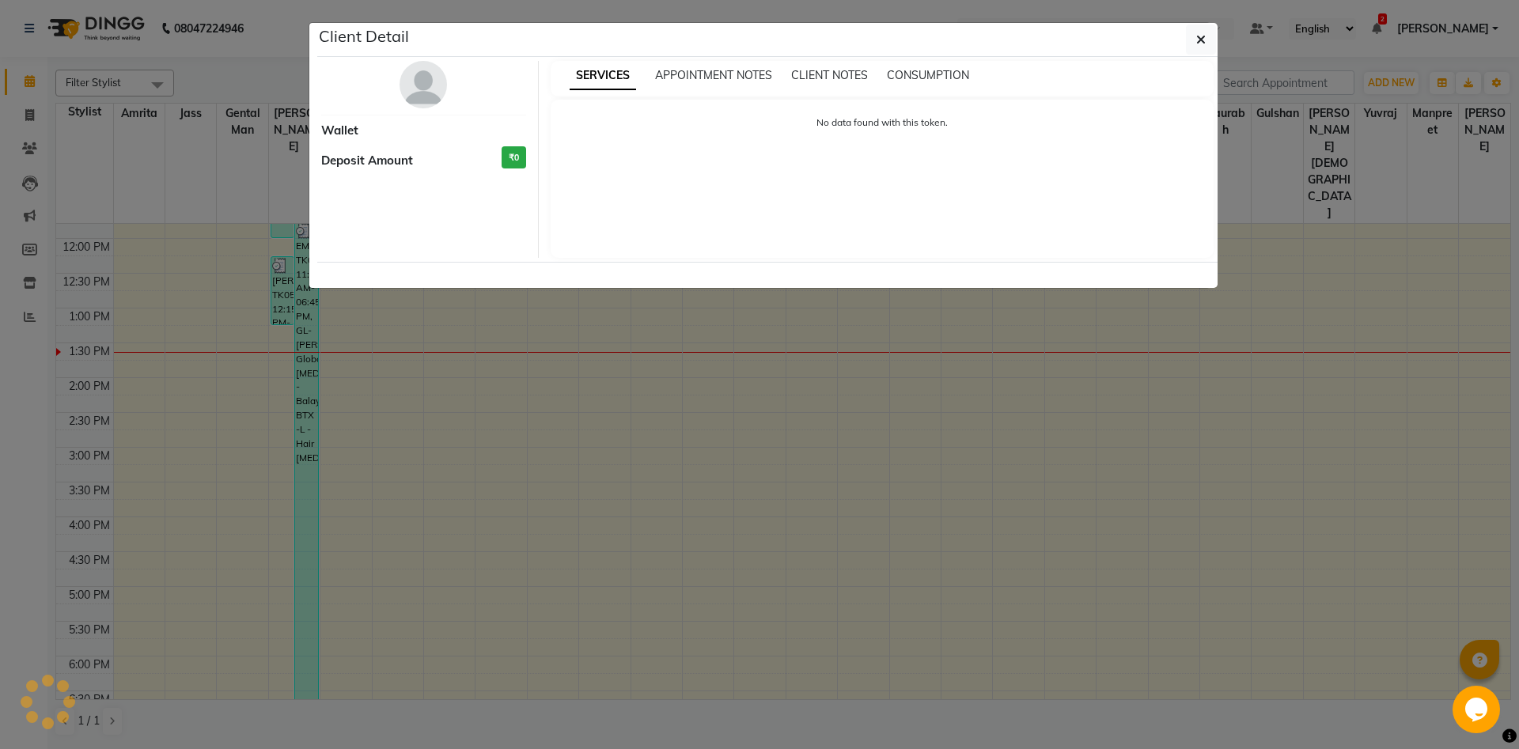
select select "3"
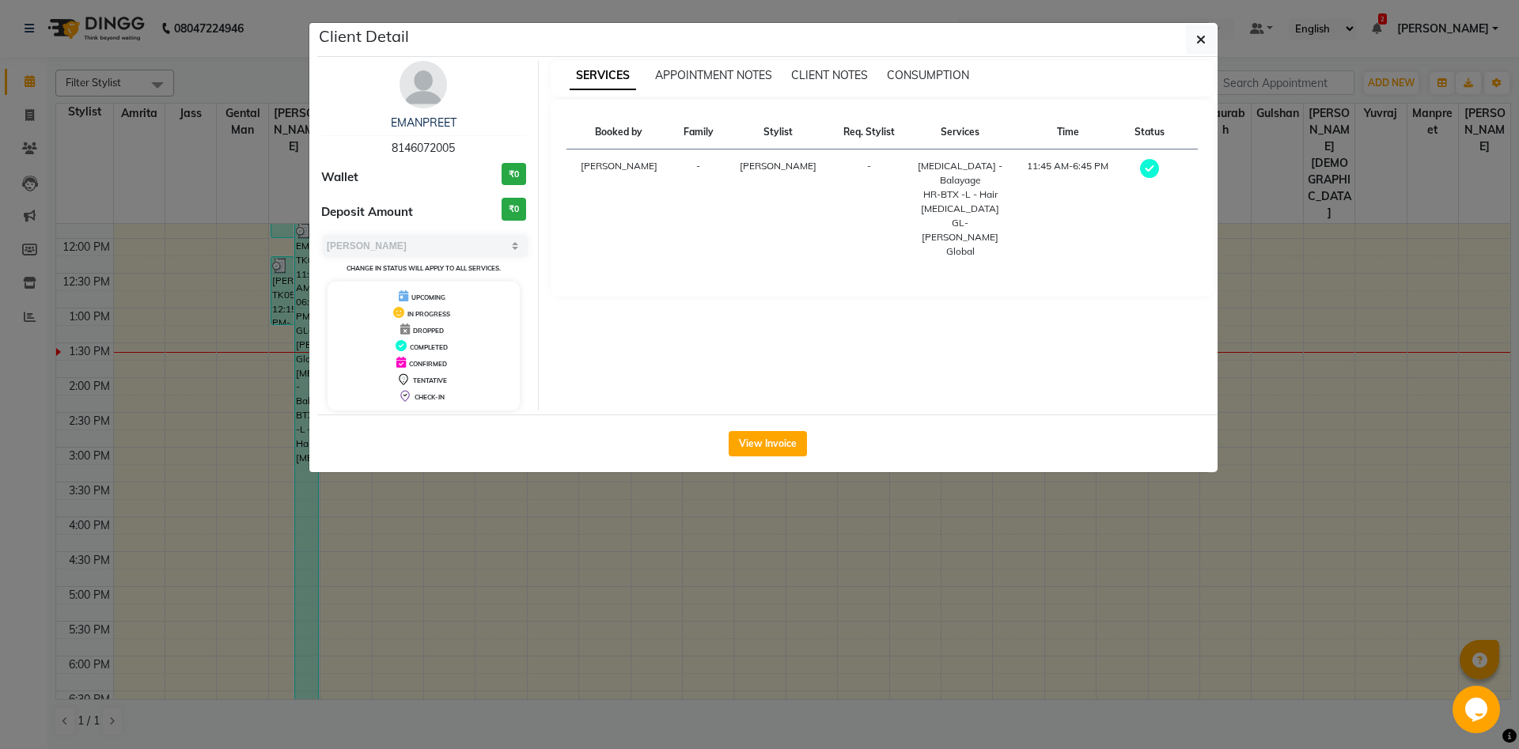
click at [553, 562] on ngb-modal-window "Client Detail EMANPREET 8146072005 Wallet ₹0 Deposit Amount ₹0 Select MARK DONE…" at bounding box center [759, 374] width 1519 height 749
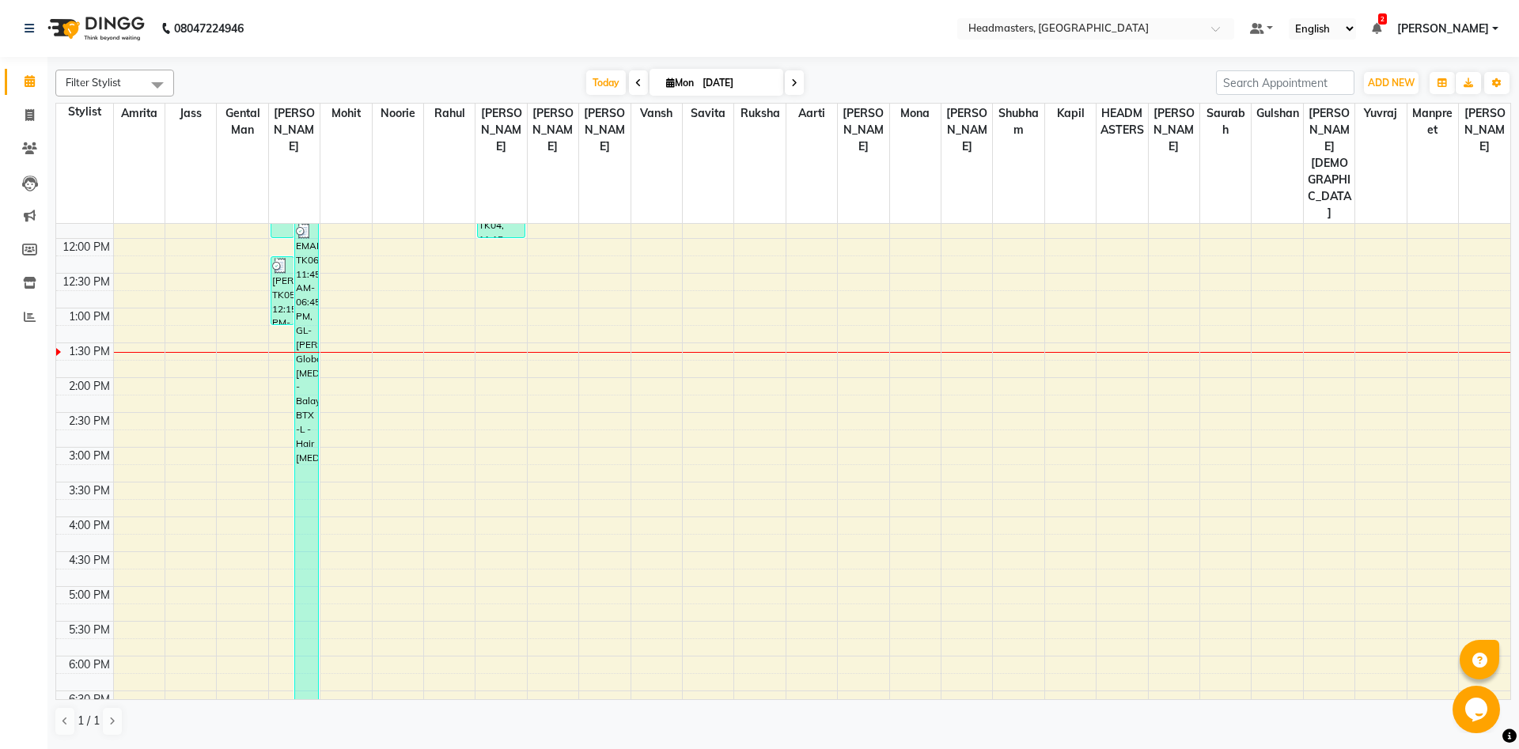
click at [635, 85] on icon at bounding box center [638, 82] width 6 height 9
type input "31-08-2025"
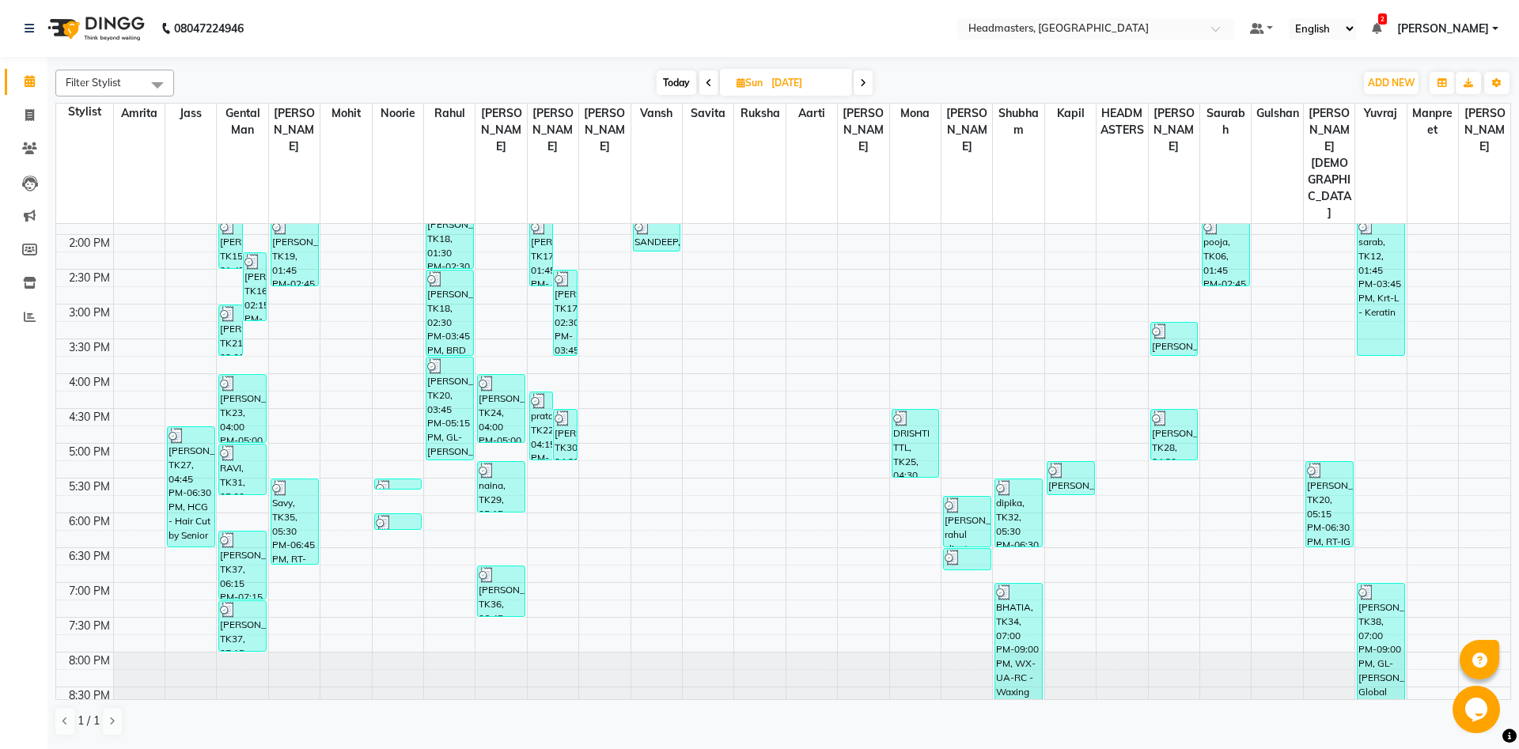
scroll to position [432, 0]
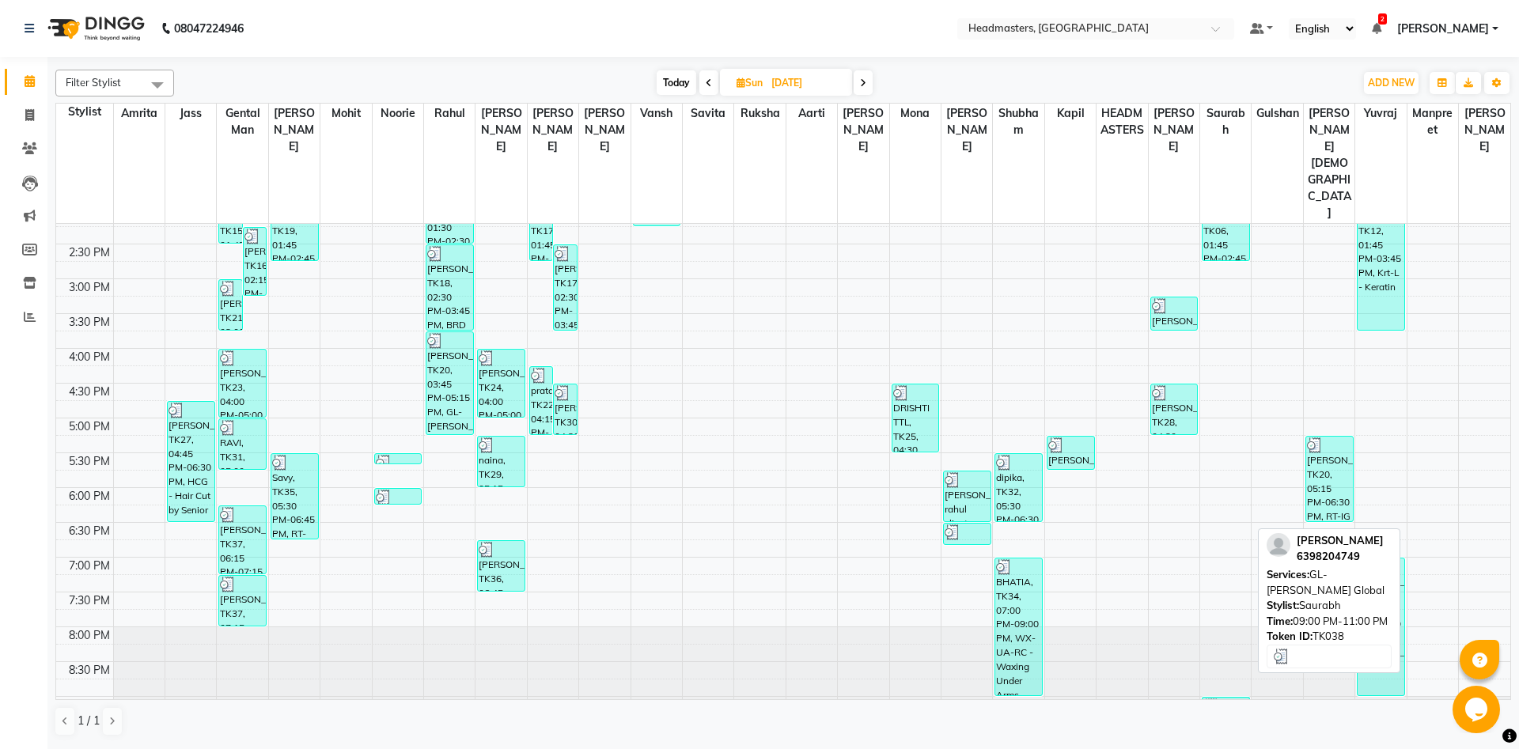
click at [1220, 698] on div at bounding box center [1225, 706] width 45 height 16
select select "3"
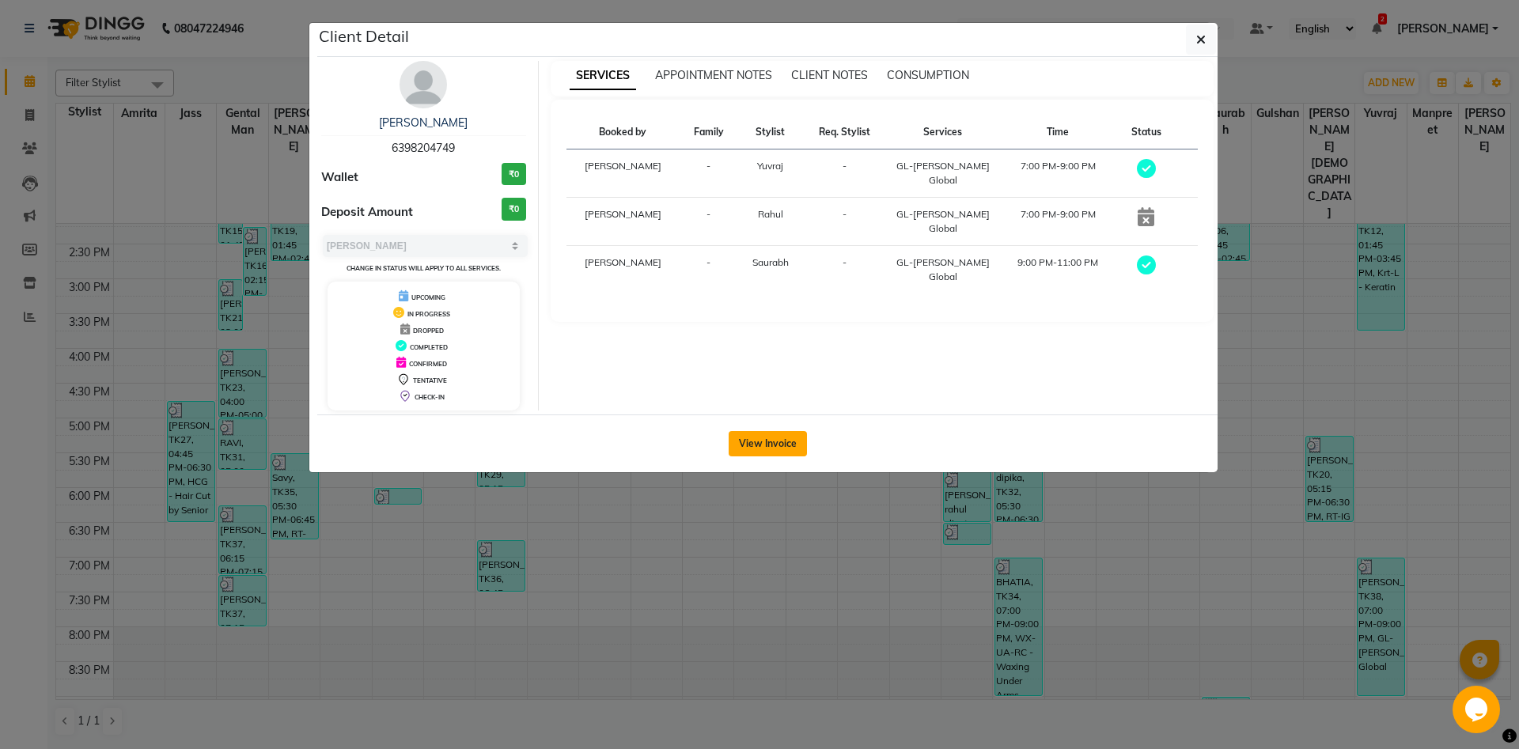
click at [785, 445] on button "View Invoice" at bounding box center [767, 443] width 78 height 25
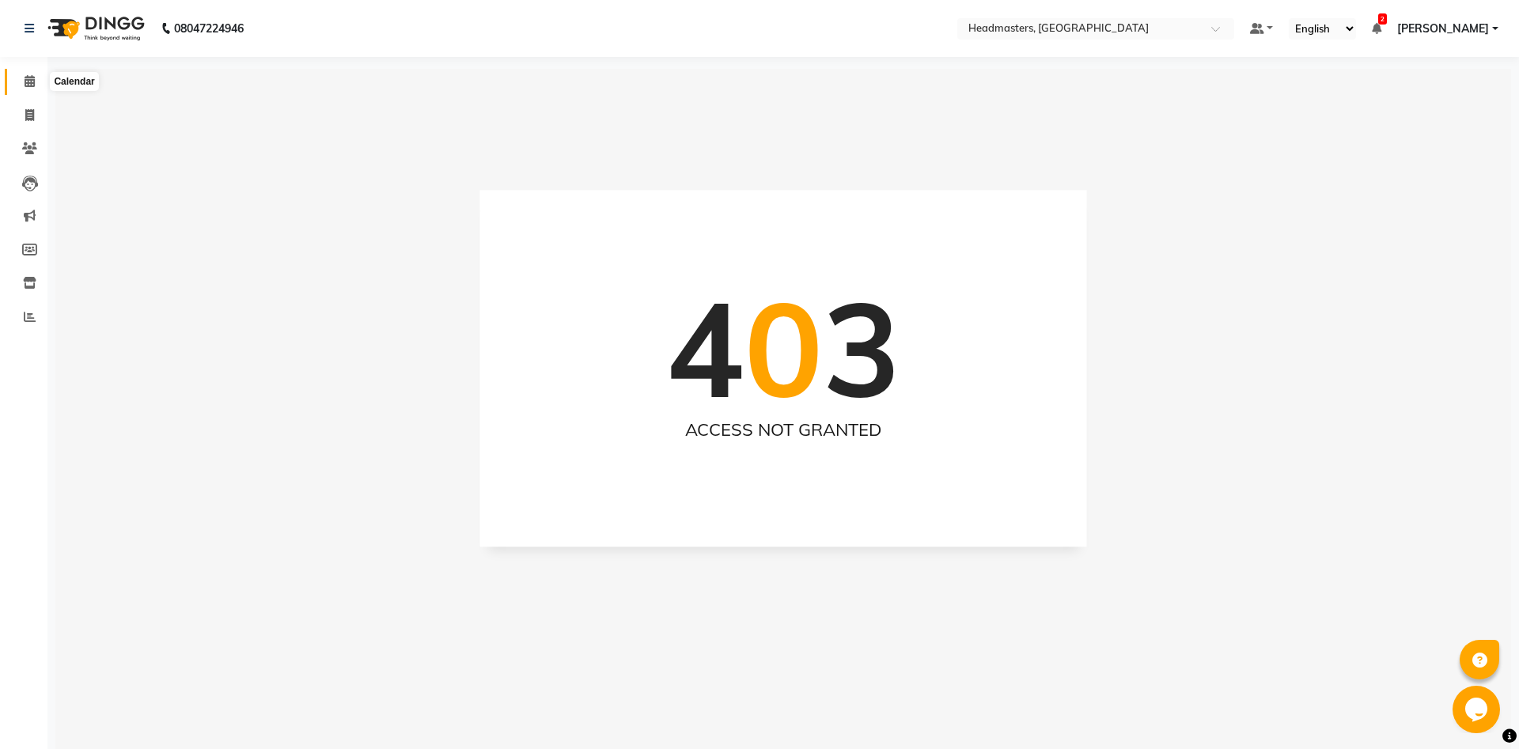
click at [37, 76] on span at bounding box center [30, 82] width 28 height 18
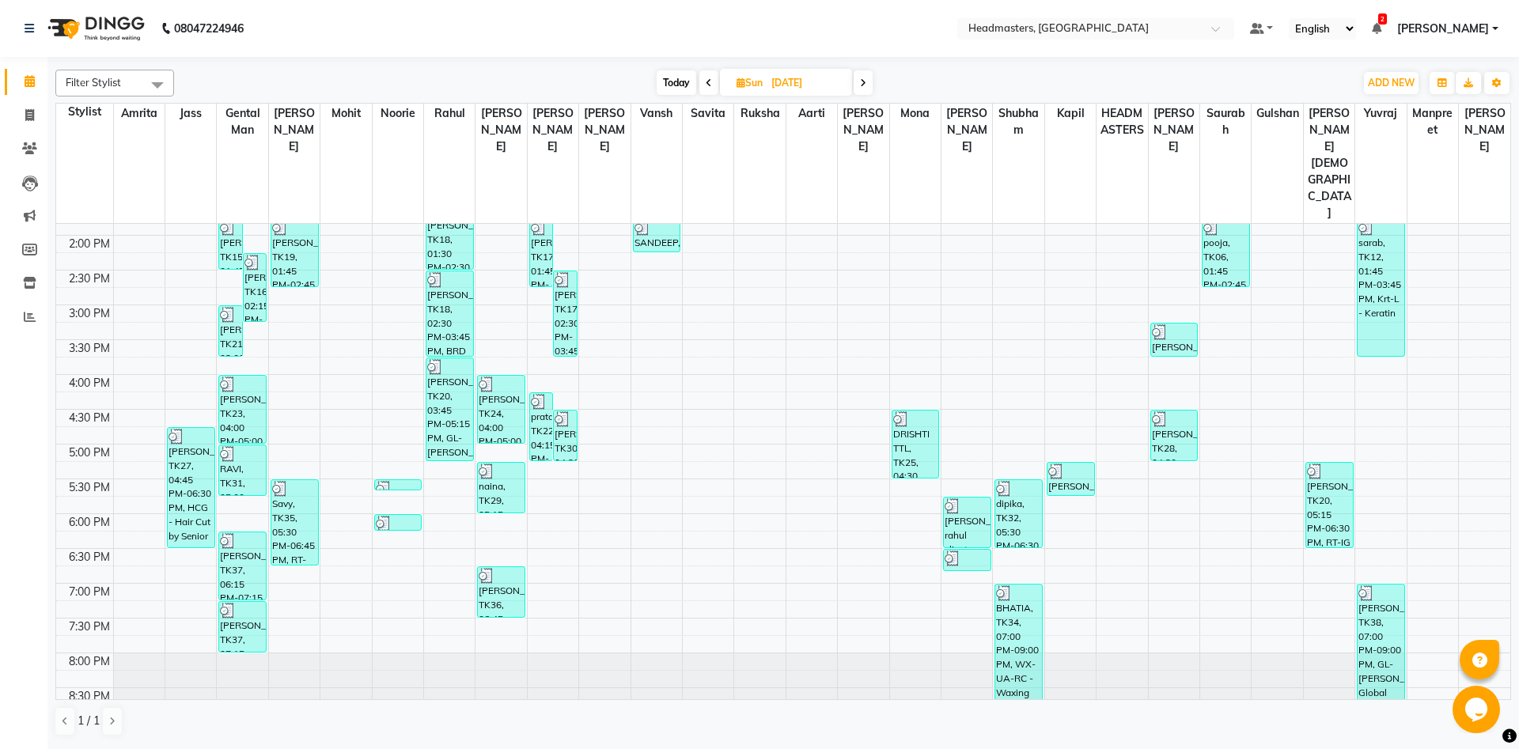
scroll to position [432, 0]
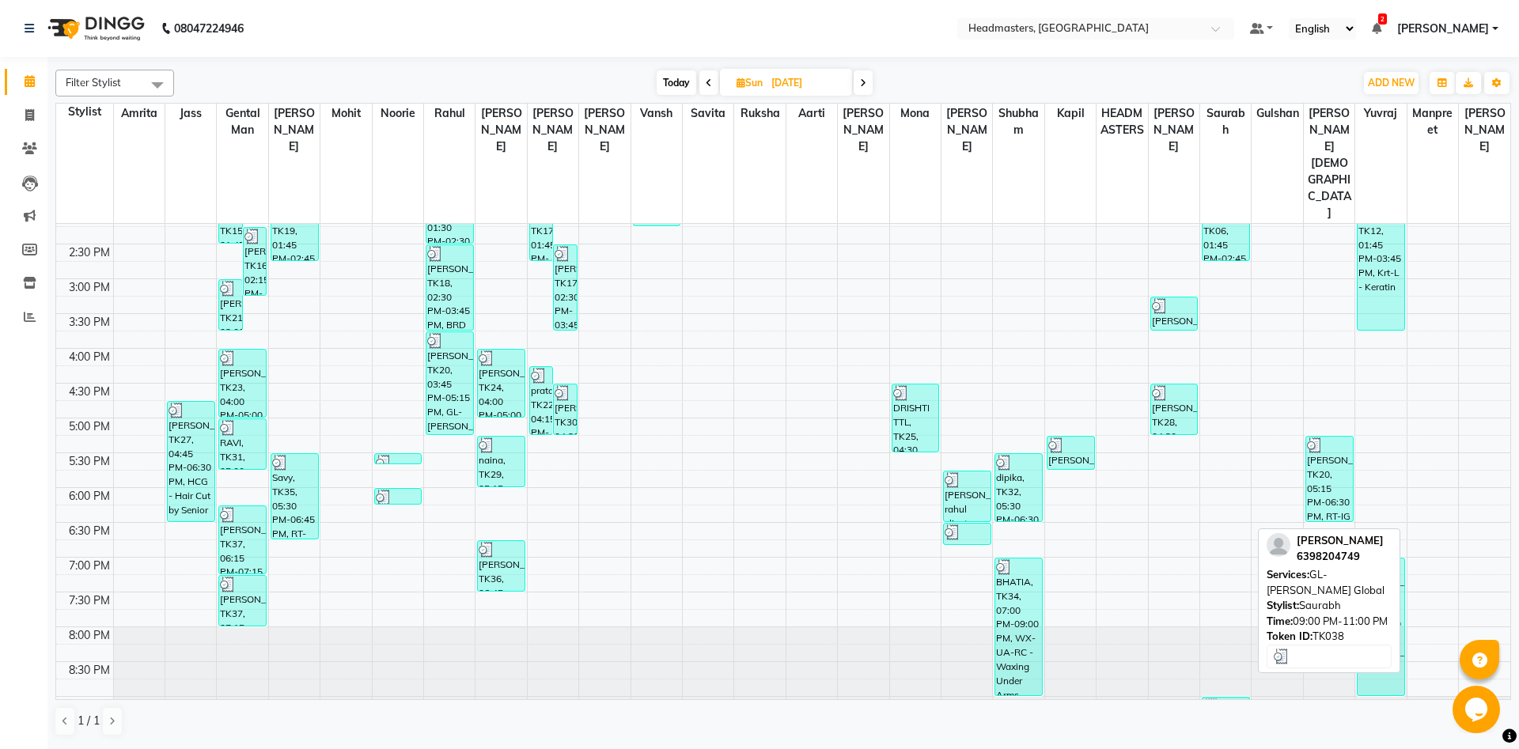
click at [1235, 698] on div "Diksha Bhatt, TK38, 09:00 PM-11:00 PM, GL-igora - Igora Global" at bounding box center [1225, 731] width 47 height 67
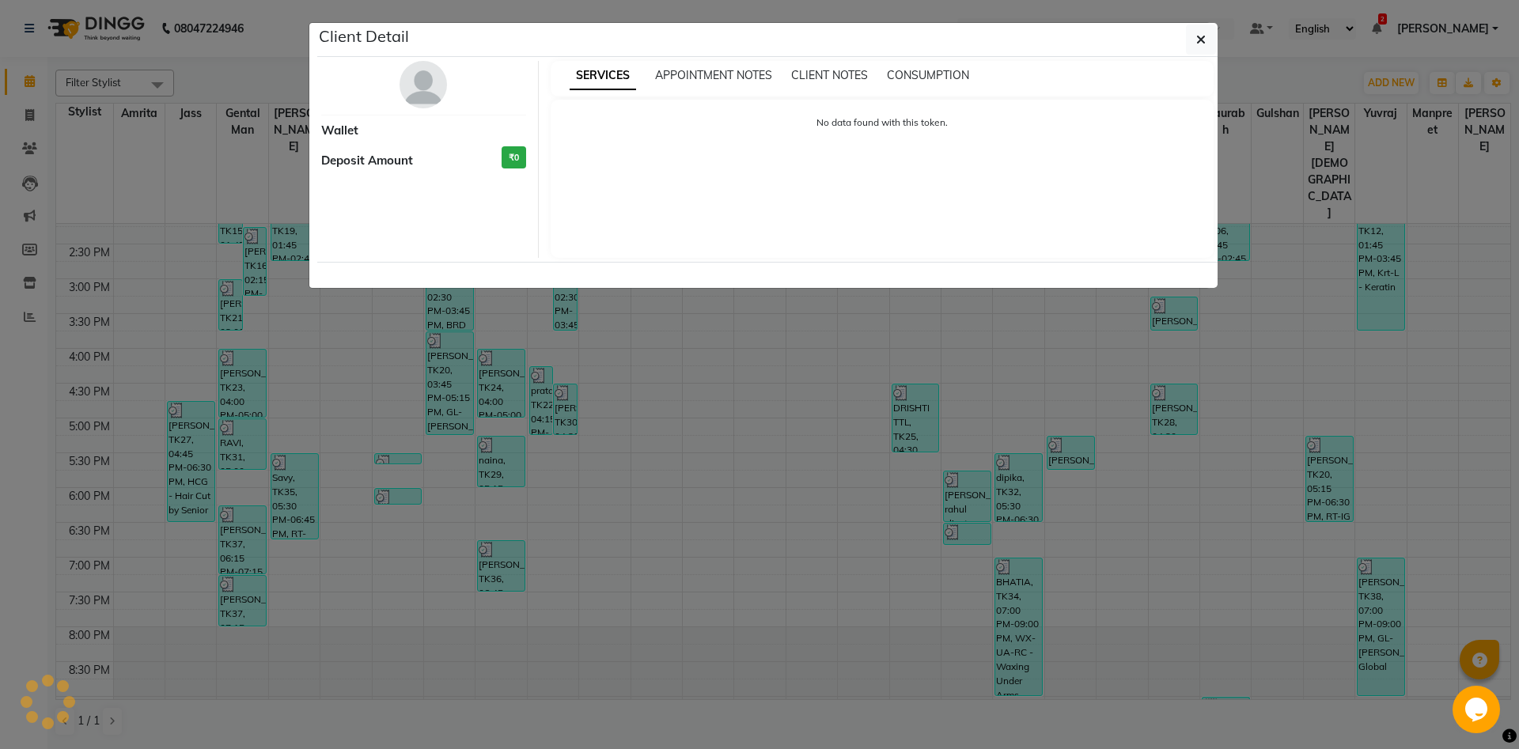
select select "3"
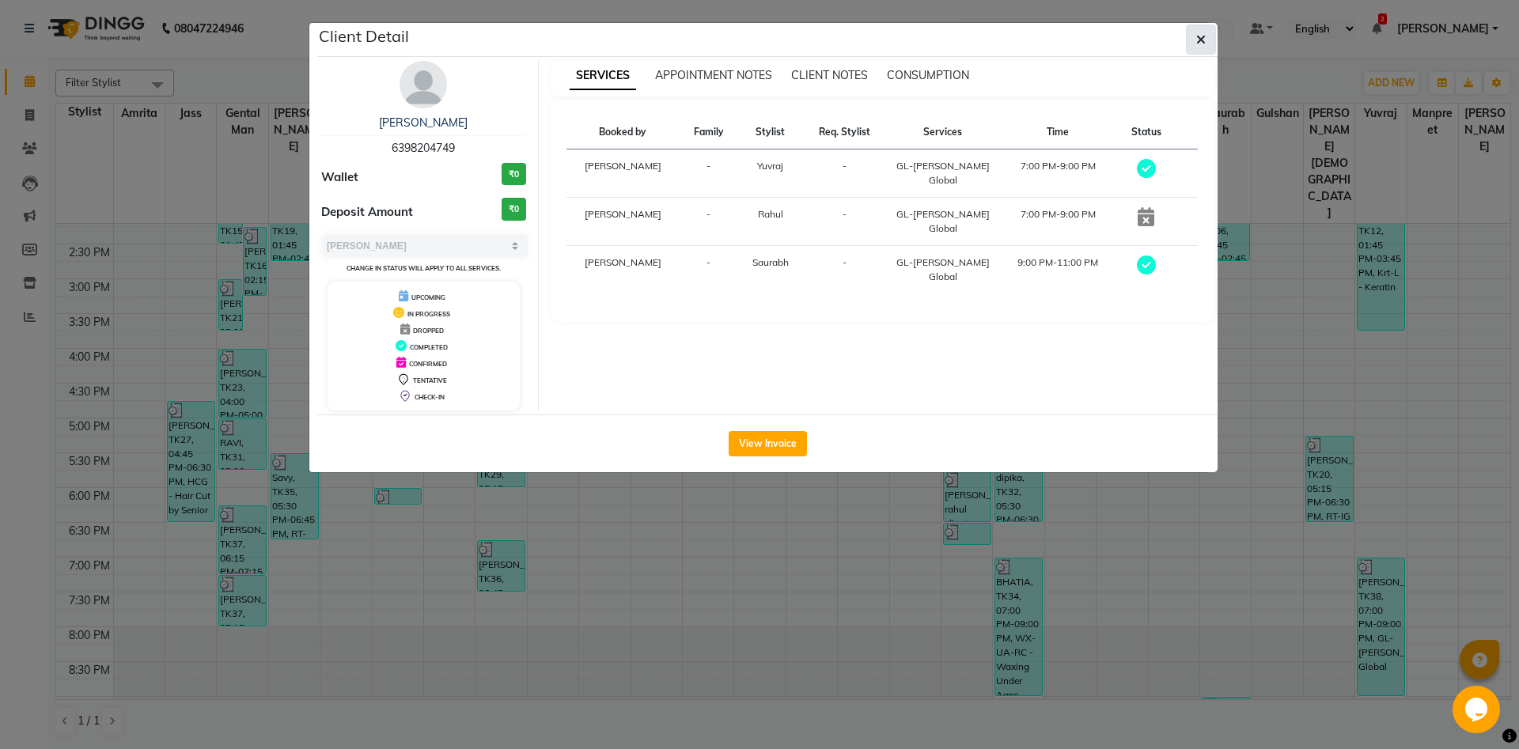
click at [1201, 44] on icon "button" at bounding box center [1200, 39] width 9 height 13
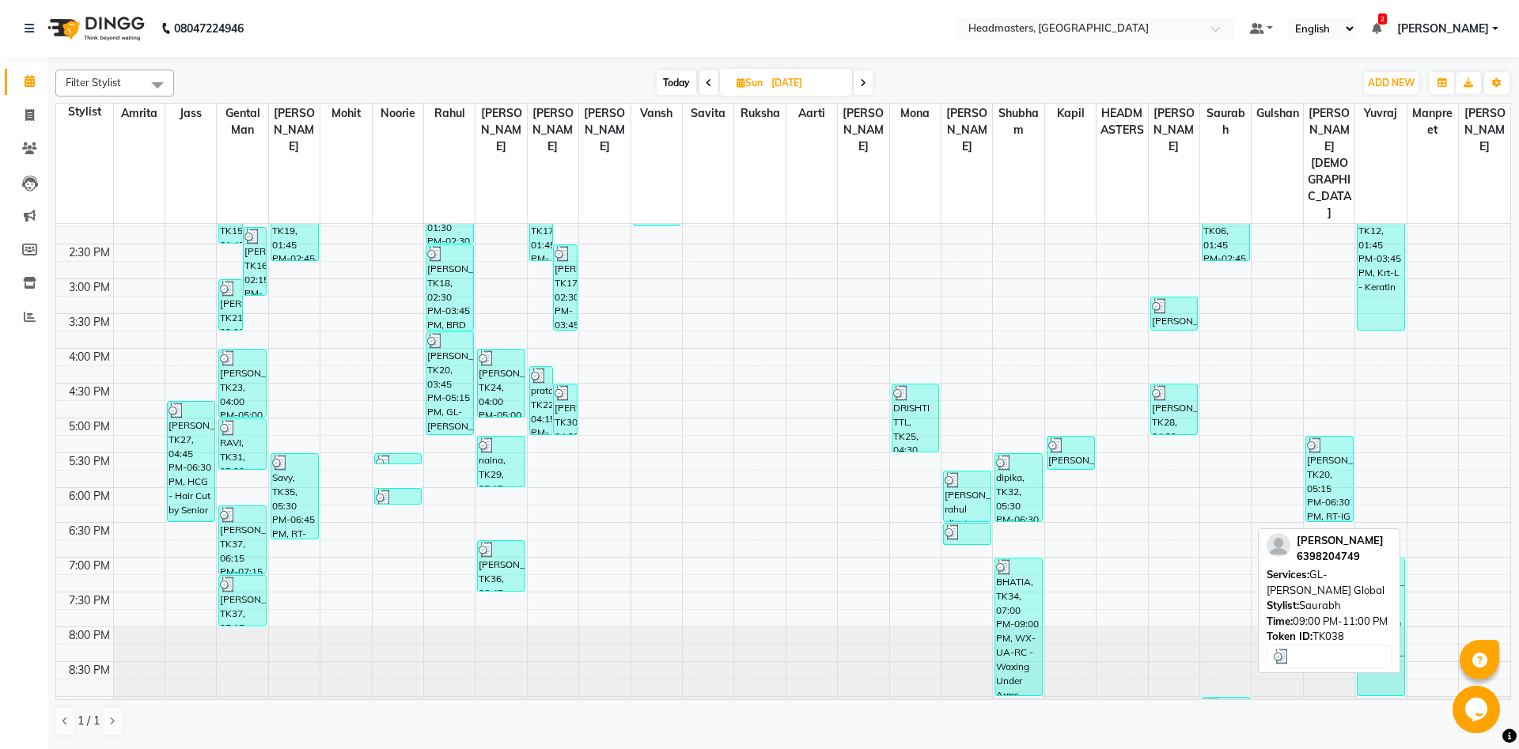
click at [1236, 698] on div "Diksha Bhatt, TK38, 09:00 PM-11:00 PM, GL-igora - Igora Global" at bounding box center [1225, 731] width 47 height 67
select select "3"
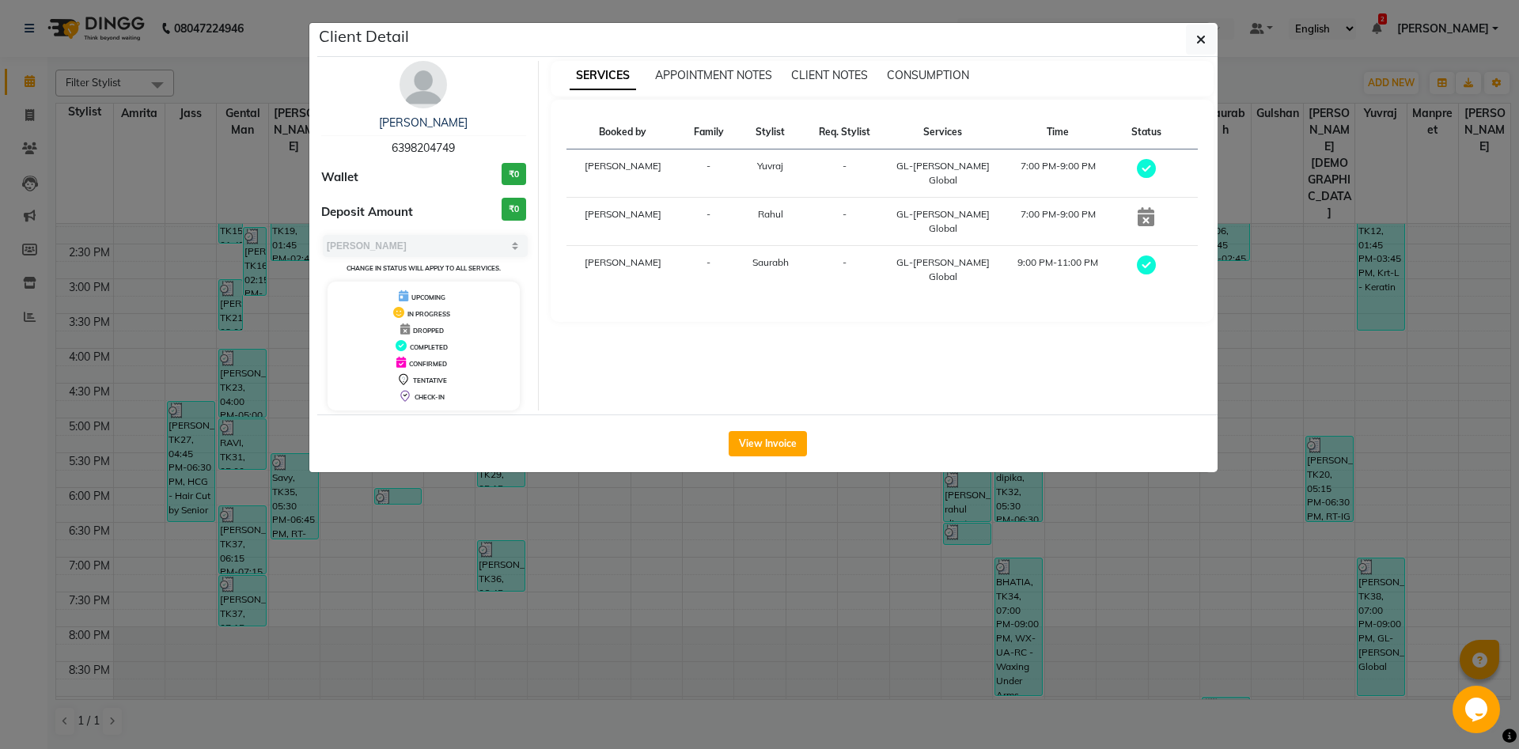
drag, startPoint x: 455, startPoint y: 150, endPoint x: 330, endPoint y: 161, distance: 125.4
click at [330, 161] on div "Diksha Bhatt 6398204749 Wallet ₹0 Deposit Amount ₹0 Select MARK DONE UPCOMING C…" at bounding box center [423, 236] width 229 height 350
drag, startPoint x: 456, startPoint y: 146, endPoint x: 355, endPoint y: 157, distance: 101.8
click at [355, 157] on div "Diksha Bhatt 6398204749 Wallet ₹0 Deposit Amount ₹0 Select MARK DONE UPCOMING C…" at bounding box center [423, 236] width 229 height 350
copy span "6398204749"
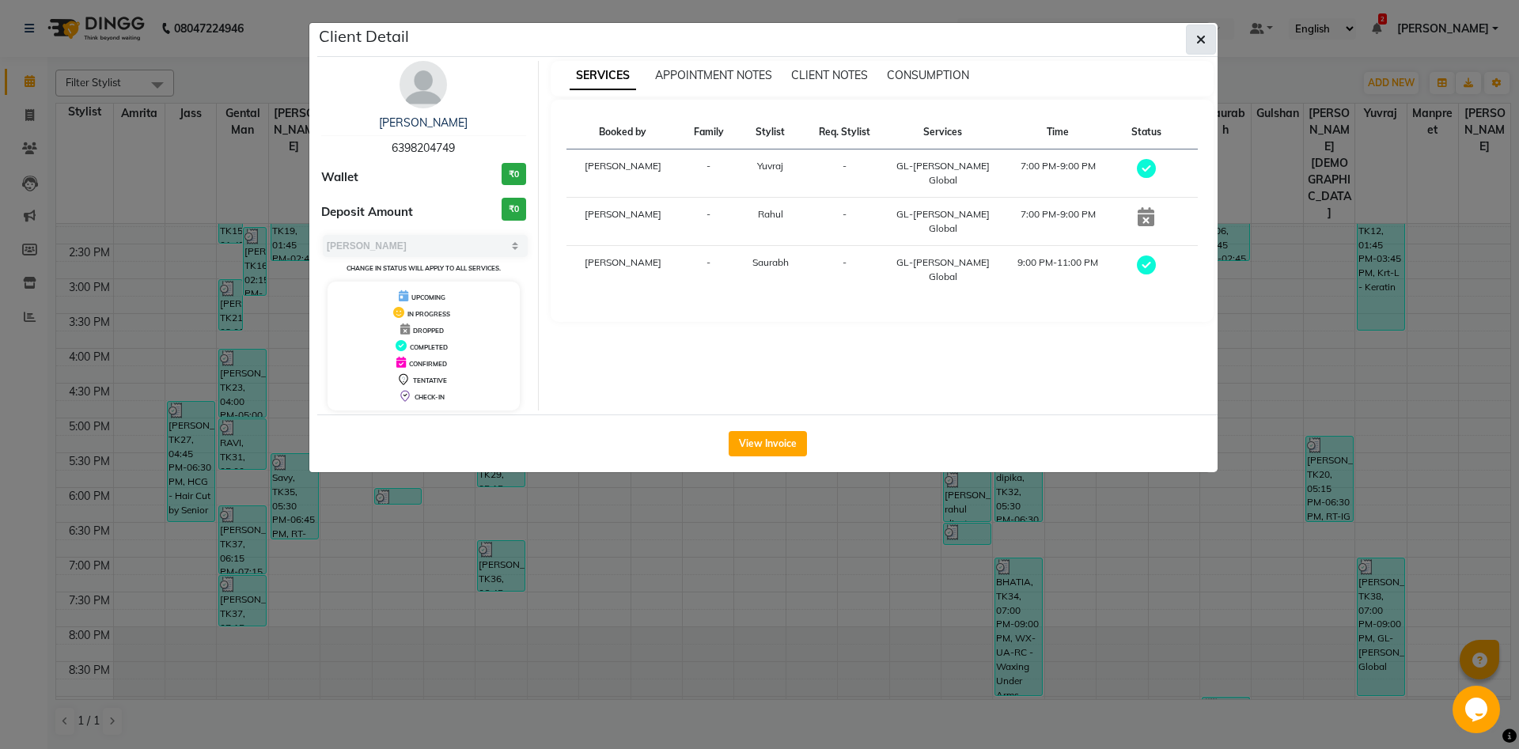
click at [1200, 42] on icon "button" at bounding box center [1200, 39] width 9 height 13
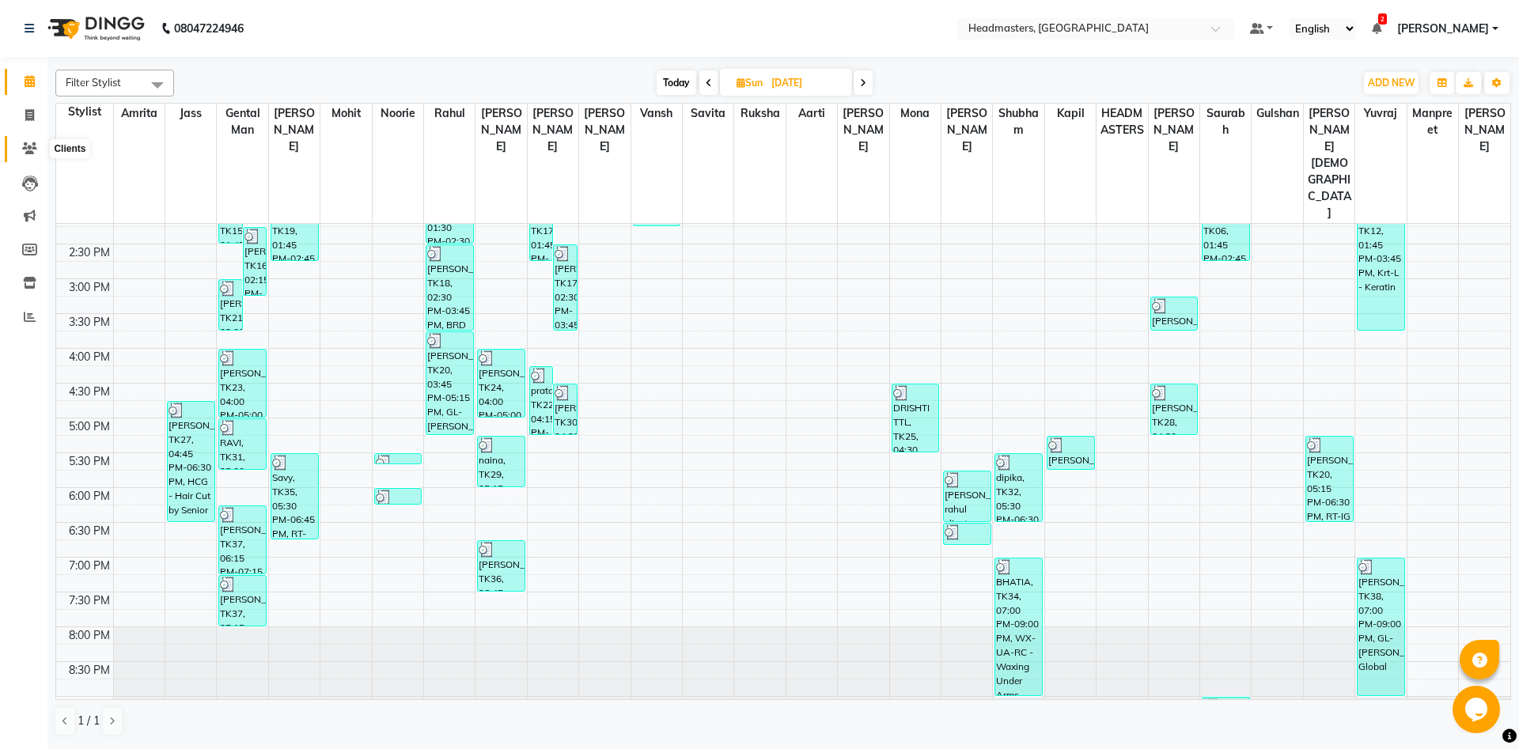
click at [35, 150] on icon at bounding box center [29, 148] width 15 height 12
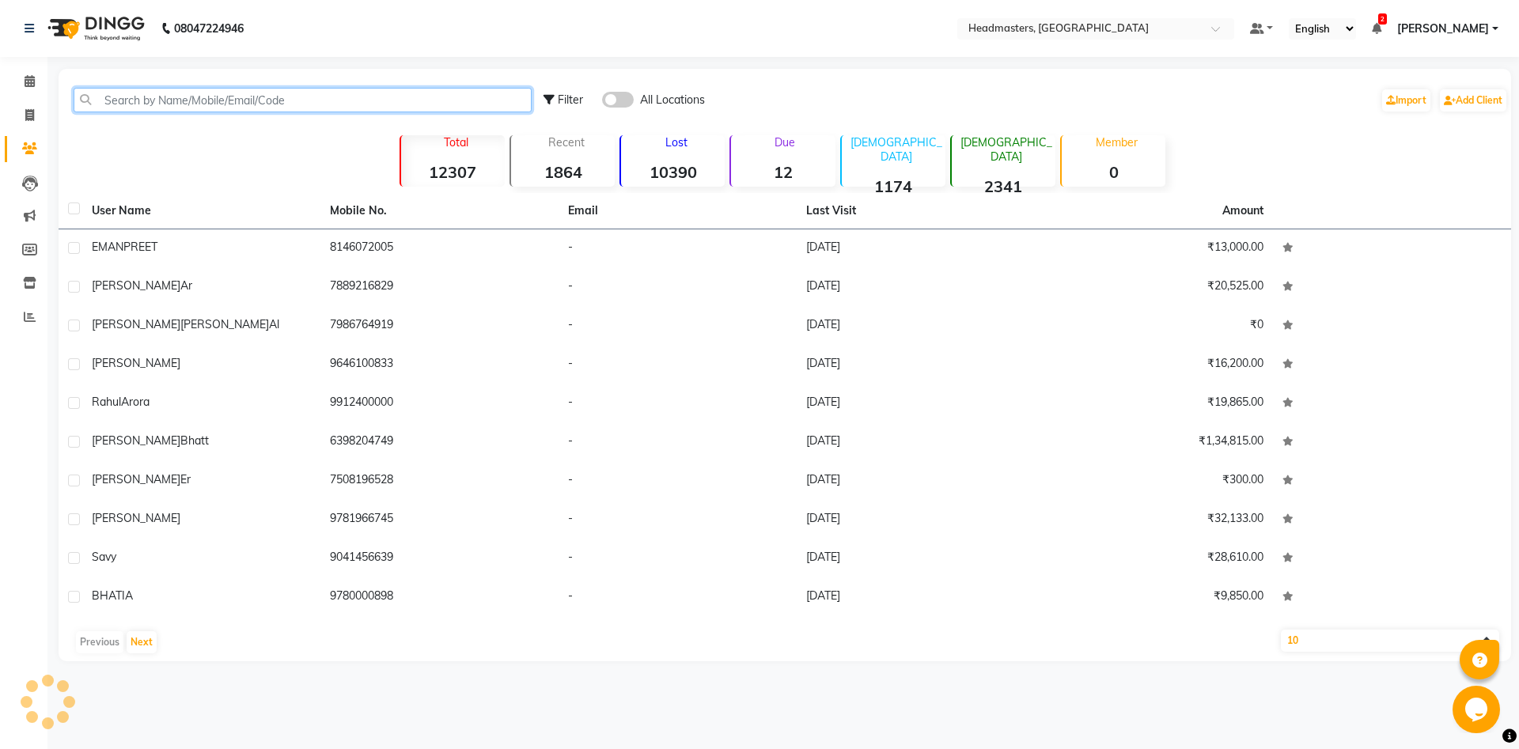
click at [310, 97] on input "text" at bounding box center [303, 100] width 458 height 25
paste input "6398204749"
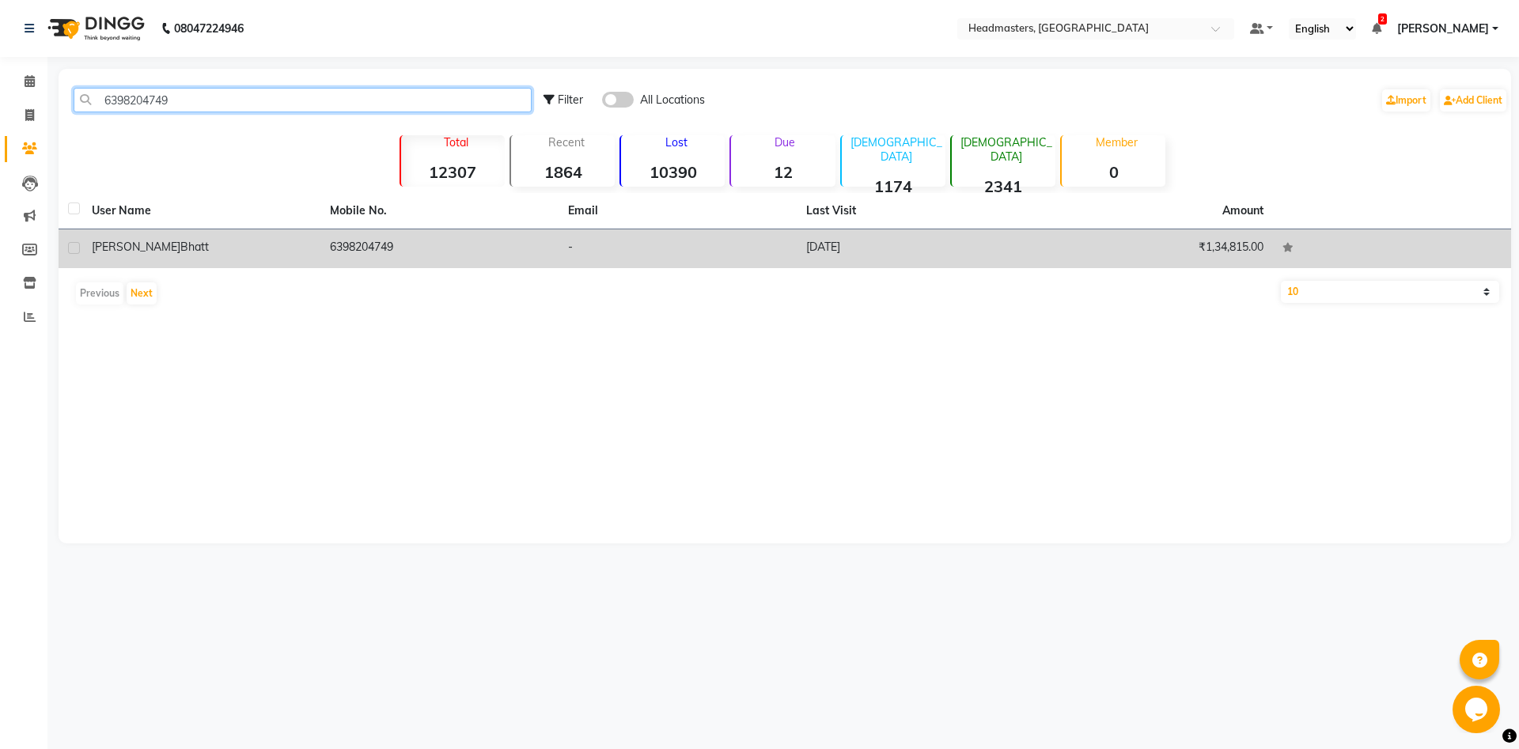
type input "6398204749"
click at [339, 249] on td "6398204749" at bounding box center [439, 248] width 238 height 39
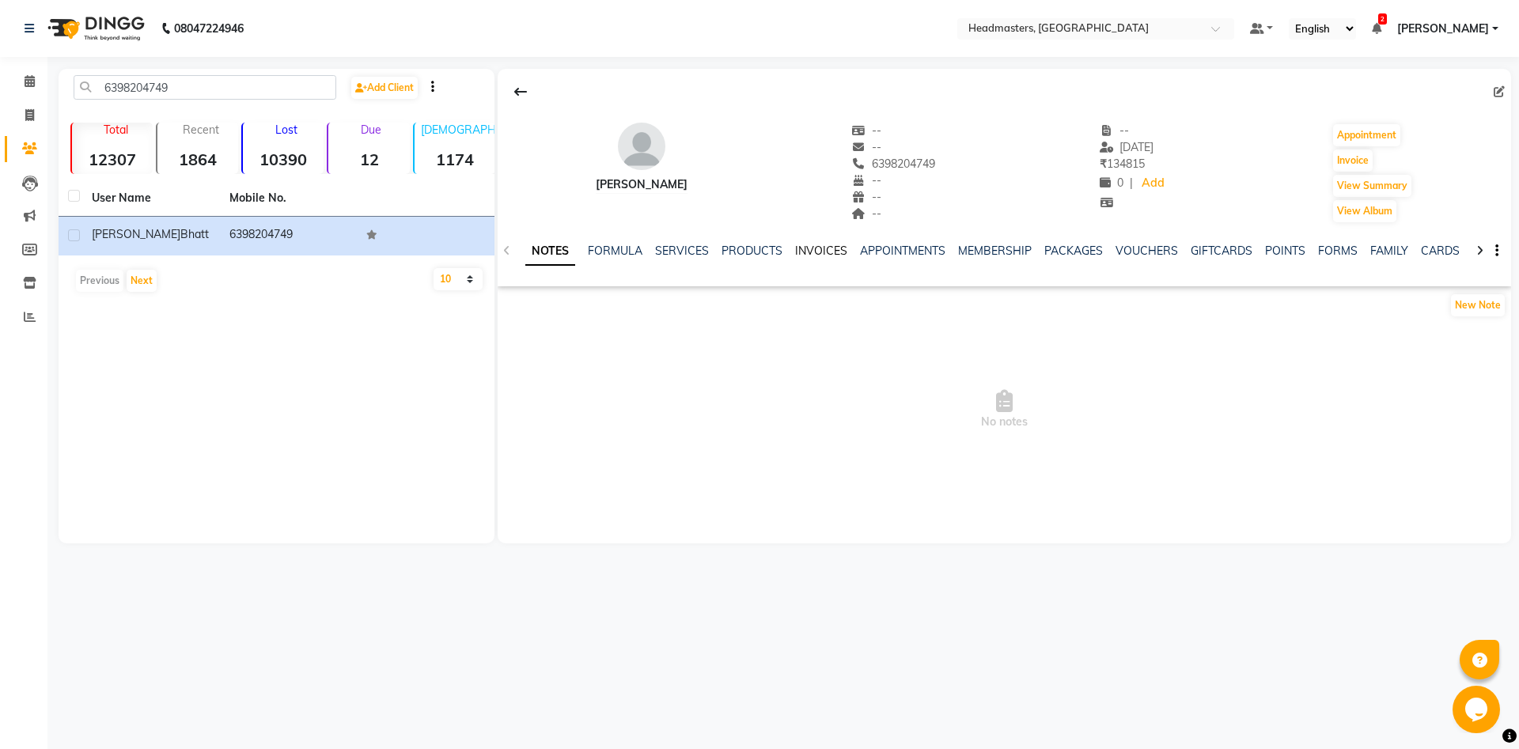
click at [816, 248] on link "INVOICES" at bounding box center [821, 251] width 52 height 14
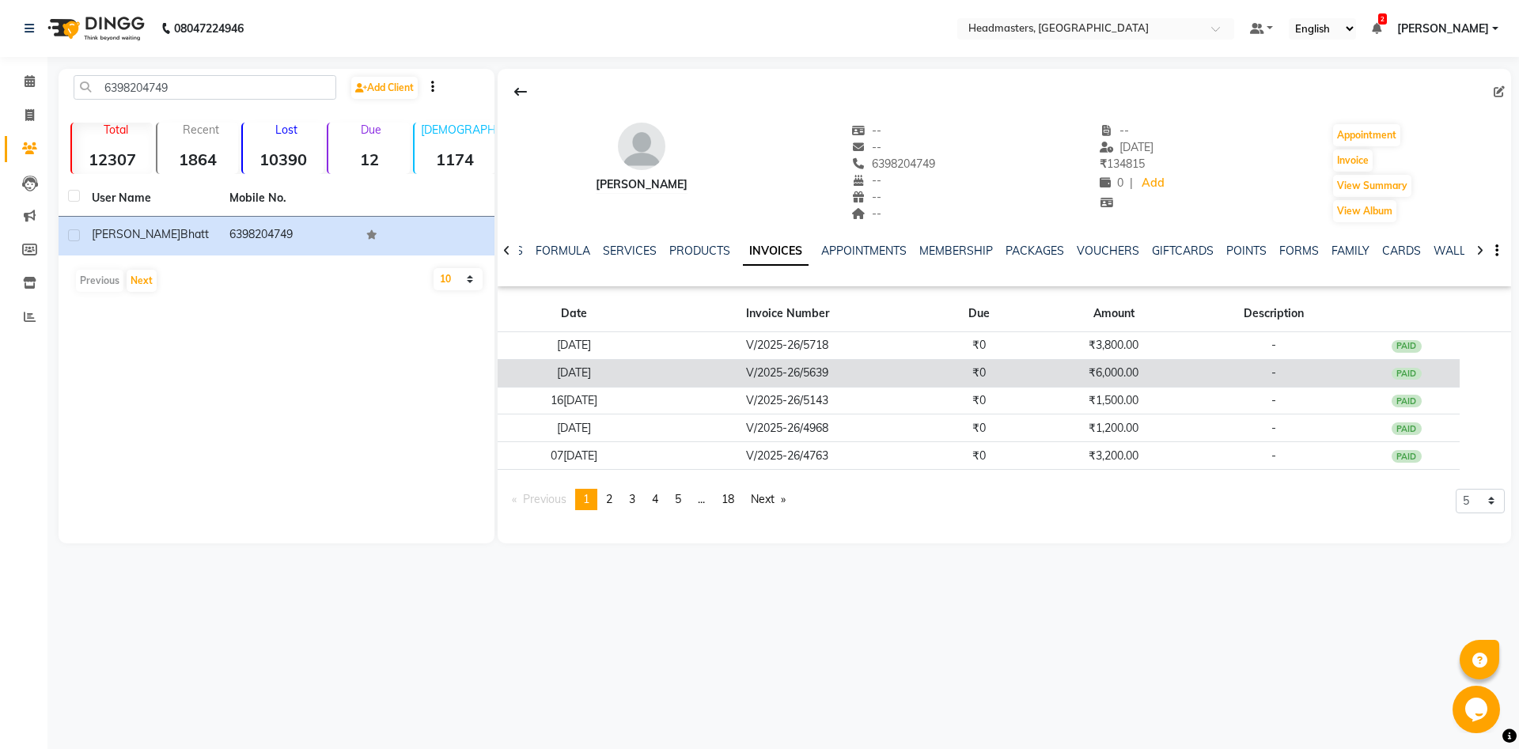
click at [1027, 373] on td "₹0" at bounding box center [979, 373] width 108 height 28
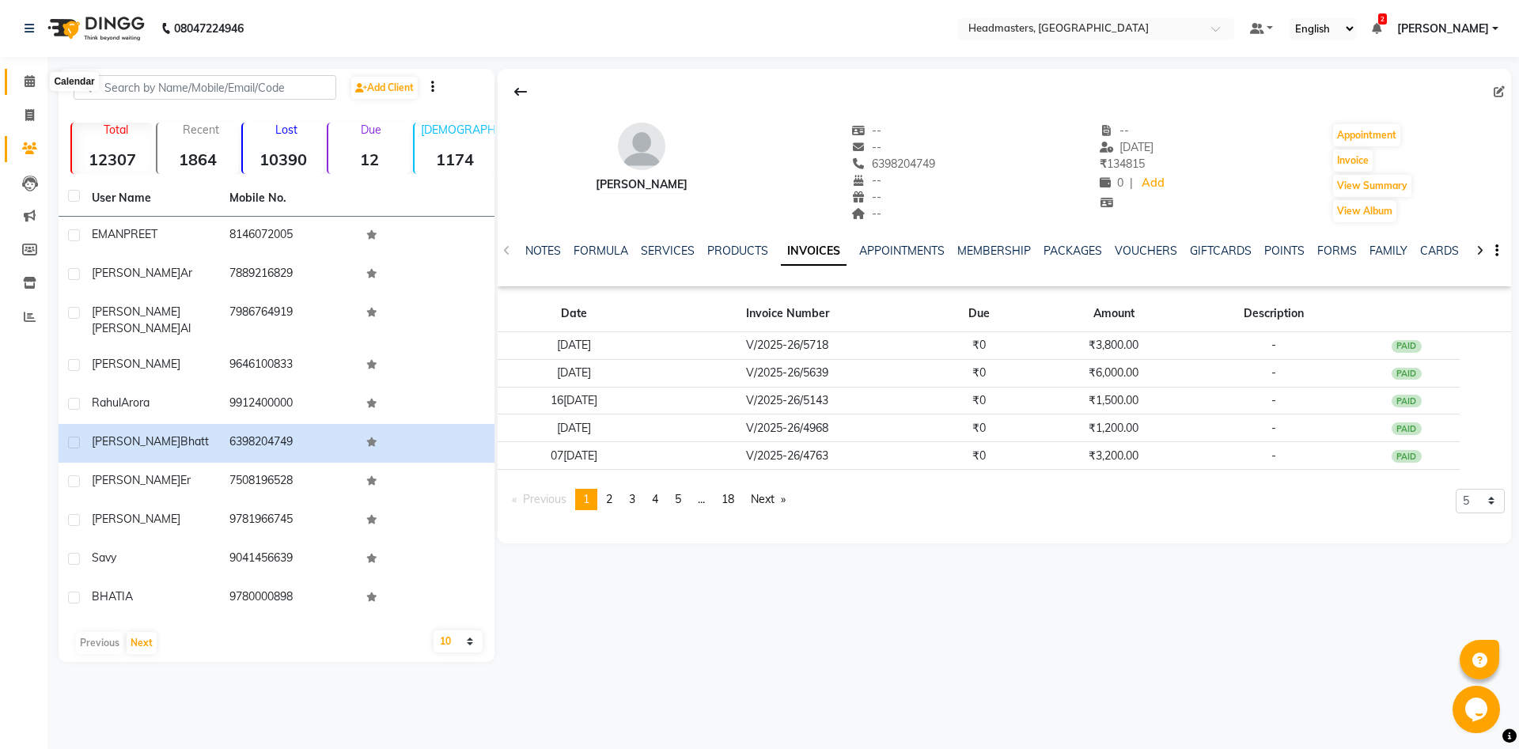
click at [34, 85] on icon at bounding box center [30, 81] width 10 height 12
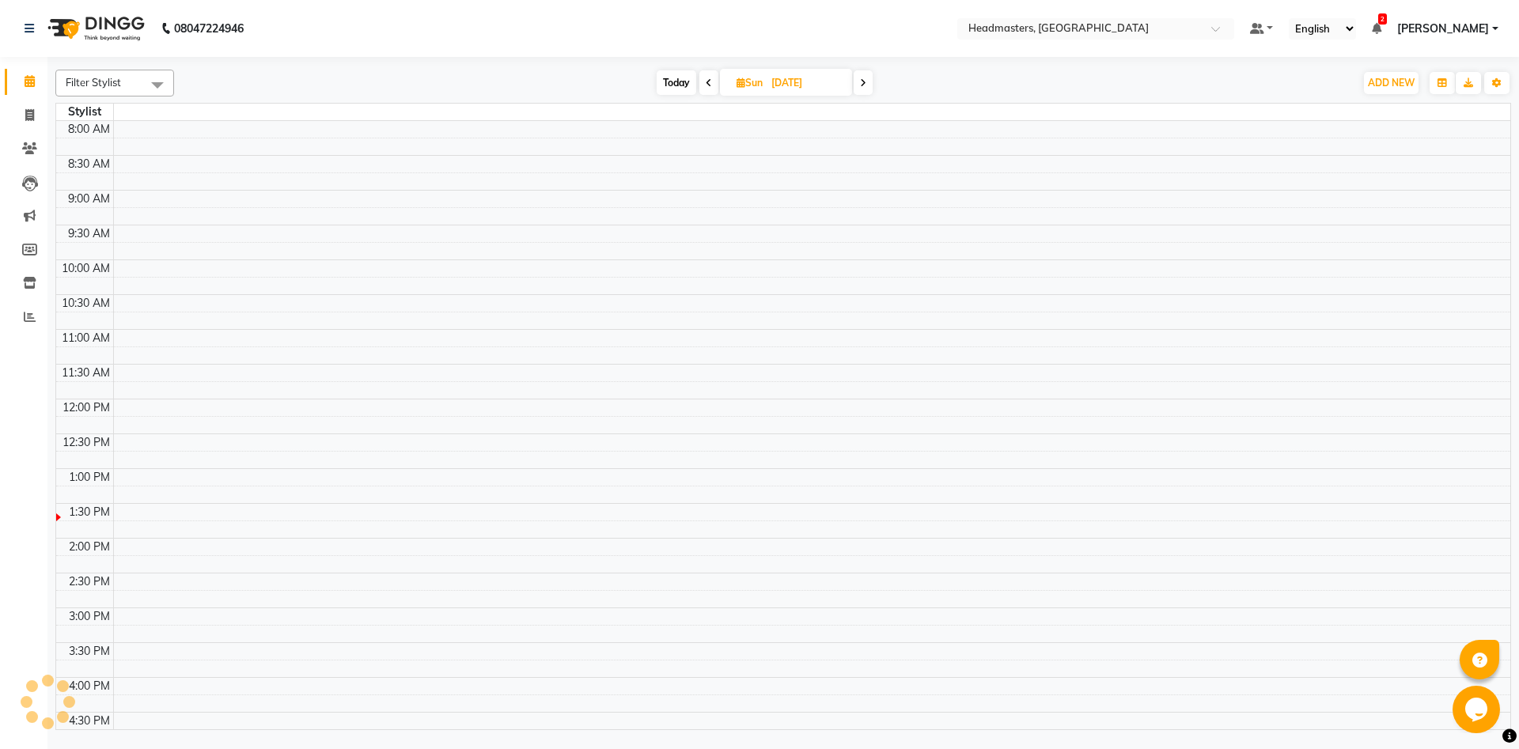
scroll to position [349, 0]
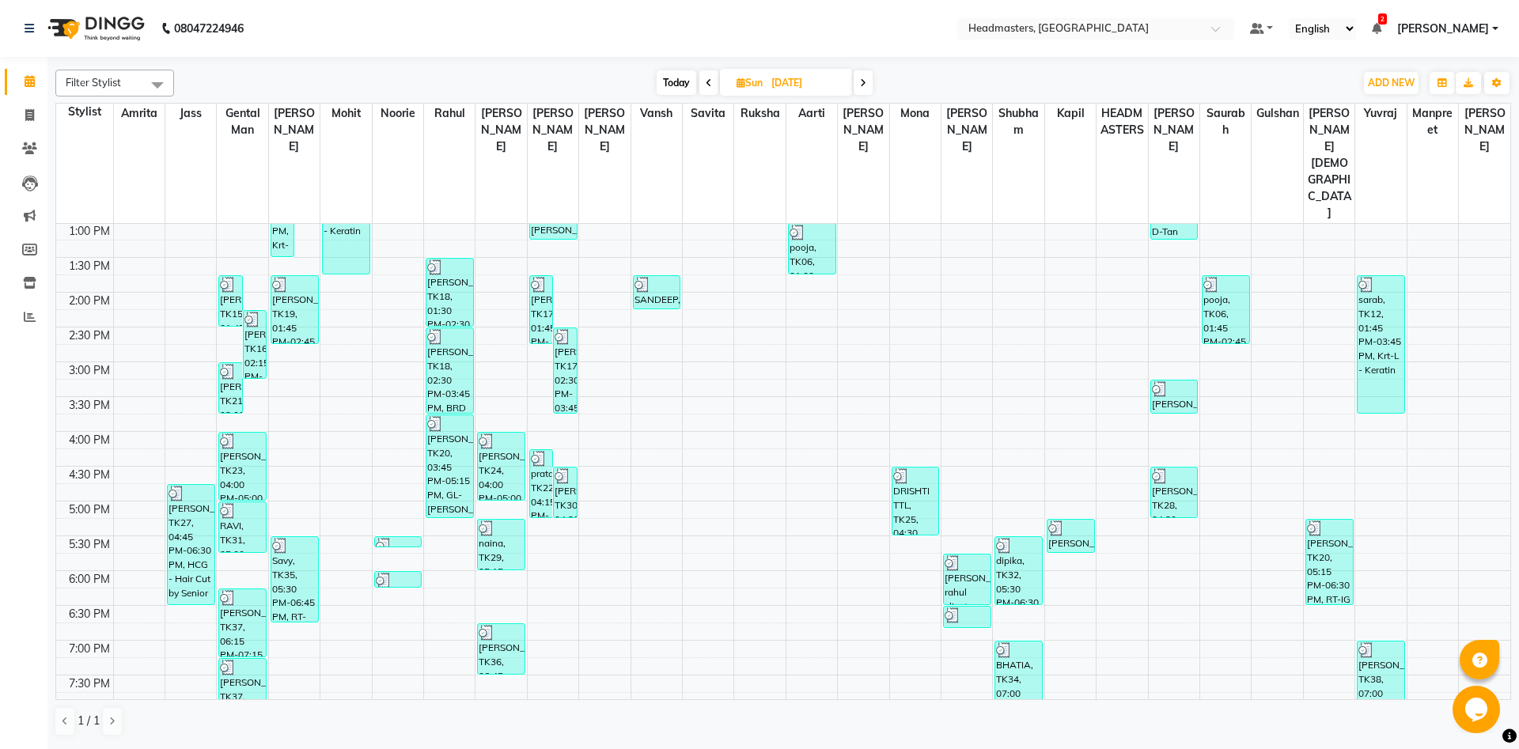
click at [863, 89] on span at bounding box center [862, 82] width 19 height 25
type input "[DATE]"
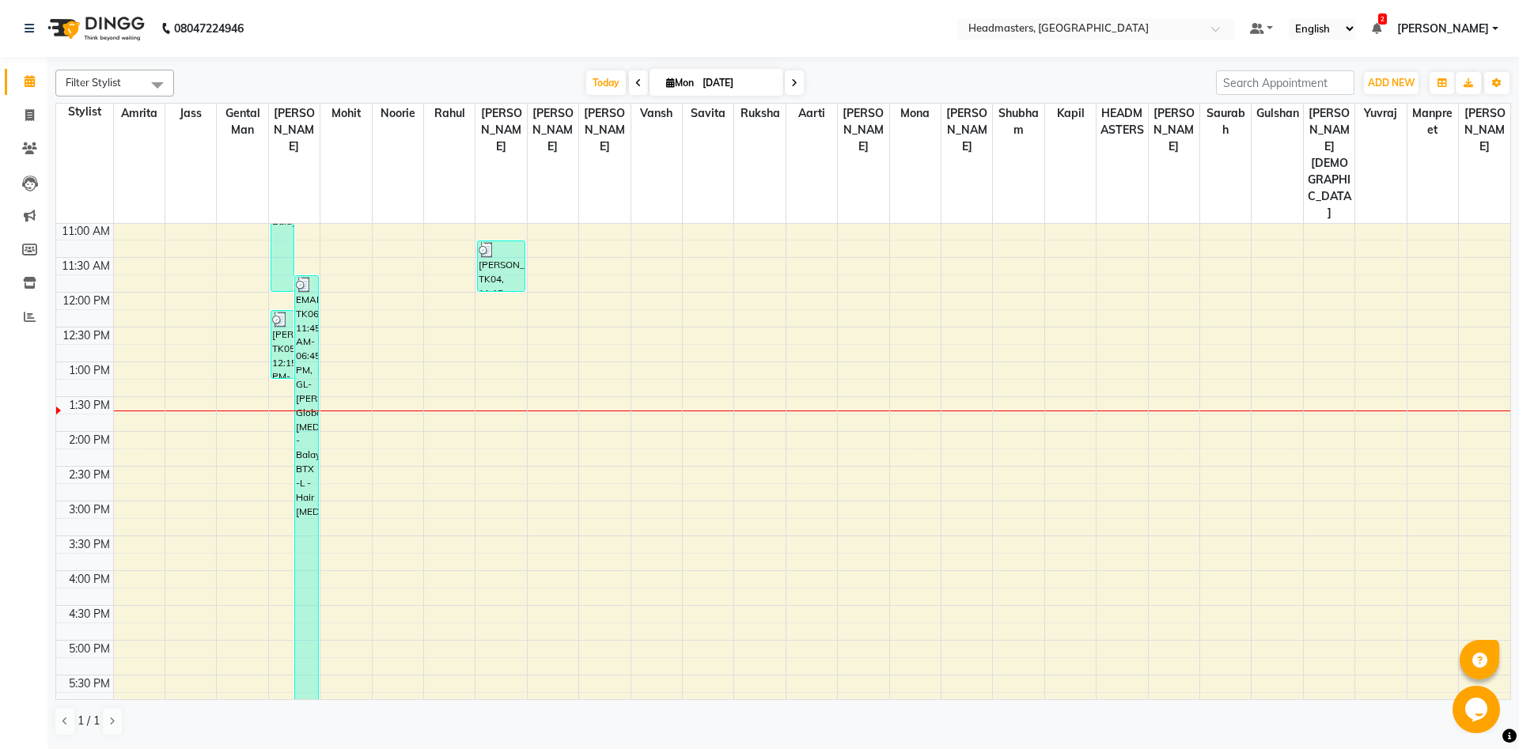
scroll to position [178, 0]
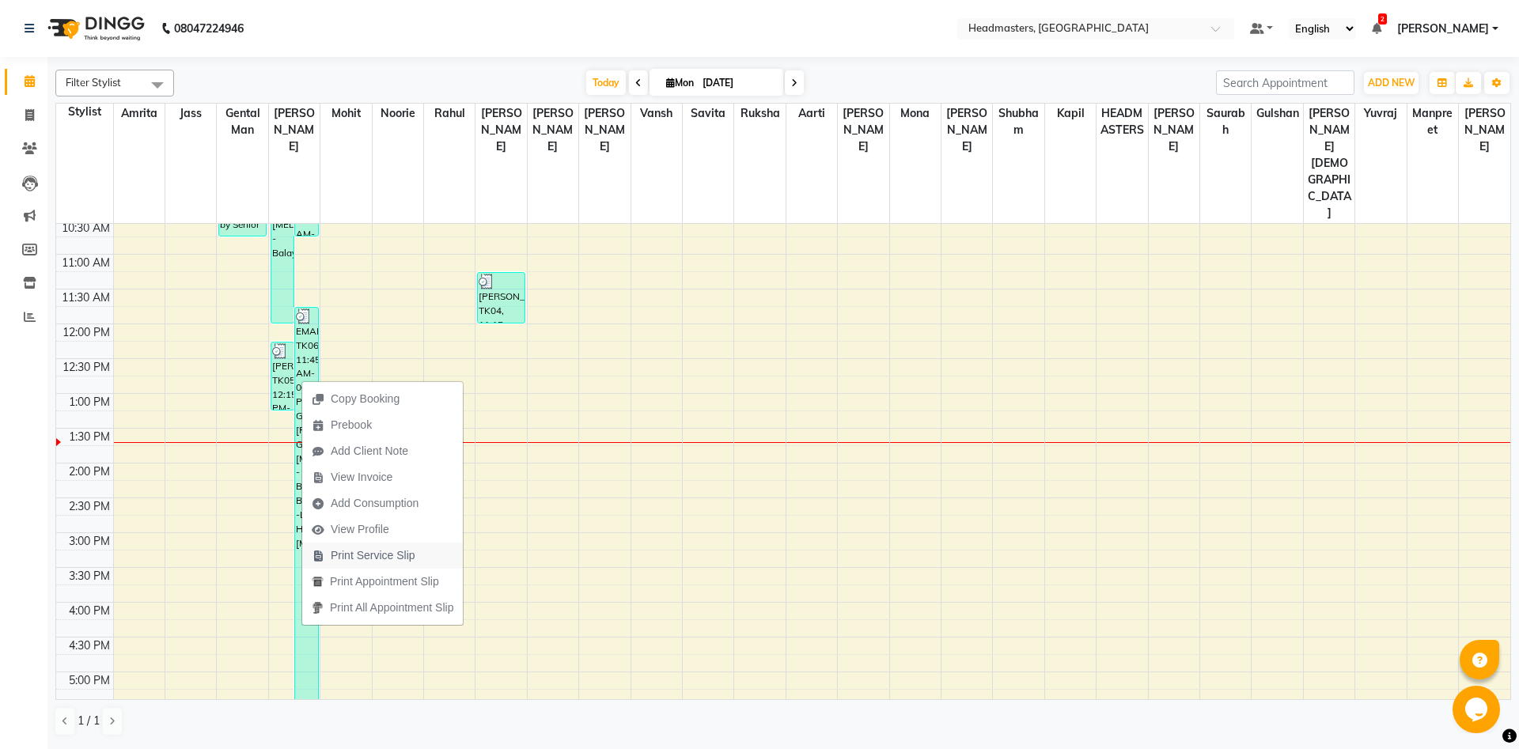
click at [373, 558] on span "Print Service Slip" at bounding box center [373, 555] width 85 height 17
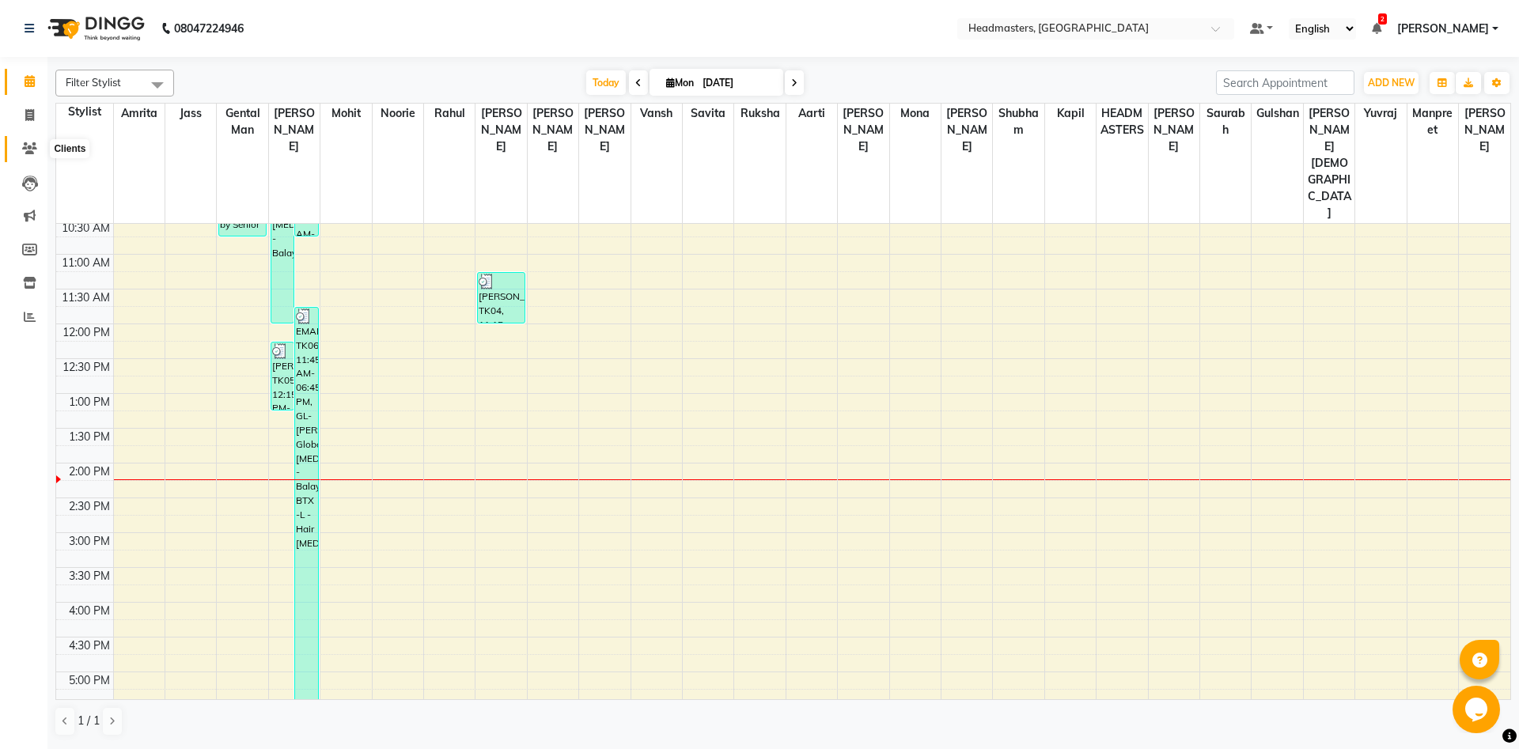
click at [20, 146] on span at bounding box center [30, 149] width 28 height 18
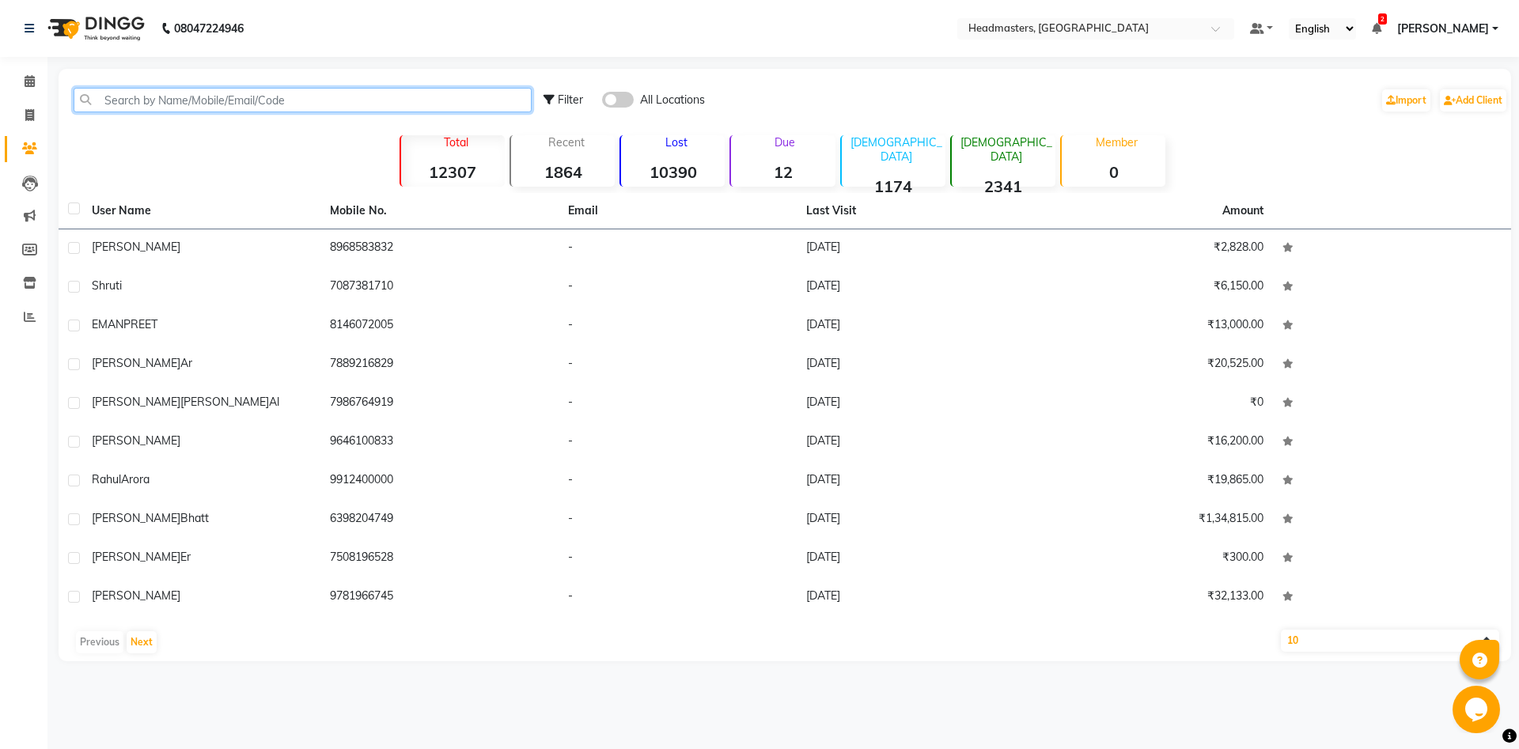
click at [233, 97] on input "text" at bounding box center [303, 100] width 458 height 25
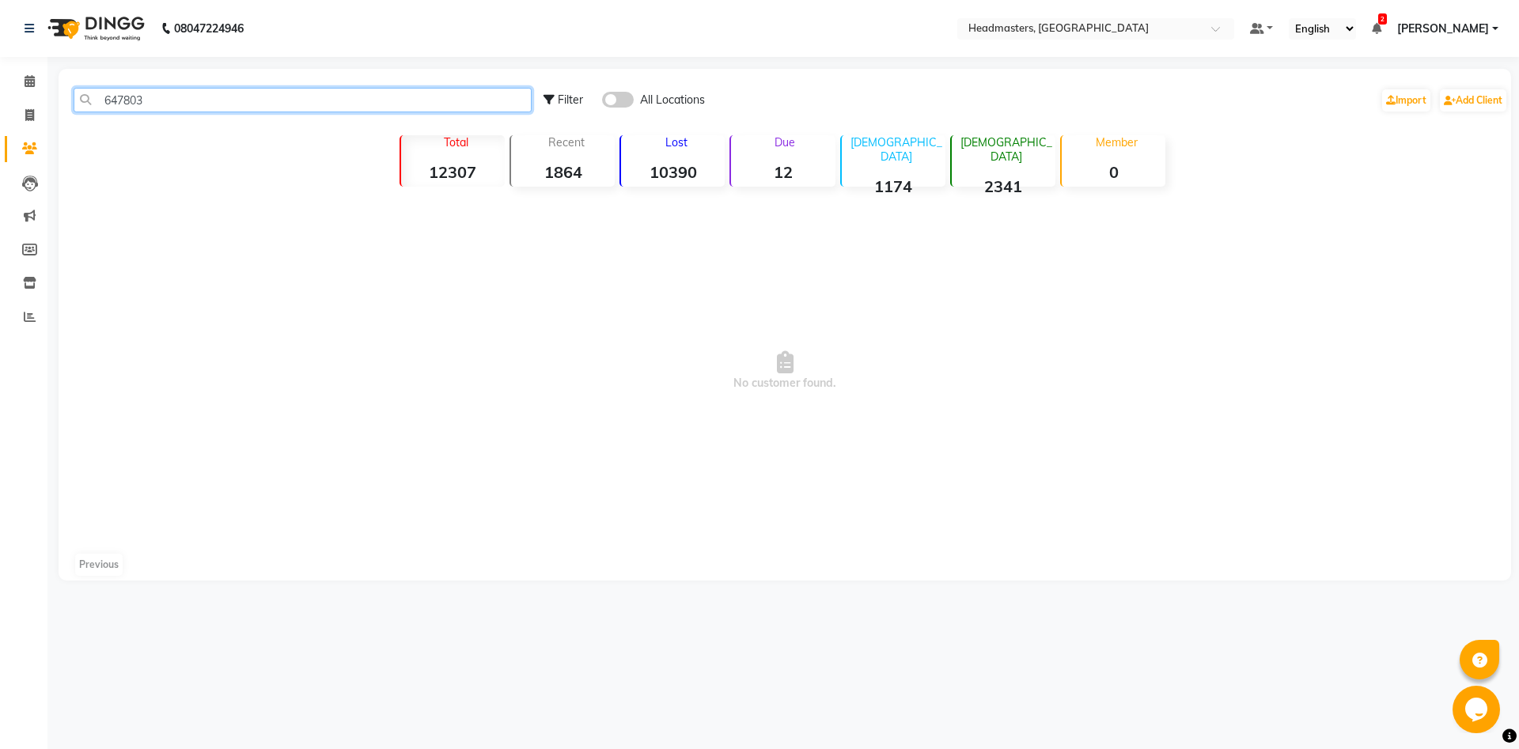
type input "647803"
click at [17, 146] on span at bounding box center [30, 149] width 28 height 18
click at [28, 154] on icon at bounding box center [29, 148] width 15 height 12
click at [30, 79] on icon at bounding box center [30, 81] width 10 height 12
